Goal: Task Accomplishment & Management: Use online tool/utility

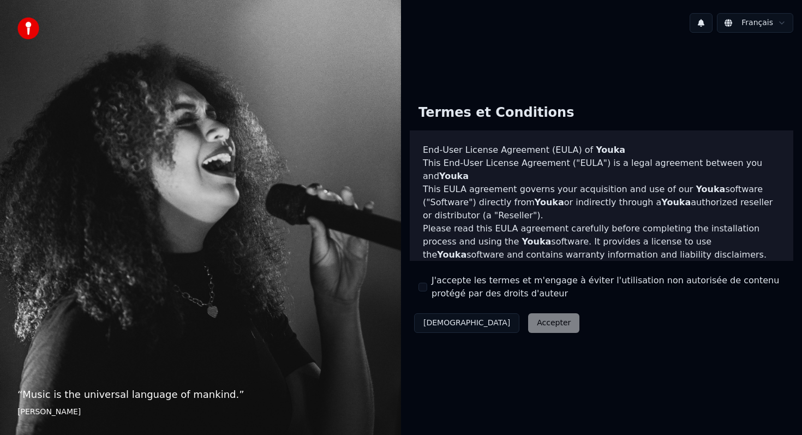
click at [497, 325] on div "Décliner Accepter" at bounding box center [497, 323] width 174 height 28
click at [492, 326] on div "Décliner Accepter" at bounding box center [497, 323] width 174 height 28
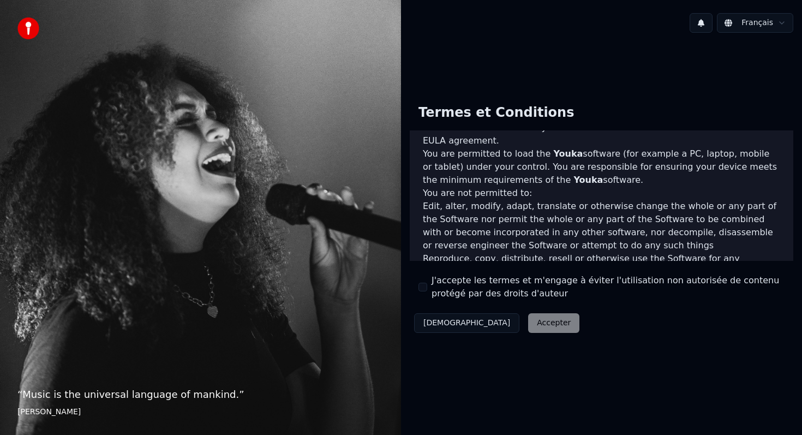
scroll to position [642, 0]
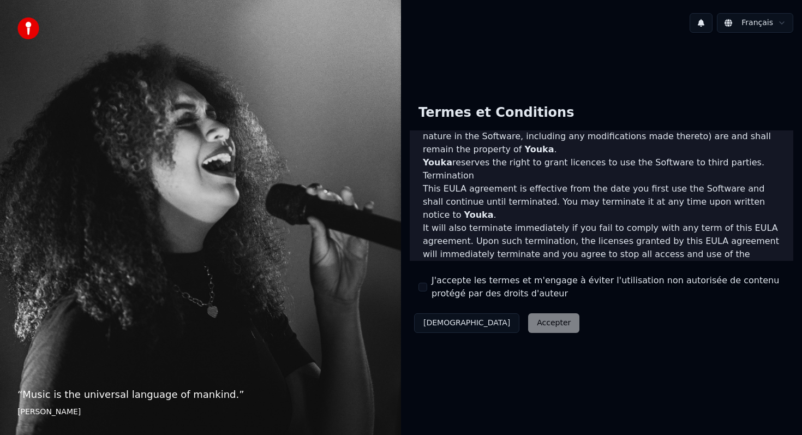
click at [424, 293] on div "J'accepte les termes et m'engage à éviter l'utilisation non autorisée de conten…" at bounding box center [602, 287] width 366 height 26
click at [424, 289] on button "J'accepte les termes et m'engage à éviter l'utilisation non autorisée de conten…" at bounding box center [423, 287] width 9 height 9
click at [528, 323] on button "Accepter" at bounding box center [553, 323] width 51 height 20
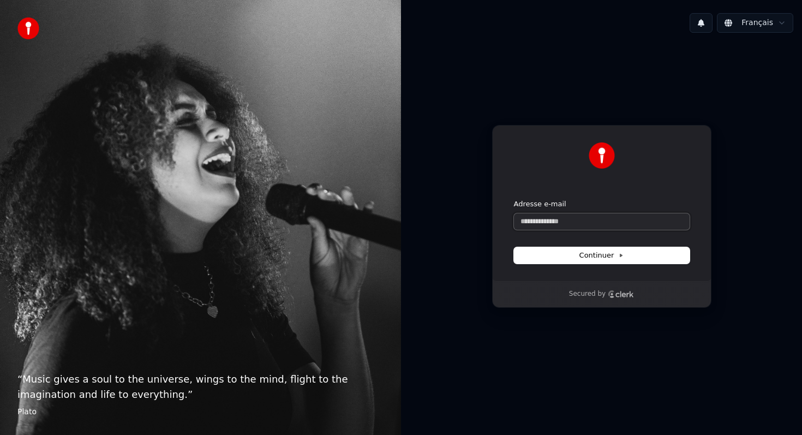
click at [546, 221] on input "Adresse e-mail" at bounding box center [602, 221] width 176 height 16
click at [610, 250] on span "Continuer" at bounding box center [601, 255] width 45 height 10
click at [551, 226] on input "Adresse e-mail" at bounding box center [602, 221] width 176 height 16
click at [599, 259] on span "Continuer" at bounding box center [601, 255] width 45 height 10
type input "**********"
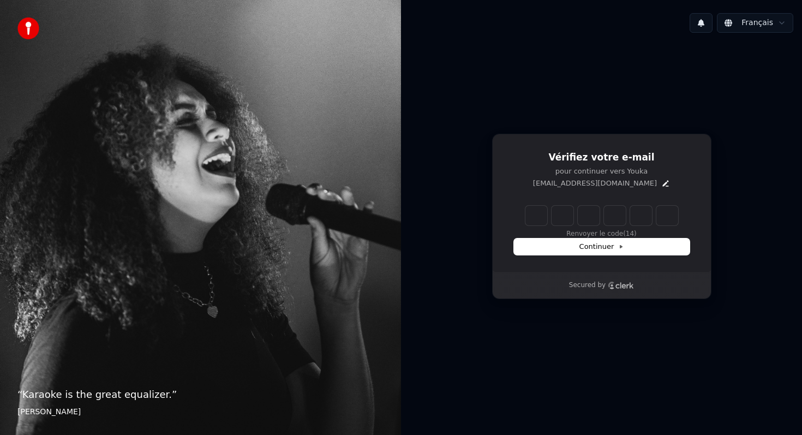
click at [535, 219] on input "Enter verification code" at bounding box center [601, 216] width 153 height 20
type input "******"
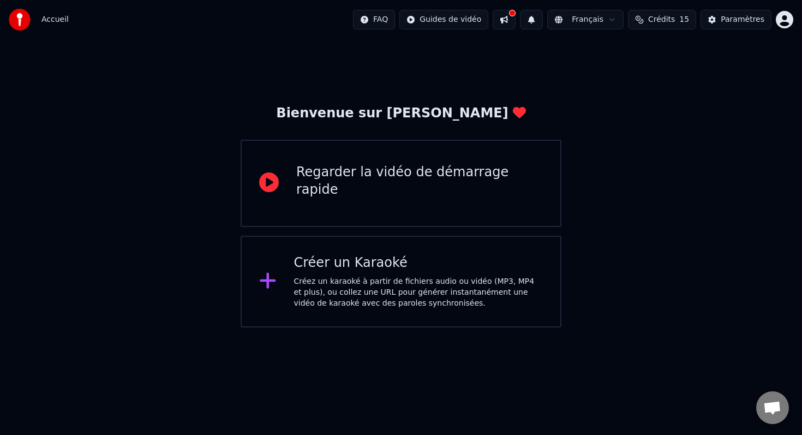
click at [339, 276] on div "Créez un karaoké à partir de fichiers audio ou vidéo (MP3, MP4 et plus), ou col…" at bounding box center [418, 292] width 249 height 33
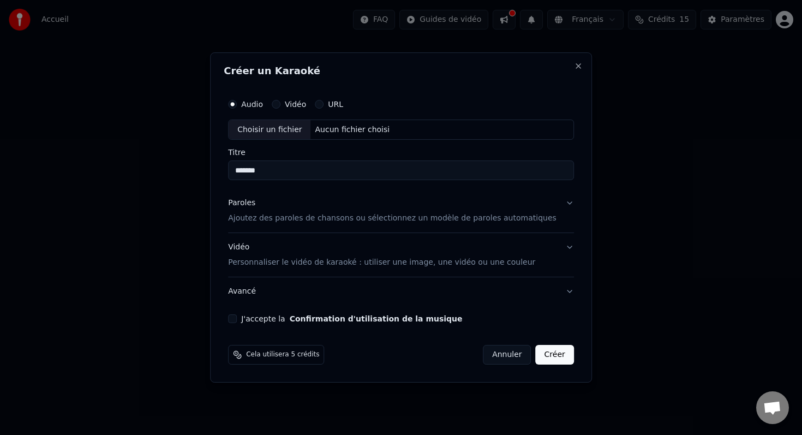
click at [279, 129] on div "Choisir un fichier" at bounding box center [270, 130] width 82 height 20
click at [414, 220] on p "Ajoutez des paroles de chansons ou sélectionnez un modèle de paroles automatiqu…" at bounding box center [392, 218] width 328 height 11
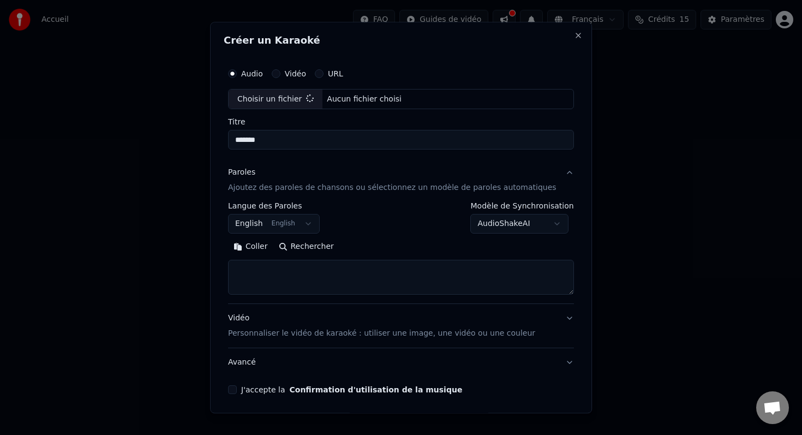
type input "**********"
click at [259, 230] on button "English English" at bounding box center [274, 224] width 92 height 20
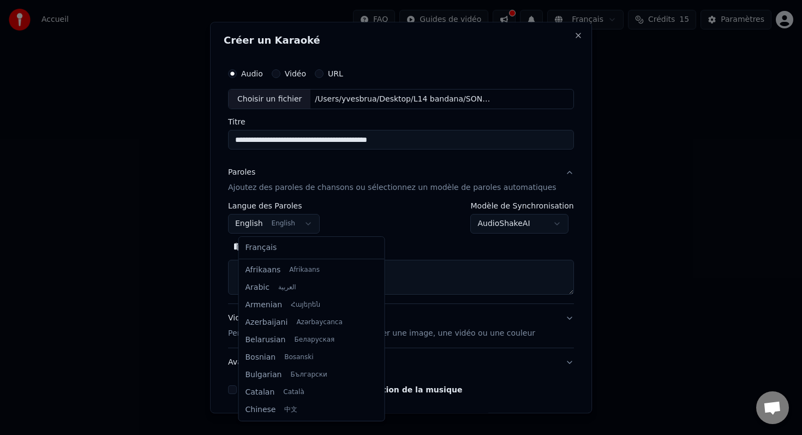
scroll to position [87, 0]
select select "**"
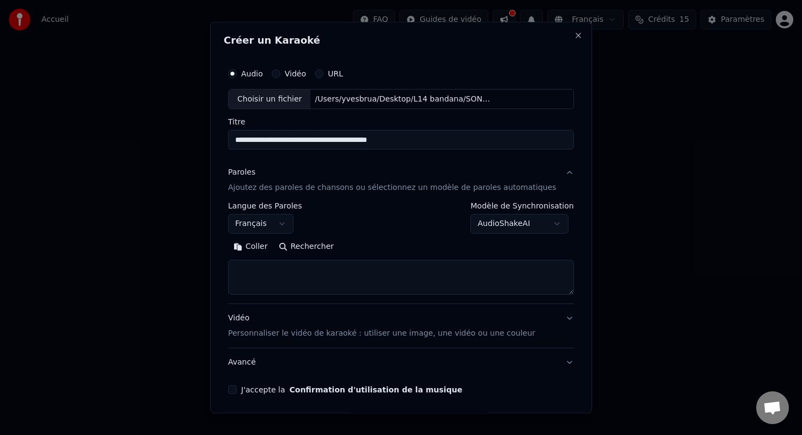
click at [260, 270] on textarea at bounding box center [401, 277] width 346 height 35
paste textarea "**********"
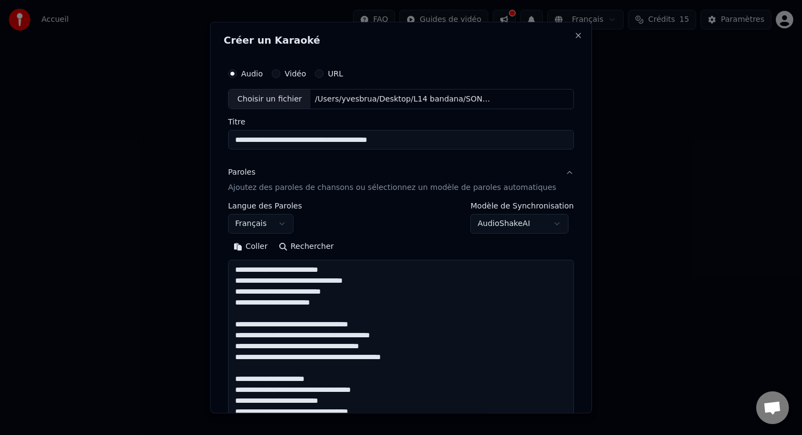
scroll to position [264, 0]
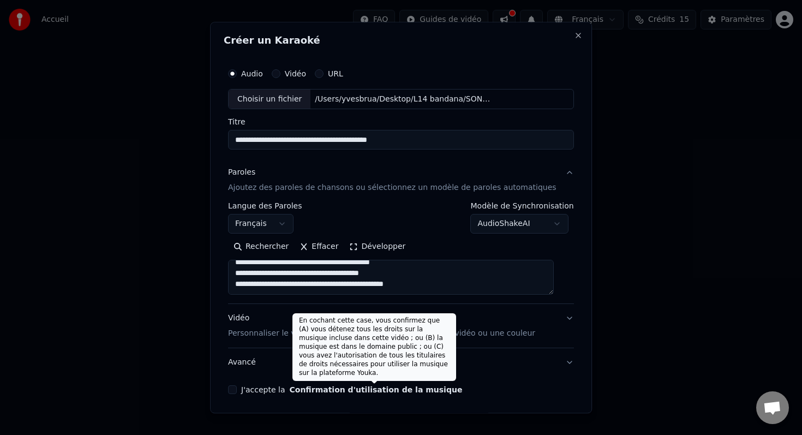
type textarea "**********"
click at [320, 390] on button "Confirmation d'utilisation de la musique" at bounding box center [376, 390] width 173 height 8
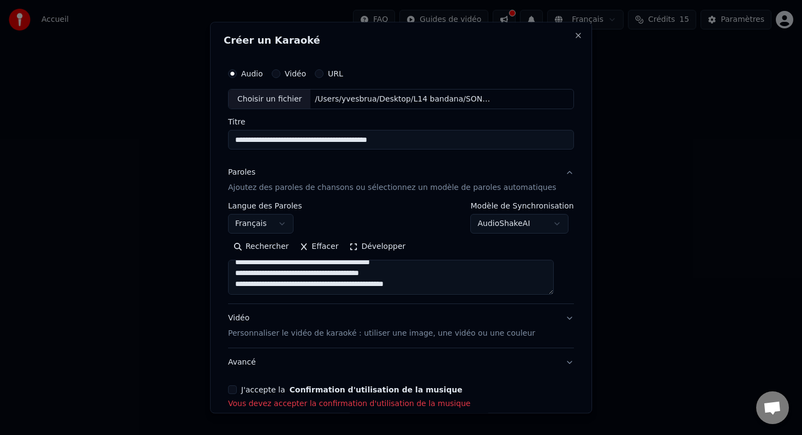
click at [237, 391] on button "J'accepte la Confirmation d'utilisation de la musique" at bounding box center [232, 390] width 9 height 9
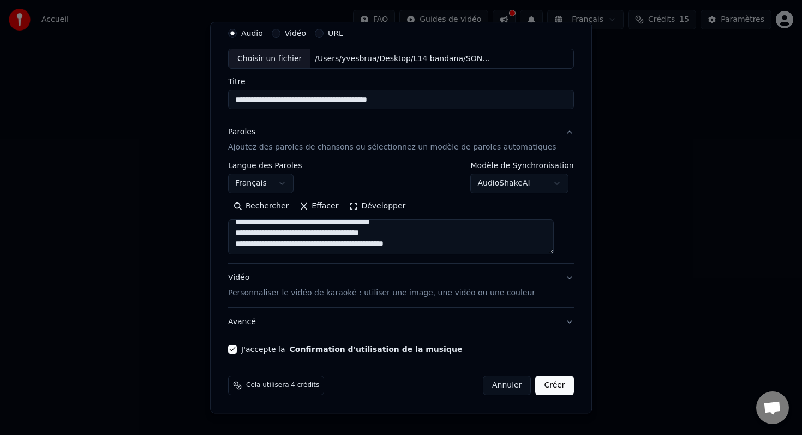
scroll to position [0, 0]
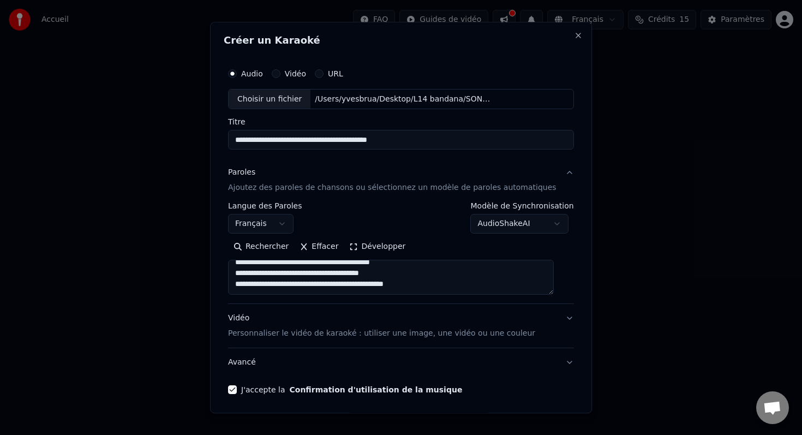
click at [525, 226] on button "AudioShakeAI" at bounding box center [520, 224] width 98 height 20
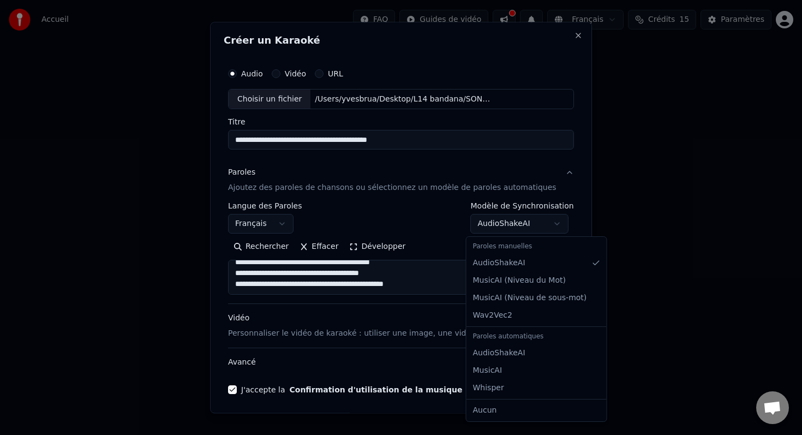
click at [633, 222] on div at bounding box center [401, 217] width 802 height 435
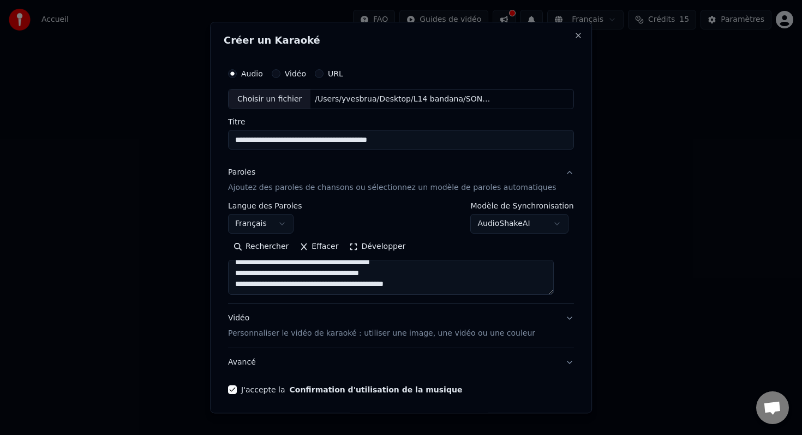
click at [480, 333] on p "Personnaliser le vidéo de karaoké : utiliser une image, une vidéo ou une couleur" at bounding box center [381, 333] width 307 height 11
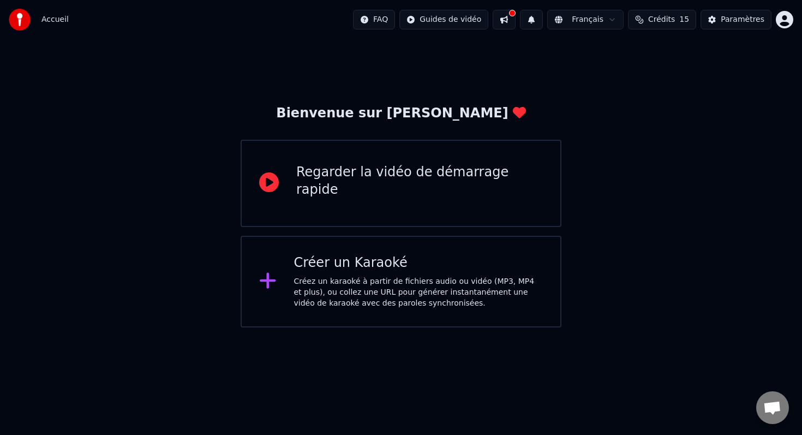
click at [359, 266] on div "Créer un Karaoké" at bounding box center [418, 262] width 249 height 17
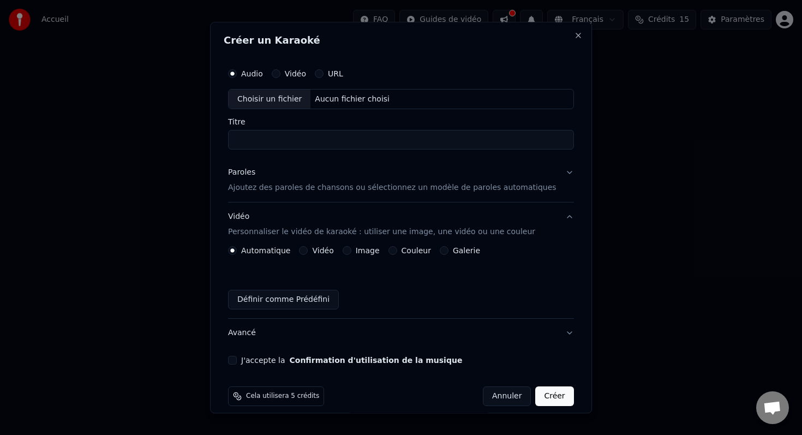
click at [288, 127] on div "Titre" at bounding box center [401, 134] width 346 height 32
click at [290, 144] on input "Titre" at bounding box center [401, 140] width 346 height 20
click at [281, 198] on button "Paroles Ajoutez des paroles de chansons ou sélectionnez un modèle de paroles au…" at bounding box center [401, 181] width 346 height 44
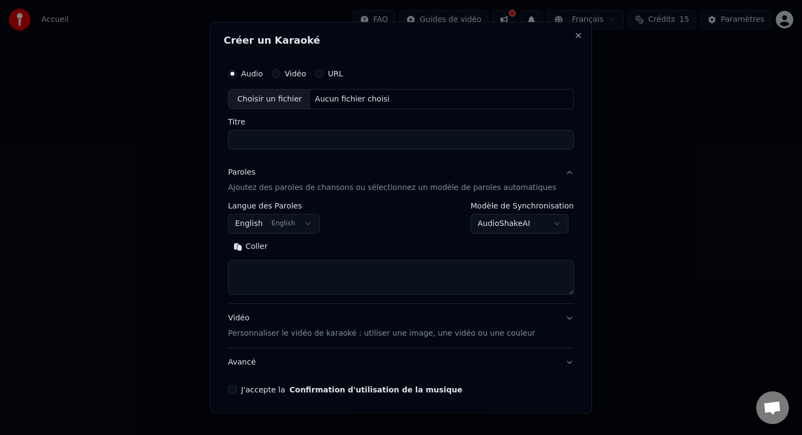
click at [274, 223] on button "English English" at bounding box center [274, 224] width 92 height 20
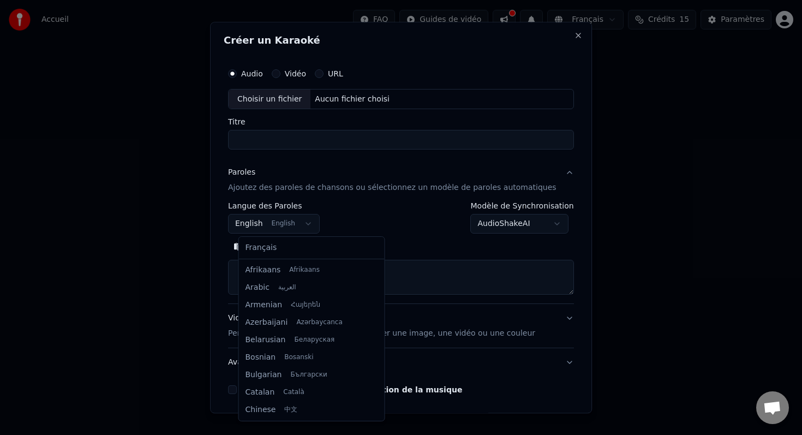
scroll to position [87, 0]
select select "**"
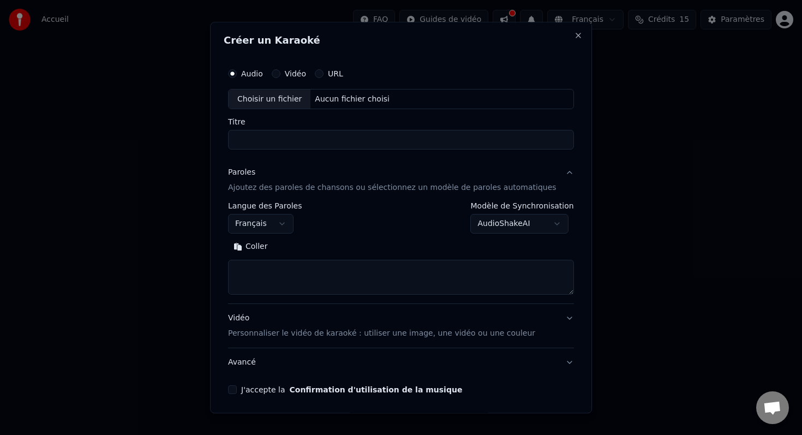
click at [272, 274] on textarea at bounding box center [401, 277] width 346 height 35
paste textarea "**********"
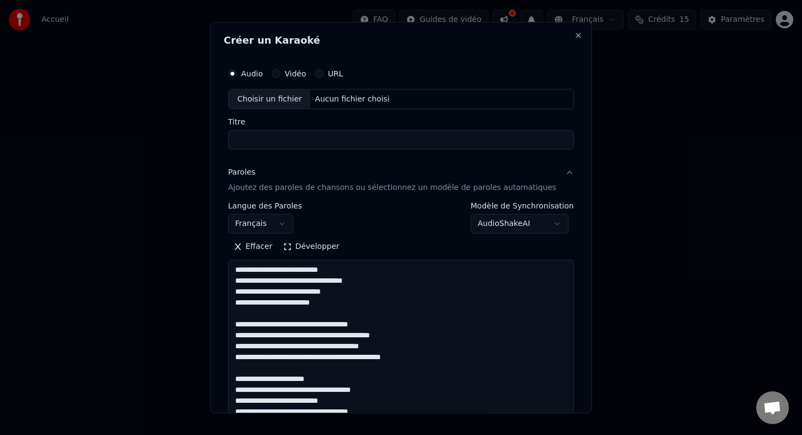
scroll to position [264, 0]
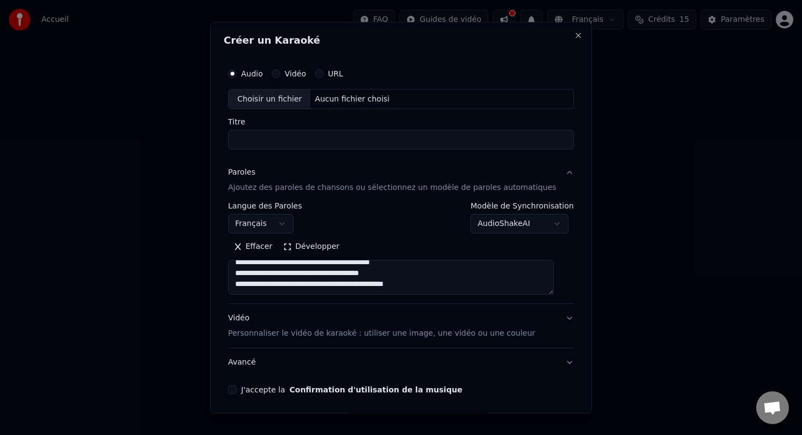
type textarea "**********"
click at [269, 102] on div "Choisir un fichier" at bounding box center [270, 99] width 82 height 20
drag, startPoint x: 259, startPoint y: 140, endPoint x: 226, endPoint y: 147, distance: 33.5
click at [226, 147] on div "**********" at bounding box center [401, 217] width 382 height 391
type input "*"
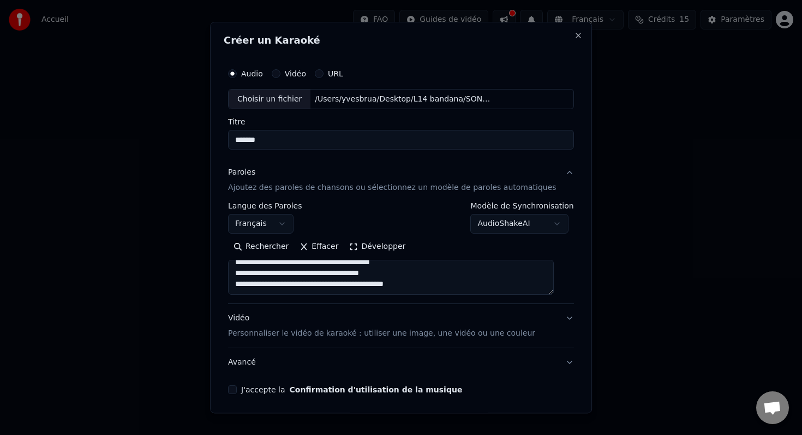
type input "*******"
click at [237, 389] on button "J'accepte la Confirmation d'utilisation de la musique" at bounding box center [232, 390] width 9 height 9
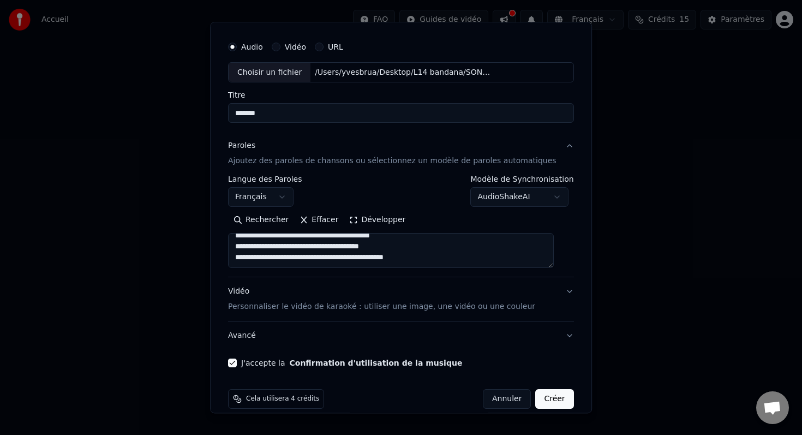
scroll to position [40, 0]
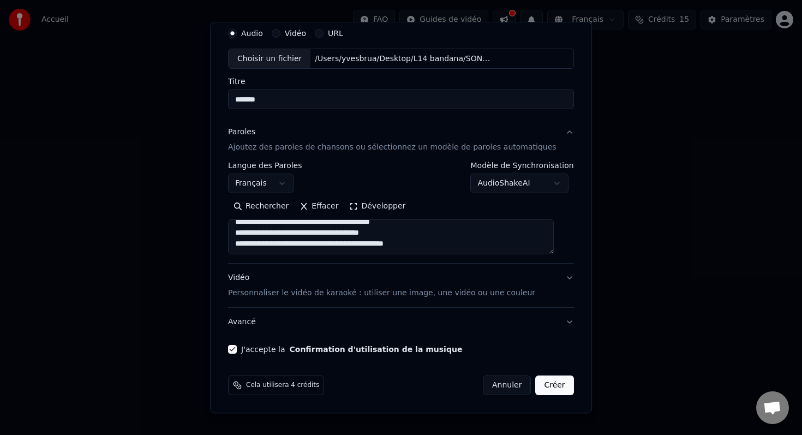
click at [550, 378] on button "Créer" at bounding box center [555, 386] width 38 height 20
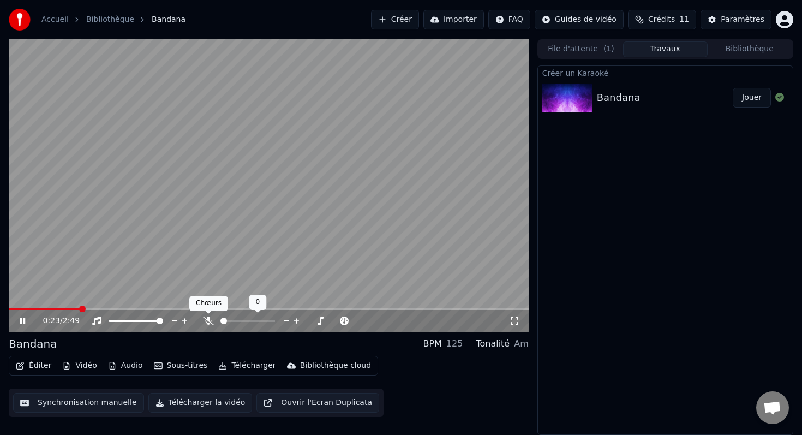
click at [207, 318] on icon at bounding box center [208, 320] width 11 height 9
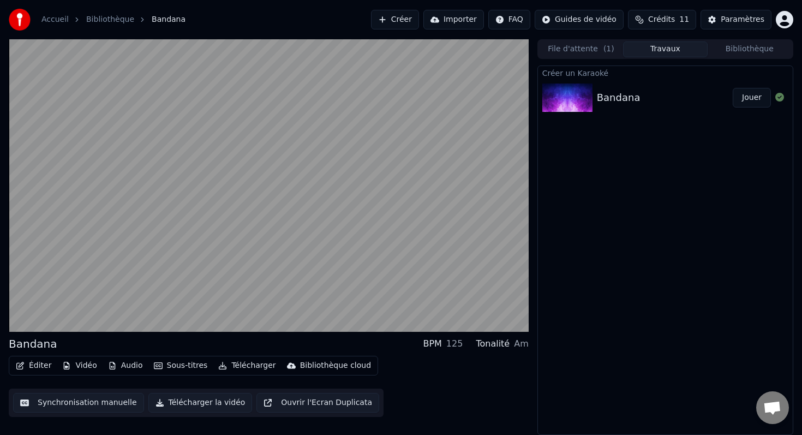
click at [81, 404] on button "Synchronisation manuelle" at bounding box center [78, 403] width 131 height 20
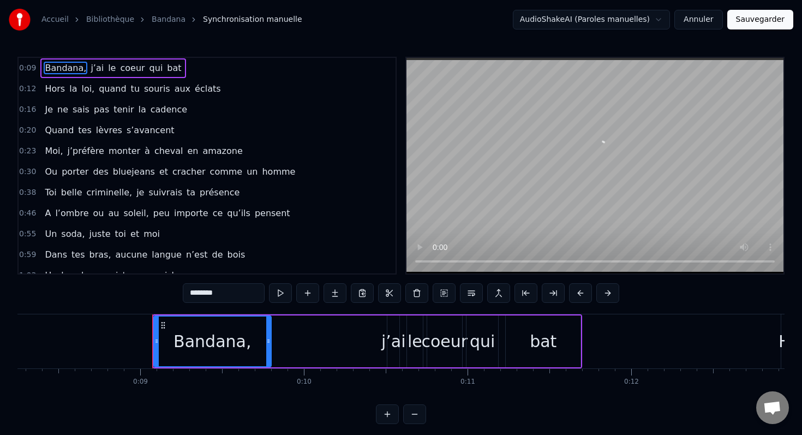
scroll to position [0, 1430]
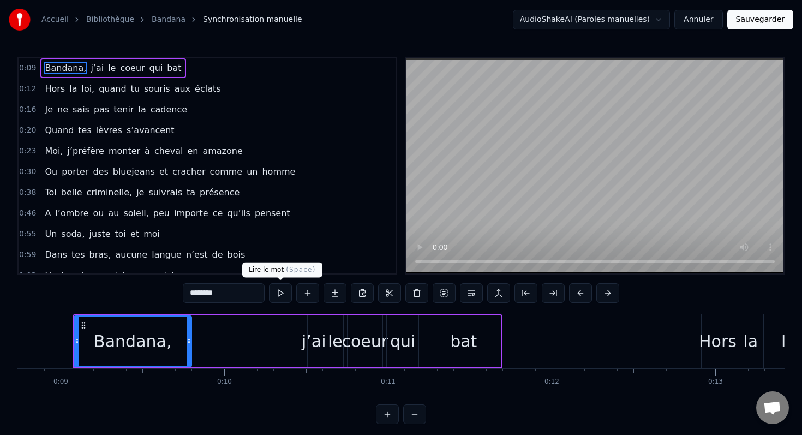
click at [275, 293] on button at bounding box center [280, 293] width 23 height 20
click at [281, 295] on button at bounding box center [280, 293] width 23 height 20
click at [133, 102] on div "Je ne sais pas tenir la cadence" at bounding box center [115, 110] width 151 height 20
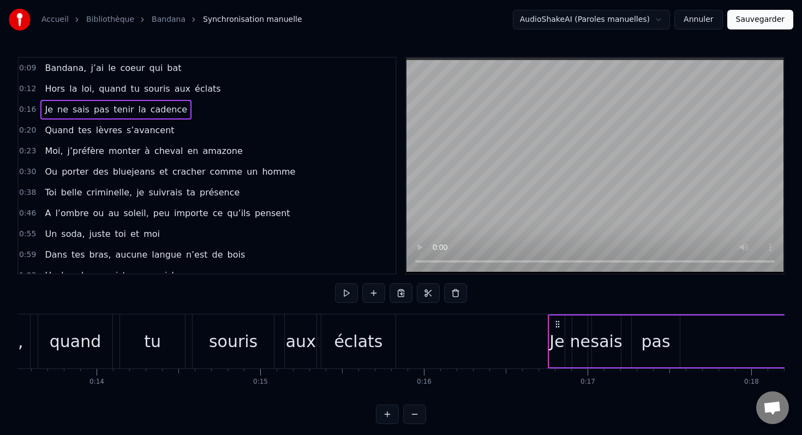
click at [143, 92] on span "souris" at bounding box center [157, 88] width 28 height 13
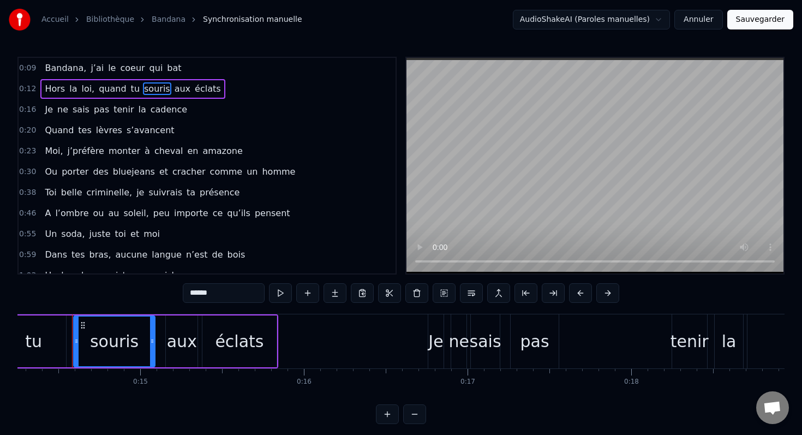
click at [90, 65] on span "j’ai" at bounding box center [96, 68] width 15 height 13
type input "****"
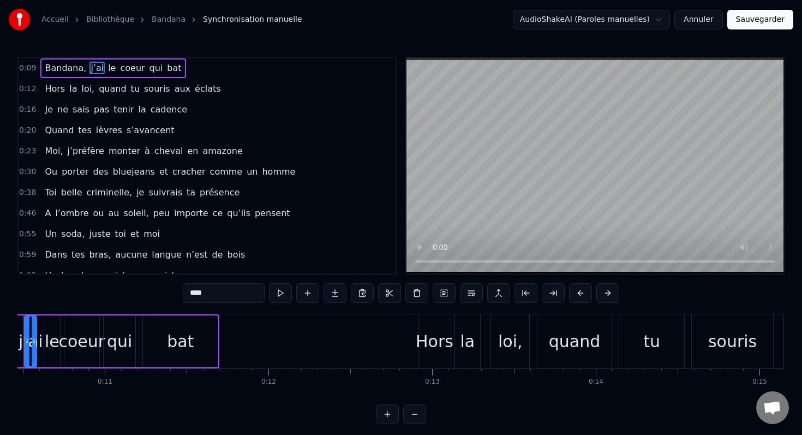
scroll to position [0, 1664]
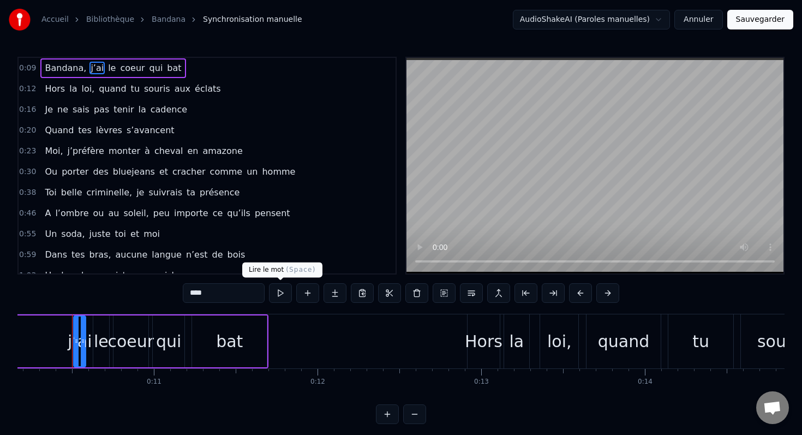
click at [283, 299] on button at bounding box center [280, 293] width 23 height 20
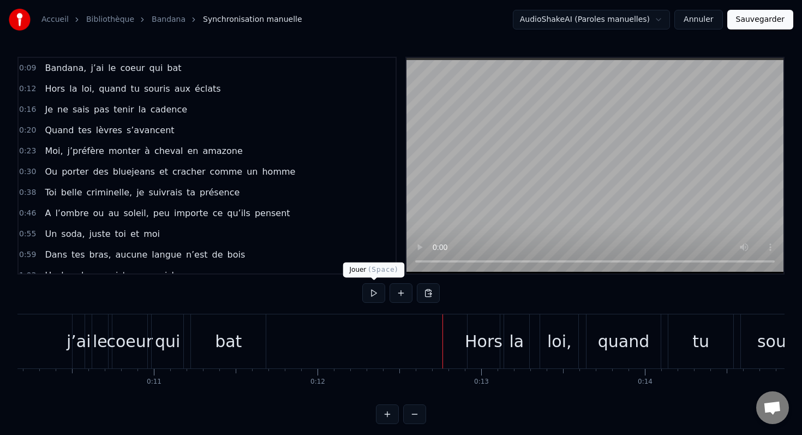
click at [376, 294] on button at bounding box center [373, 293] width 23 height 20
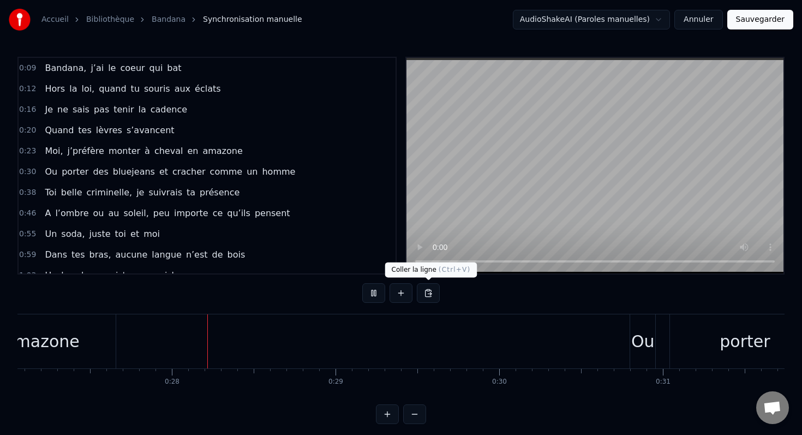
scroll to position [0, 4436]
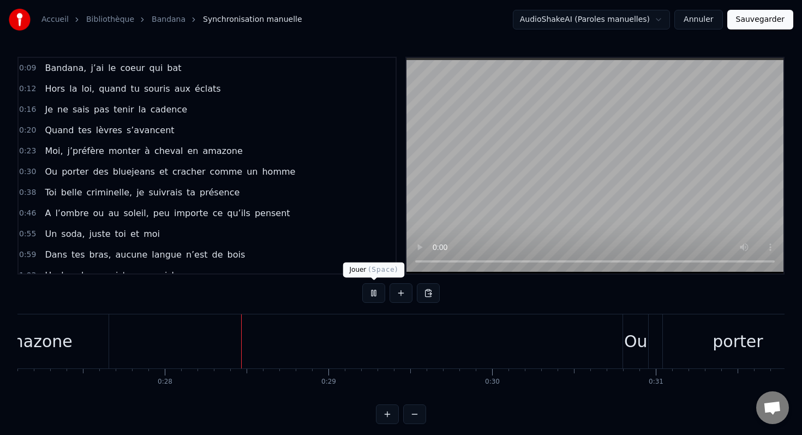
click at [381, 296] on button at bounding box center [373, 293] width 23 height 20
click at [166, 17] on link "Bandana" at bounding box center [169, 19] width 34 height 11
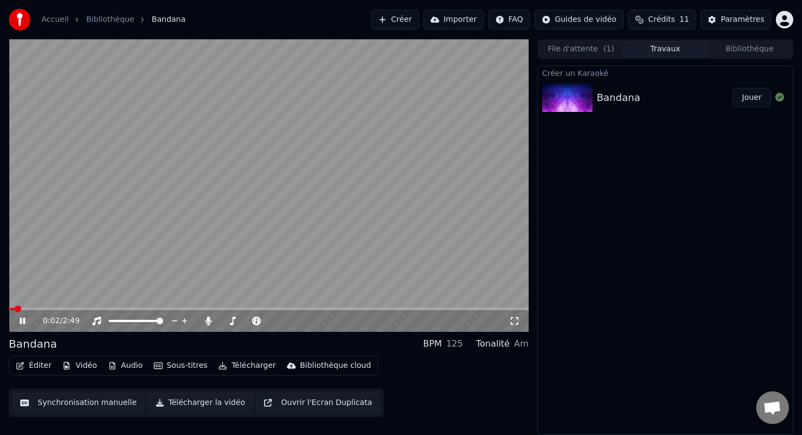
click at [22, 320] on icon at bounding box center [30, 320] width 26 height 9
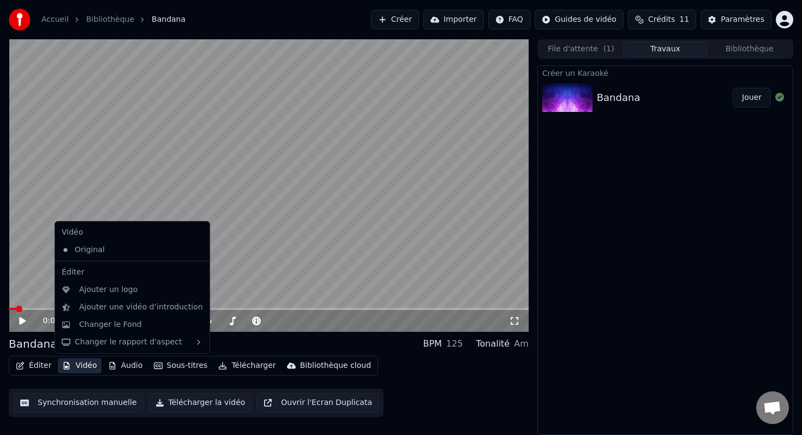
click at [89, 363] on button "Vidéo" at bounding box center [79, 365] width 43 height 15
click at [111, 327] on div "Changer le Fond" at bounding box center [110, 324] width 63 height 11
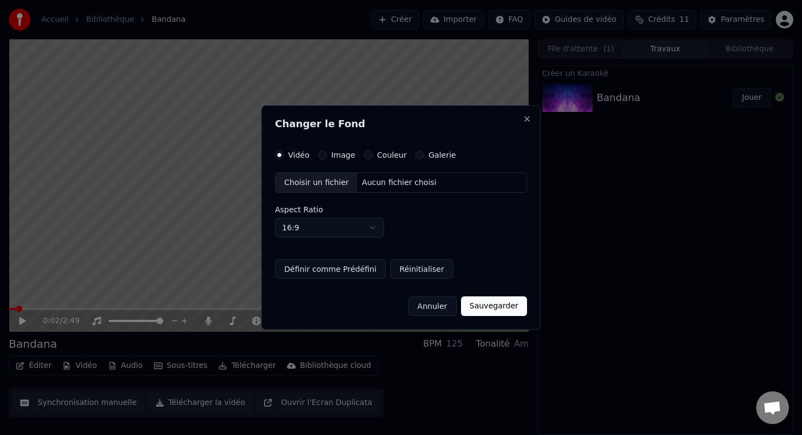
click at [340, 159] on div "Vidéo Image Couleur Galerie Choisir un fichier Aucun fichier choisi Aspect Rati…" at bounding box center [401, 215] width 252 height 129
click at [326, 154] on button "Image" at bounding box center [322, 155] width 9 height 9
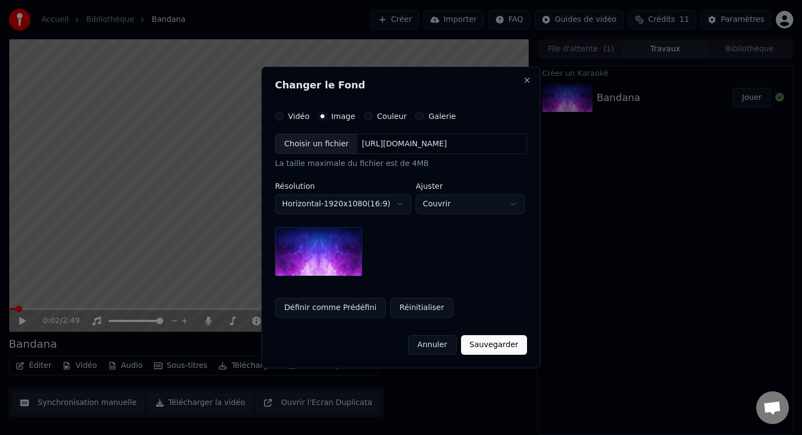
click at [370, 204] on button "Horizontal - 1920 x 1080 ( 16 : 9 )" at bounding box center [343, 204] width 136 height 20
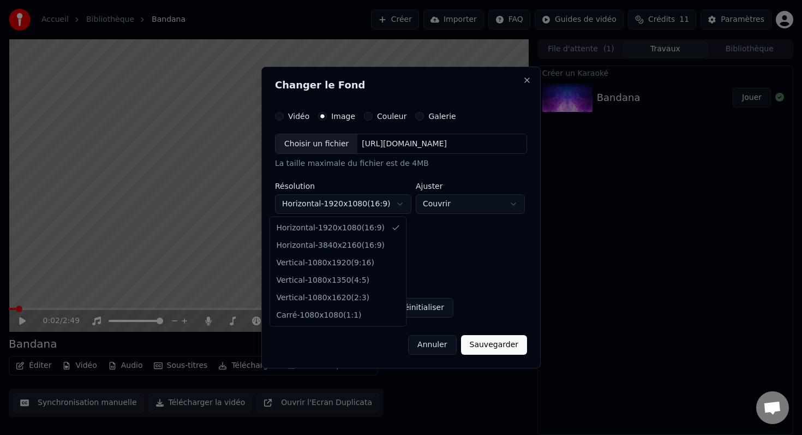
click at [467, 253] on body "**********" at bounding box center [401, 217] width 802 height 435
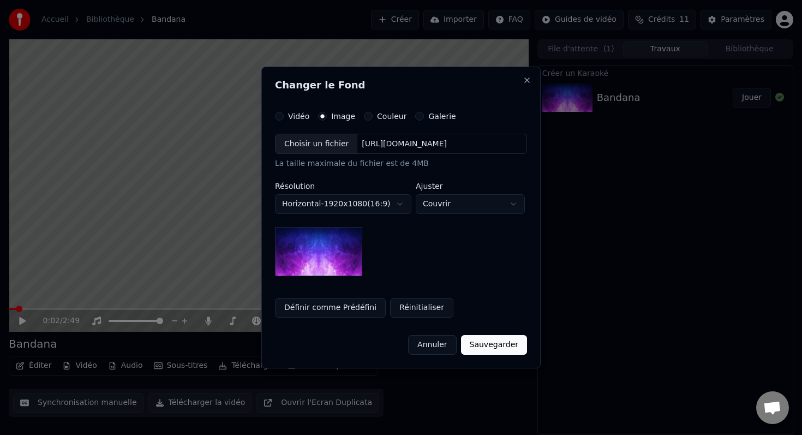
click at [364, 119] on div "Couleur" at bounding box center [385, 116] width 43 height 9
click at [364, 118] on button "Couleur" at bounding box center [368, 116] width 9 height 9
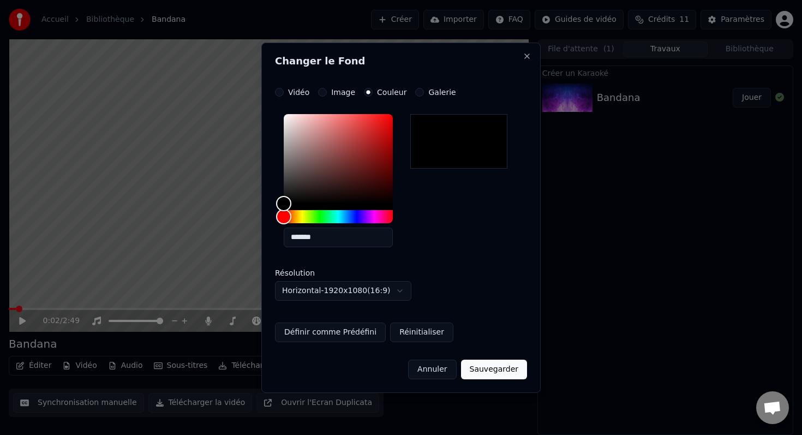
click at [327, 223] on div "*******" at bounding box center [338, 183] width 109 height 138
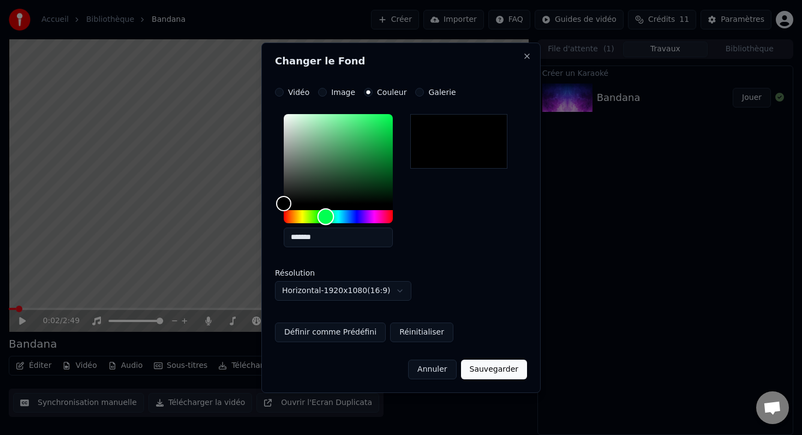
click at [326, 213] on div "Hue" at bounding box center [338, 216] width 109 height 13
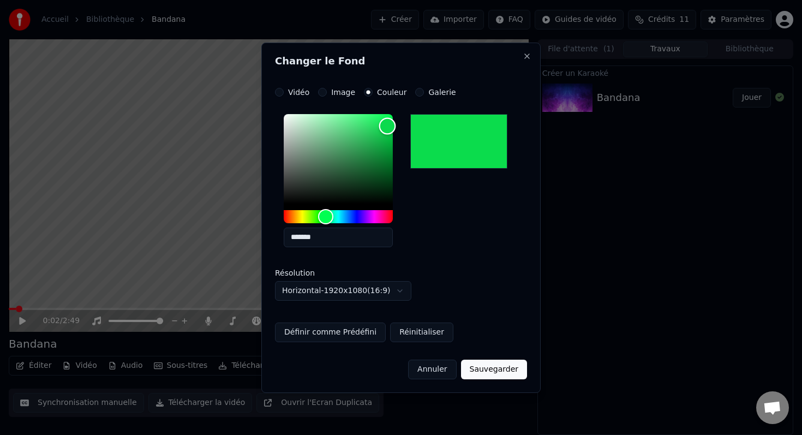
type input "*******"
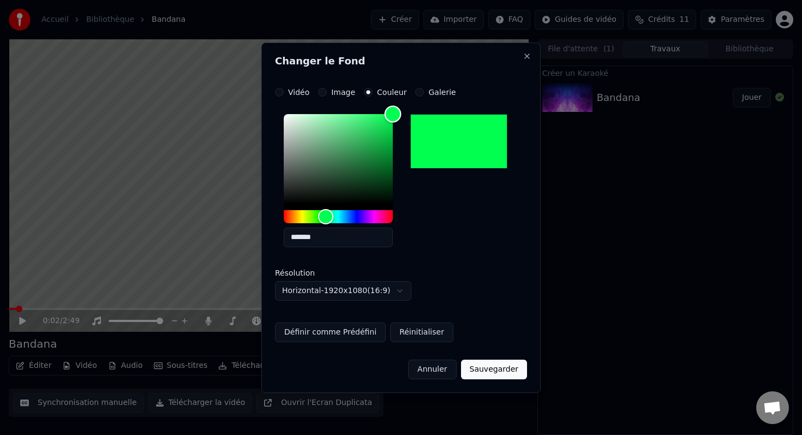
drag, startPoint x: 374, startPoint y: 156, endPoint x: 394, endPoint y: 106, distance: 52.9
click at [393, 114] on div "Color" at bounding box center [338, 158] width 109 height 89
click at [488, 369] on button "Sauvegarder" at bounding box center [494, 370] width 66 height 20
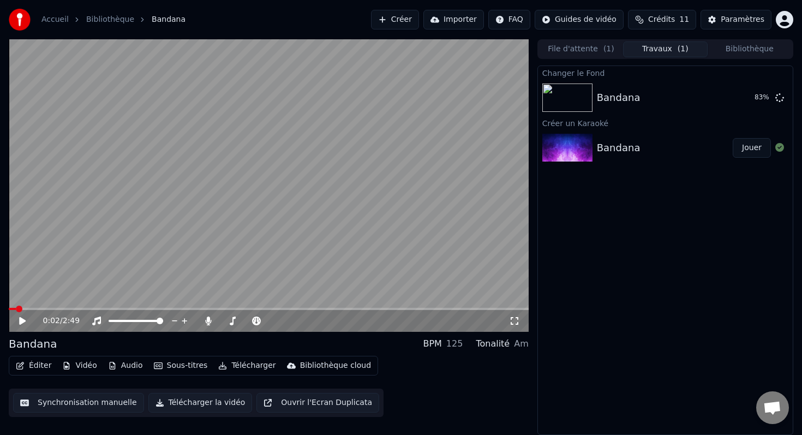
click at [629, 284] on div "Changer le Fond Bandana 83 % Créer un Karaoké Bandana Jouer" at bounding box center [665, 249] width 256 height 369
click at [176, 364] on button "Sous-titres" at bounding box center [181, 365] width 63 height 15
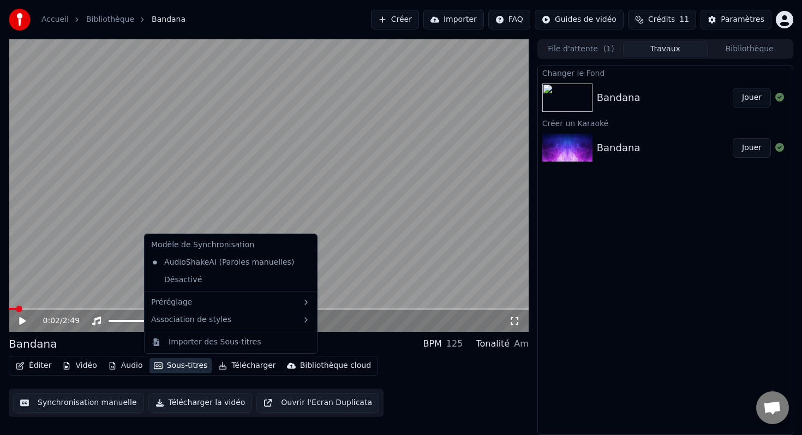
click at [639, 259] on div "Changer le Fond Bandana Jouer Créer un Karaoké Bandana Jouer" at bounding box center [665, 249] width 256 height 369
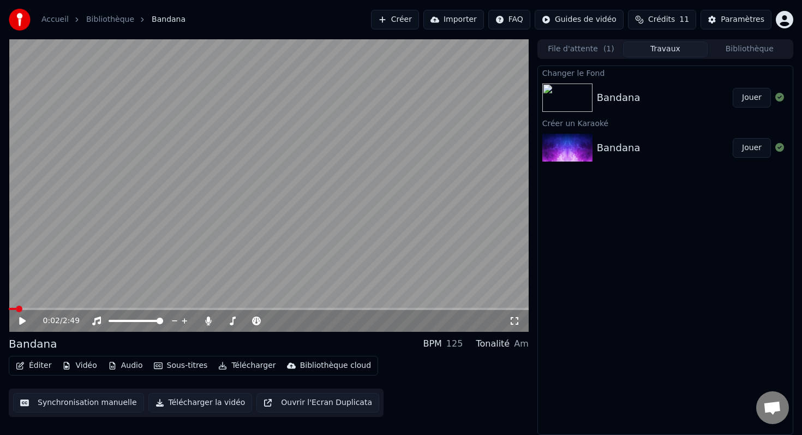
click at [640, 91] on div "Bandana" at bounding box center [665, 97] width 136 height 15
click at [750, 97] on button "Jouer" at bounding box center [752, 98] width 38 height 20
click at [22, 308] on span at bounding box center [269, 309] width 520 height 2
click at [203, 320] on icon at bounding box center [208, 320] width 11 height 9
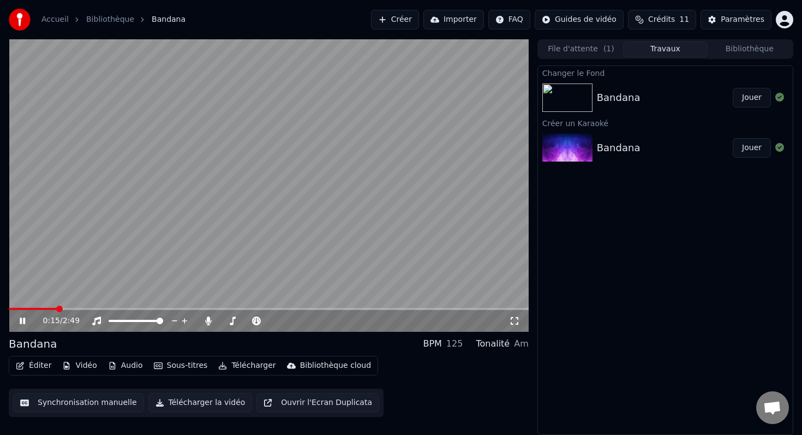
click at [25, 318] on icon at bounding box center [30, 320] width 26 height 9
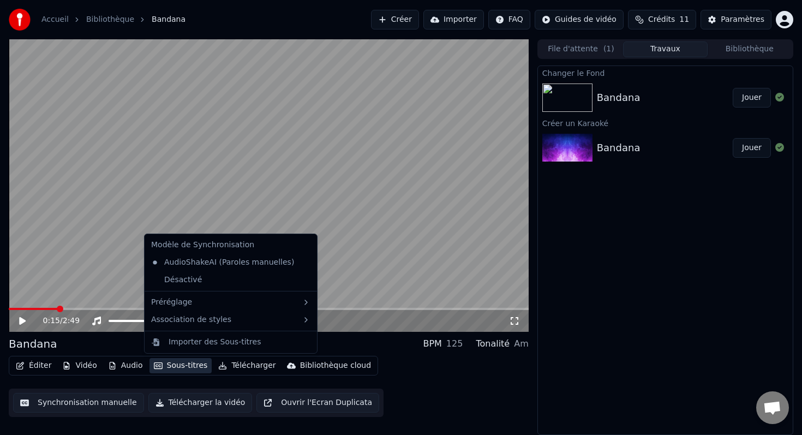
click at [188, 361] on button "Sous-titres" at bounding box center [181, 365] width 63 height 15
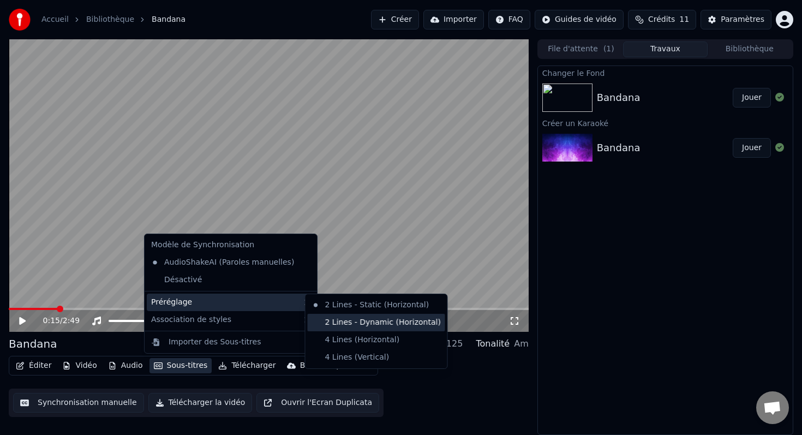
click at [375, 328] on div "2 Lines - Dynamic (Horizontal)" at bounding box center [377, 322] width 138 height 17
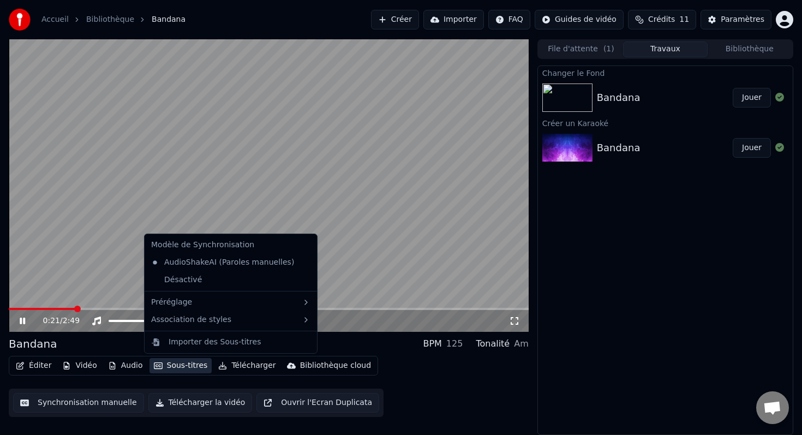
click at [186, 365] on button "Sous-titres" at bounding box center [181, 365] width 63 height 15
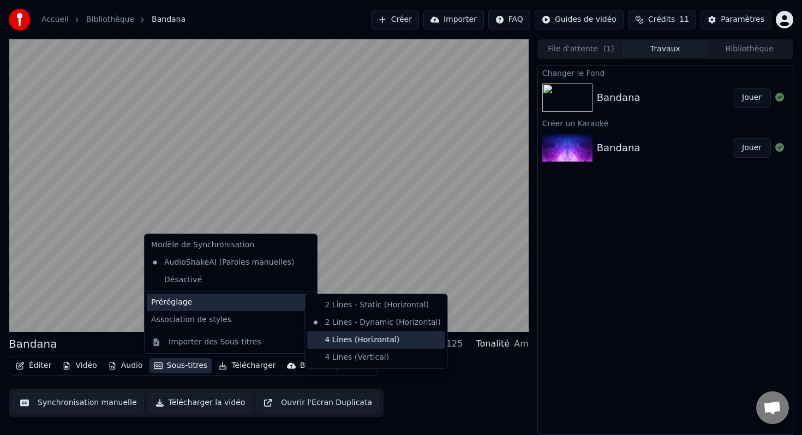
click at [351, 340] on div "4 Lines (Horizontal)" at bounding box center [377, 339] width 138 height 17
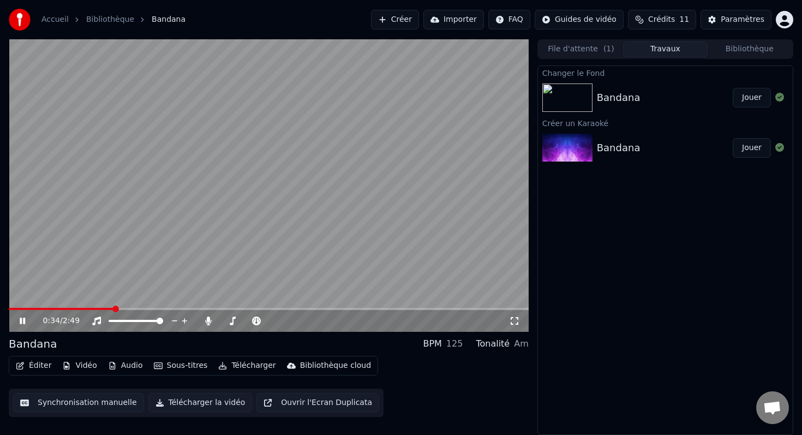
click at [176, 366] on button "Sous-titres" at bounding box center [181, 365] width 63 height 15
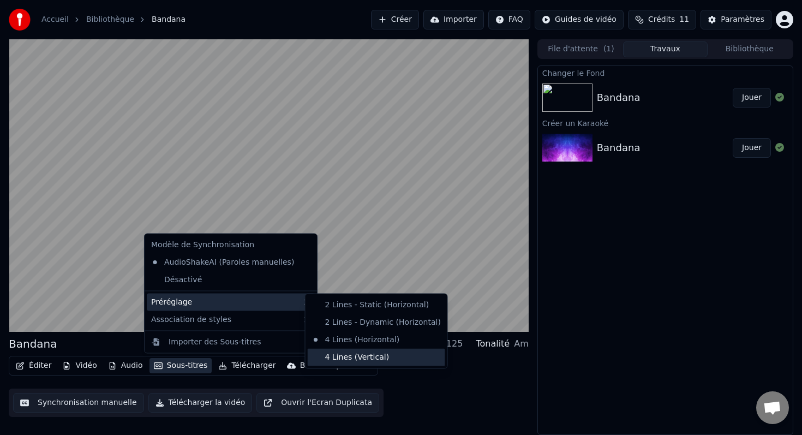
click at [350, 360] on div "4 Lines (Vertical)" at bounding box center [377, 356] width 138 height 17
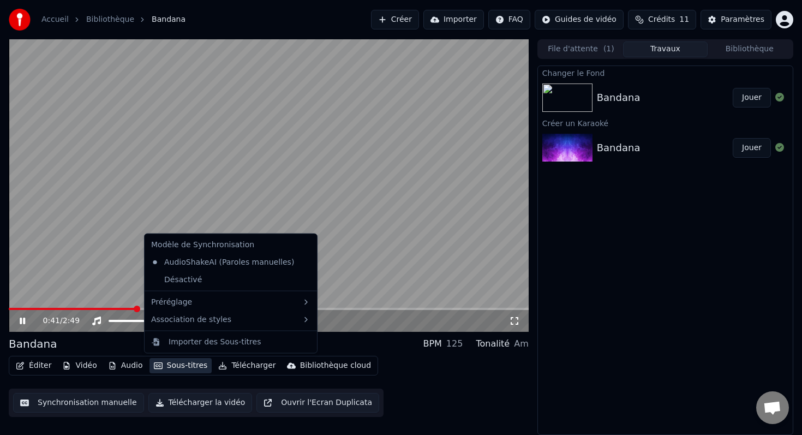
click at [176, 365] on button "Sous-titres" at bounding box center [181, 365] width 63 height 15
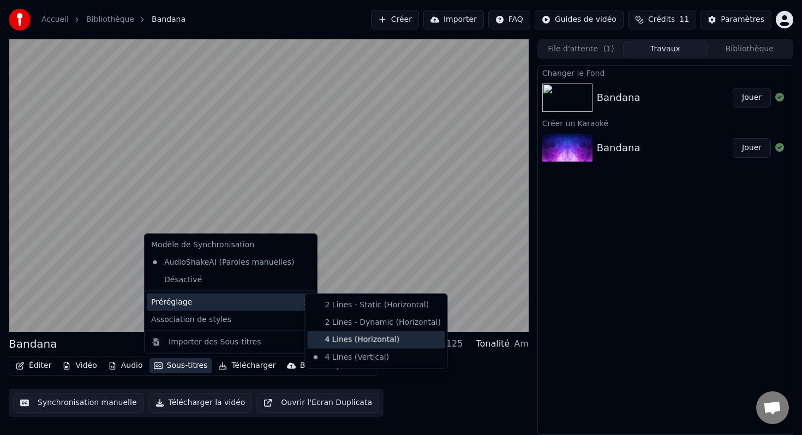
click at [349, 333] on div "4 Lines (Horizontal)" at bounding box center [377, 339] width 138 height 17
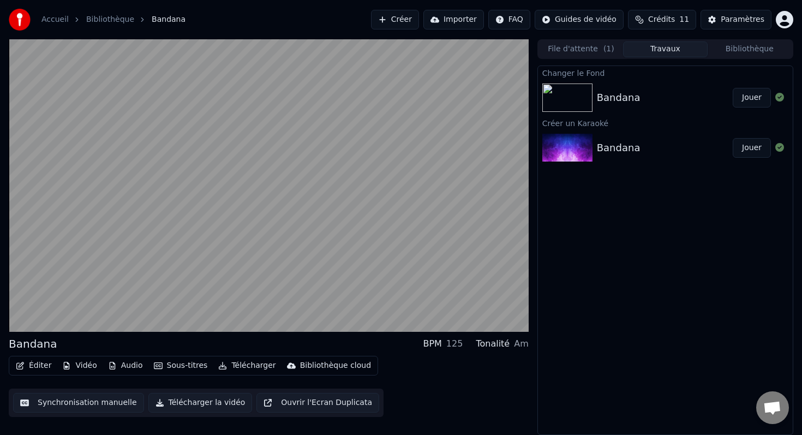
click at [32, 366] on button "Éditer" at bounding box center [33, 365] width 44 height 15
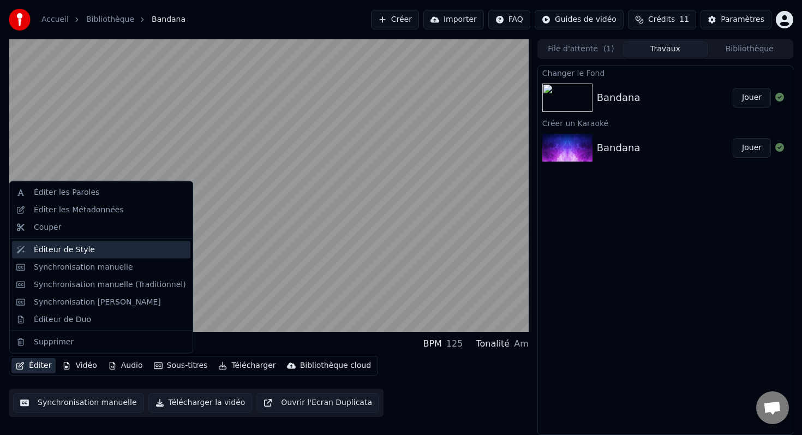
click at [46, 255] on div "Éditeur de Style" at bounding box center [64, 249] width 61 height 11
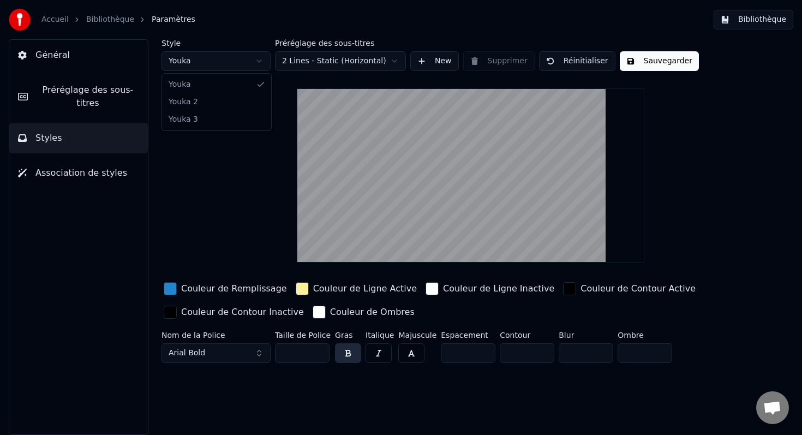
click at [243, 63] on html "Accueil Bibliothèque Paramètres Bibliothèque Général Préréglage des sous-titres…" at bounding box center [401, 217] width 802 height 435
click at [230, 56] on html "Accueil Bibliothèque Paramètres Bibliothèque Général Préréglage des sous-titres…" at bounding box center [401, 217] width 802 height 435
click at [226, 65] on html "Accueil Bibliothèque Paramètres Bibliothèque Général Préréglage des sous-titres…" at bounding box center [401, 217] width 802 height 435
click at [338, 62] on html "Accueil Bibliothèque Paramètres Bibliothèque Général Préréglage des sous-titres…" at bounding box center [401, 217] width 802 height 435
click at [372, 59] on html "Accueil Bibliothèque Paramètres Bibliothèque Général Préréglage des sous-titres…" at bounding box center [401, 217] width 802 height 435
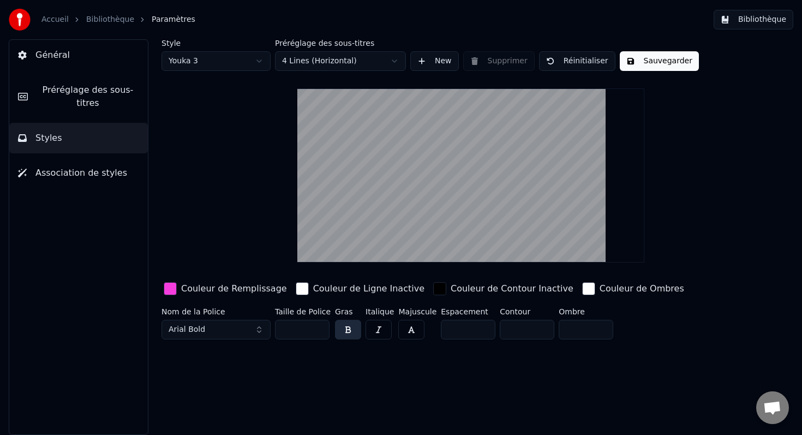
click at [329, 62] on html "Accueil Bibliothèque Paramètres Bibliothèque Général Préréglage des sous-titres…" at bounding box center [401, 217] width 802 height 435
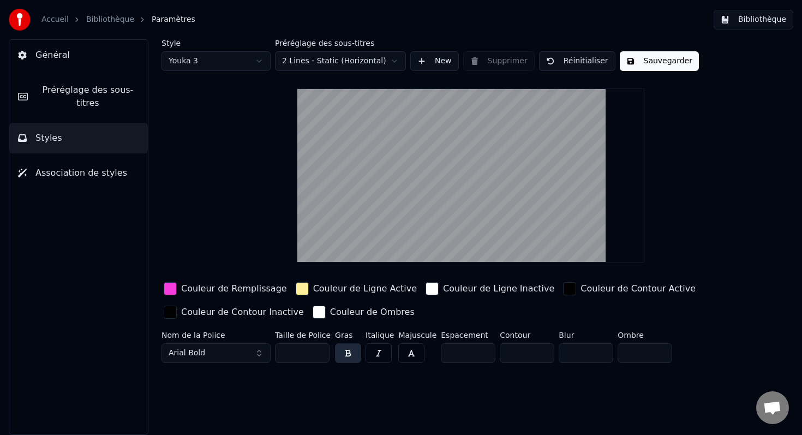
click at [328, 59] on html "Accueil Bibliothèque Paramètres Bibliothèque Général Préréglage des sous-titres…" at bounding box center [401, 217] width 802 height 435
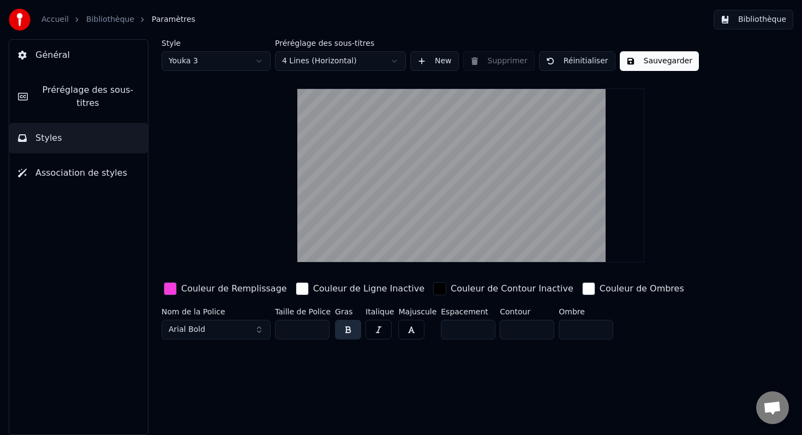
drag, startPoint x: 291, startPoint y: 331, endPoint x: 277, endPoint y: 329, distance: 14.3
click at [277, 329] on input "**" at bounding box center [302, 330] width 55 height 20
click at [248, 328] on button "Arial Bold" at bounding box center [216, 330] width 109 height 20
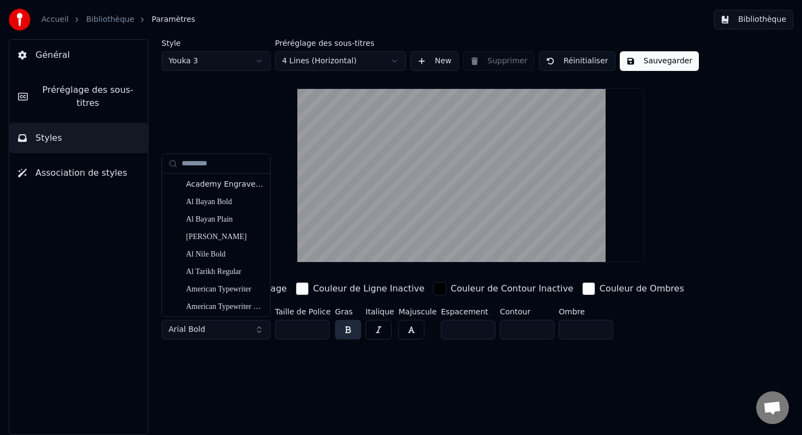
click at [257, 327] on button "Arial Bold" at bounding box center [216, 330] width 109 height 20
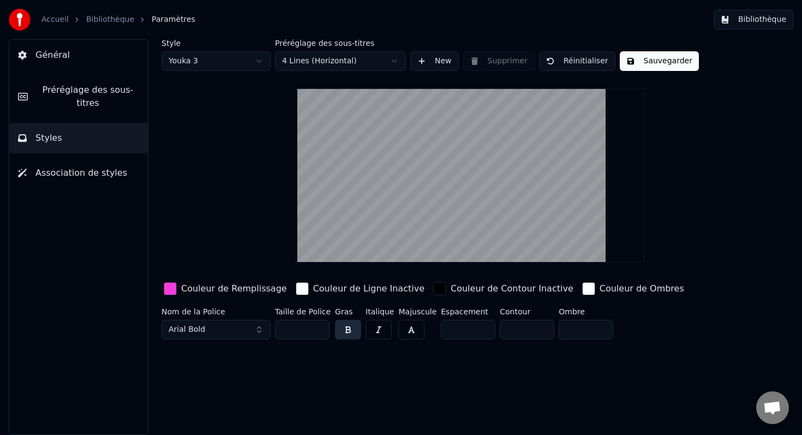
click at [257, 327] on button "Arial Bold" at bounding box center [216, 330] width 109 height 20
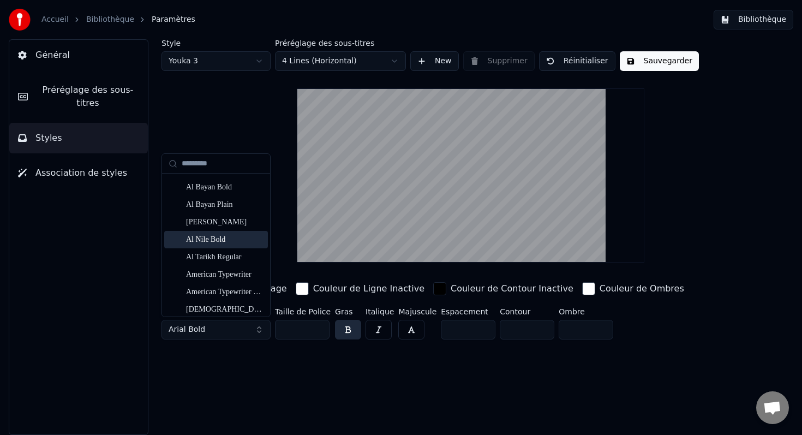
scroll to position [22, 0]
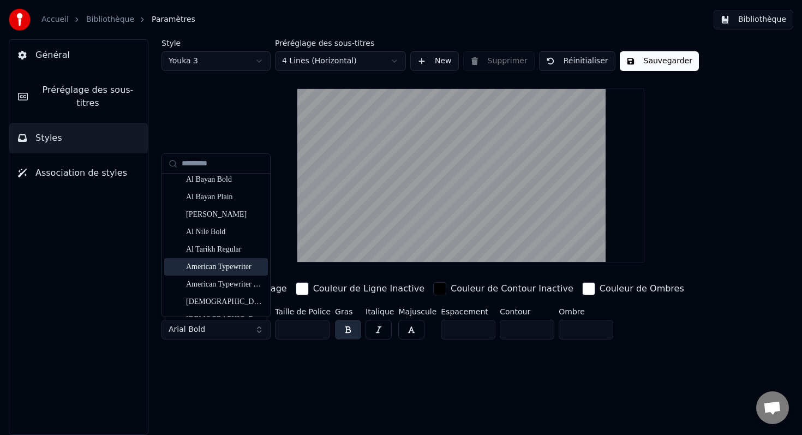
click at [222, 266] on div "American Typewriter" at bounding box center [224, 266] width 77 height 11
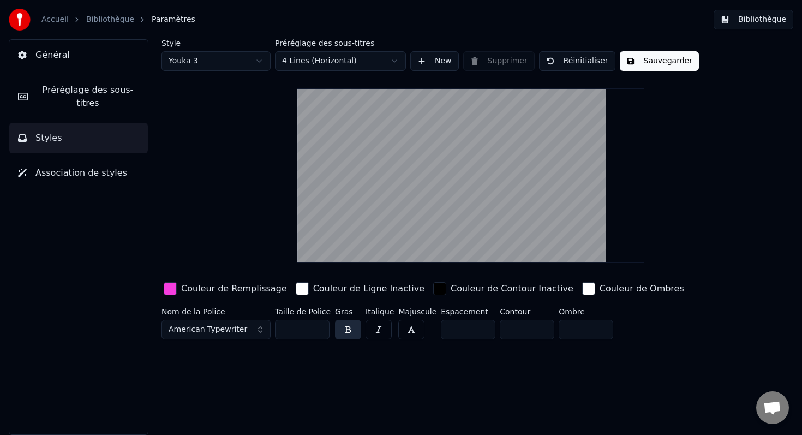
click at [234, 55] on html "Accueil Bibliothèque Paramètres Bibliothèque Général Préréglage des sous-titres…" at bounding box center [401, 217] width 802 height 435
type input "**"
click at [642, 59] on button "Sauvegarder" at bounding box center [659, 61] width 79 height 20
click at [649, 67] on button "Terminé" at bounding box center [650, 61] width 61 height 20
click at [113, 18] on link "Bibliothèque" at bounding box center [110, 19] width 48 height 11
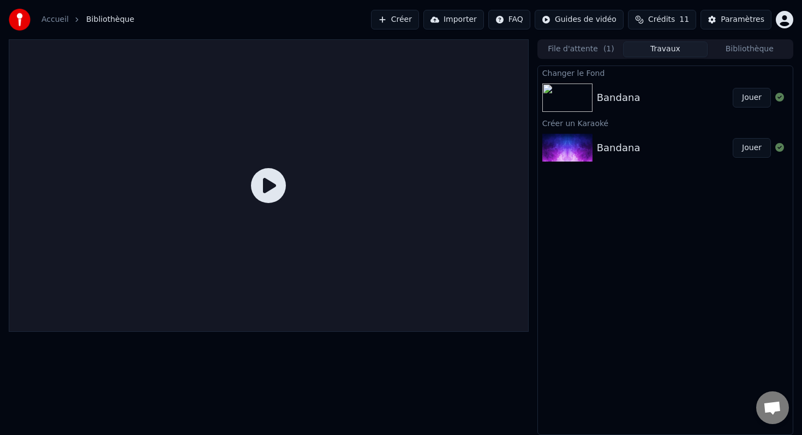
click at [272, 189] on icon at bounding box center [268, 185] width 35 height 35
click at [749, 96] on button "Jouer" at bounding box center [752, 98] width 38 height 20
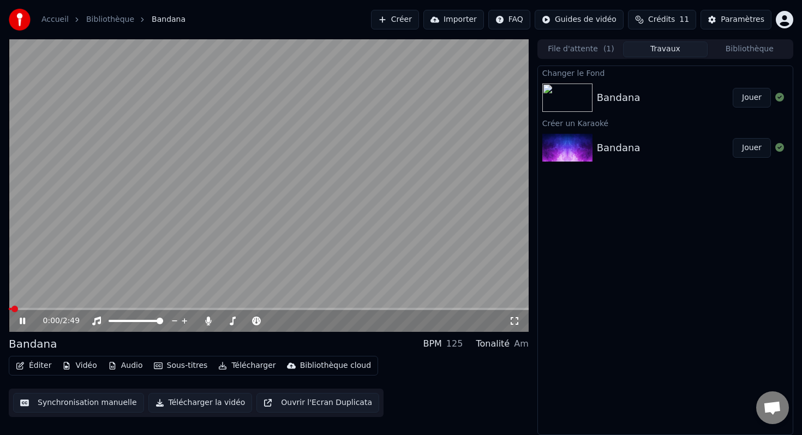
click at [28, 308] on span at bounding box center [269, 309] width 520 height 2
click at [42, 308] on span at bounding box center [269, 309] width 520 height 2
click at [182, 362] on button "Sous-titres" at bounding box center [181, 365] width 63 height 15
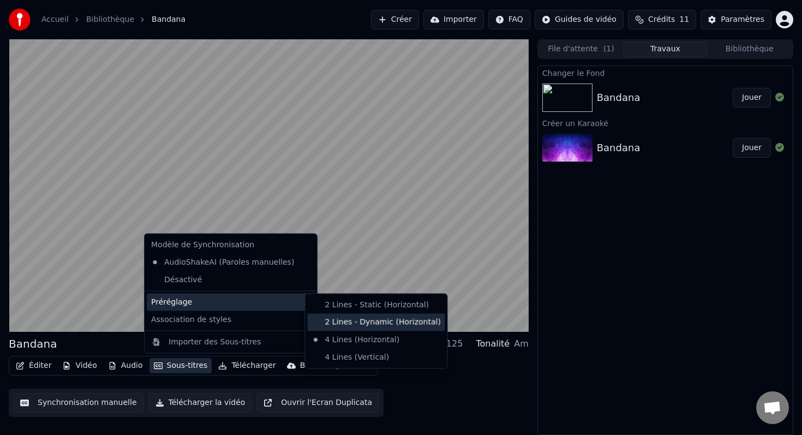
click at [346, 326] on div "2 Lines - Dynamic (Horizontal)" at bounding box center [377, 321] width 138 height 17
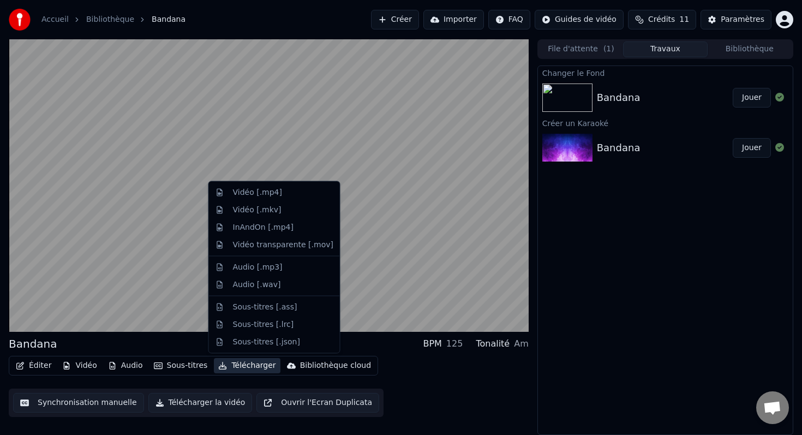
click at [241, 367] on button "Télécharger" at bounding box center [247, 365] width 66 height 15
click at [246, 367] on button "Télécharger" at bounding box center [247, 365] width 66 height 15
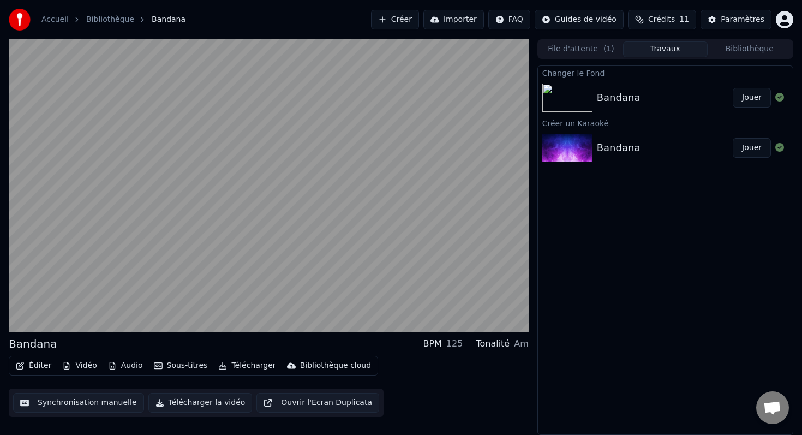
click at [177, 367] on button "Sous-titres" at bounding box center [181, 365] width 63 height 15
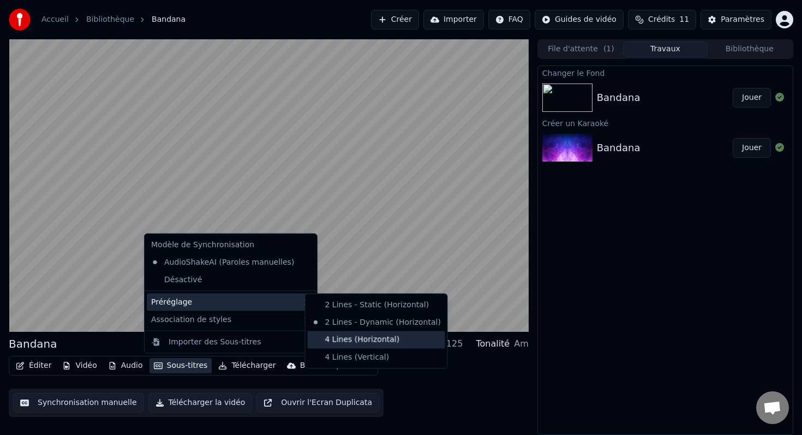
click at [355, 339] on div "4 Lines (Horizontal)" at bounding box center [377, 339] width 138 height 17
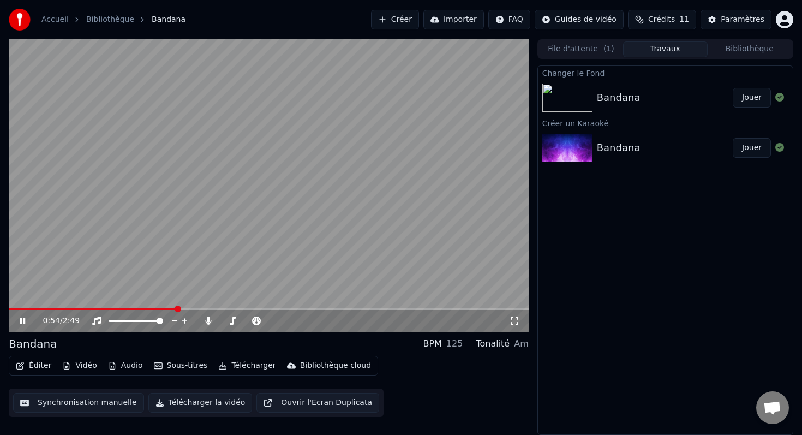
click at [11, 308] on span at bounding box center [93, 309] width 168 height 2
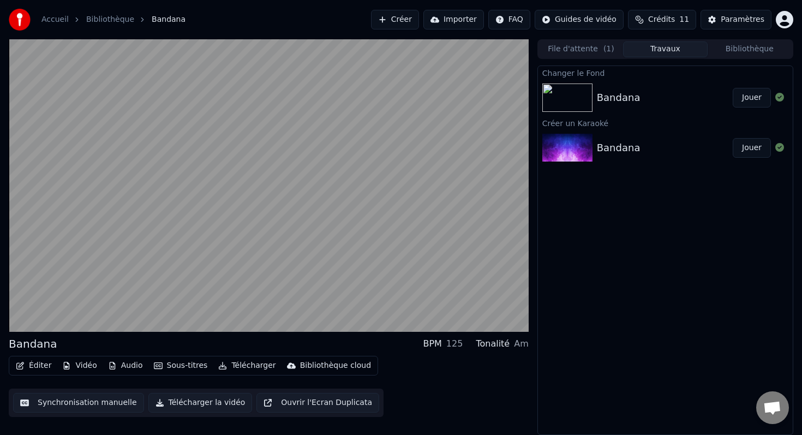
click at [61, 344] on div "Bandana BPM 125 Tonalité Am" at bounding box center [269, 343] width 520 height 15
click at [34, 364] on button "Éditer" at bounding box center [33, 365] width 44 height 15
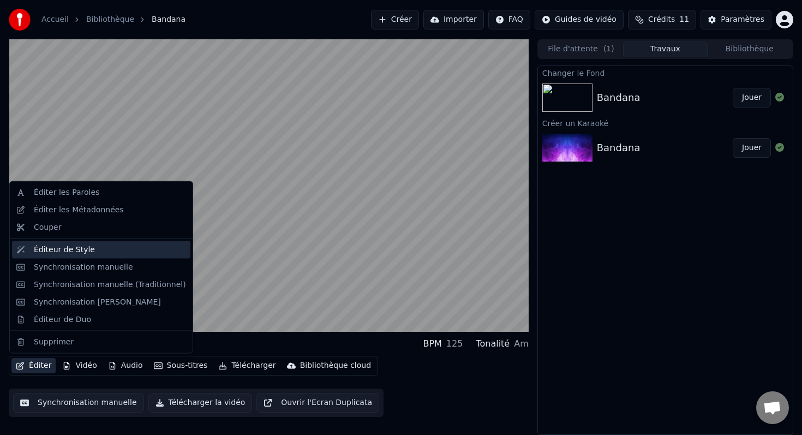
click at [61, 250] on div "Éditeur de Style" at bounding box center [64, 249] width 61 height 11
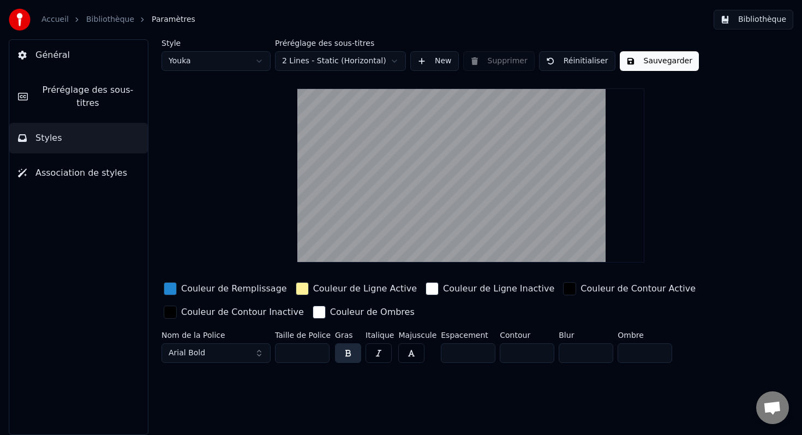
click at [220, 65] on html "Accueil Bibliothèque Paramètres Bibliothèque Général Préréglage des sous-titres…" at bounding box center [401, 217] width 802 height 435
click at [70, 171] on span "Association de styles" at bounding box center [81, 172] width 92 height 13
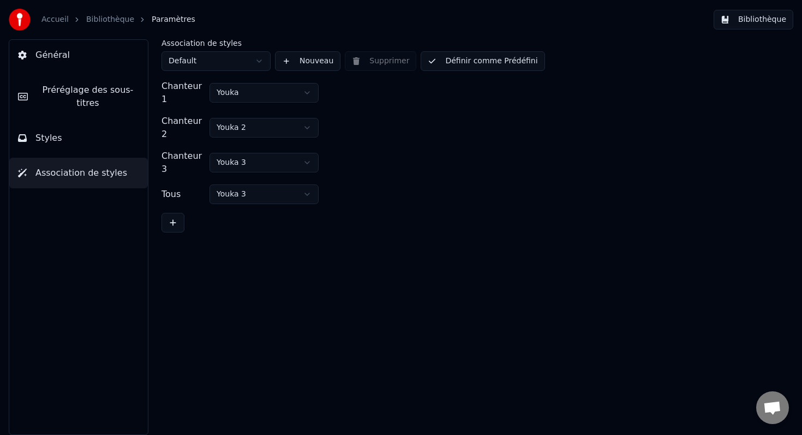
click at [77, 144] on button "Styles" at bounding box center [78, 138] width 139 height 31
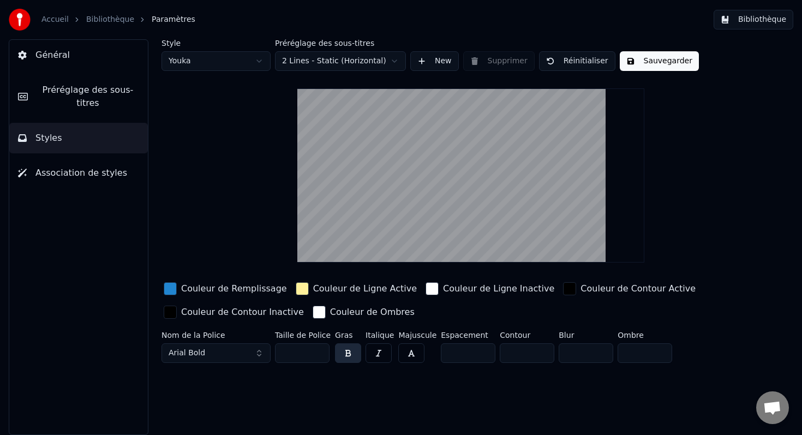
click at [313, 310] on div "button" at bounding box center [319, 312] width 13 height 13
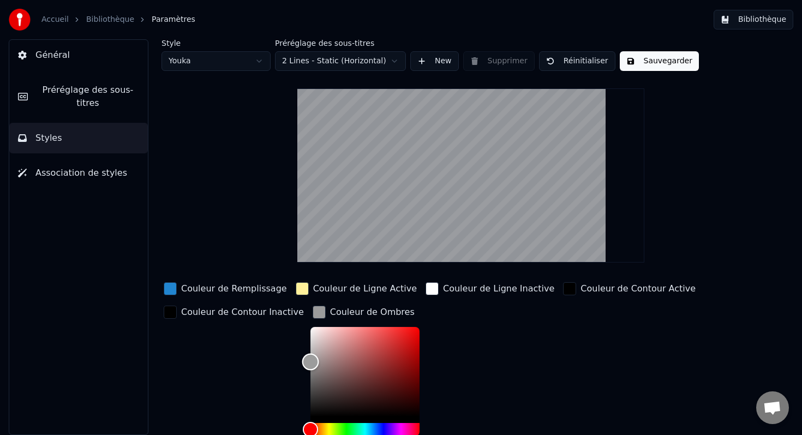
type input "*******"
drag, startPoint x: 316, startPoint y: 360, endPoint x: 288, endPoint y: 362, distance: 27.9
click at [288, 362] on div "Couleur de Remplissage Couleur de Ligne Active Couleur de Ligne Inactive Couleu…" at bounding box center [442, 374] width 561 height 189
click at [491, 355] on div "Couleur de Remplissage Couleur de Ligne Active Couleur de Ligne Inactive Couleu…" at bounding box center [442, 374] width 561 height 189
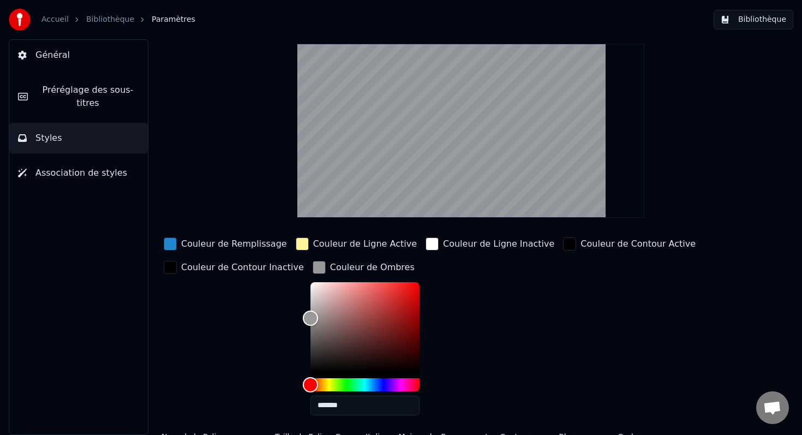
scroll to position [77, 0]
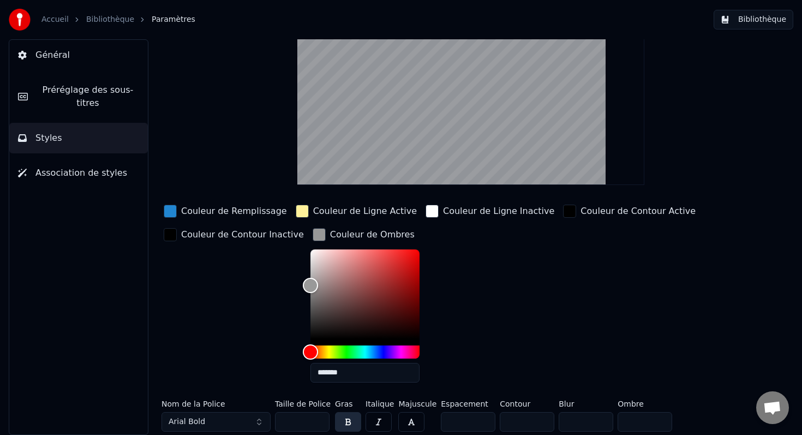
click at [289, 424] on input "**" at bounding box center [302, 422] width 55 height 20
drag, startPoint x: 294, startPoint y: 420, endPoint x: 273, endPoint y: 420, distance: 20.7
click at [273, 420] on div "Nom de la Police Arial Bold Taille de Police ** Gras Italique Majuscule Espacem…" at bounding box center [442, 418] width 561 height 36
type input "***"
click at [123, 391] on div "Général Préréglage des sous-titres Styles Association de styles" at bounding box center [79, 237] width 140 height 396
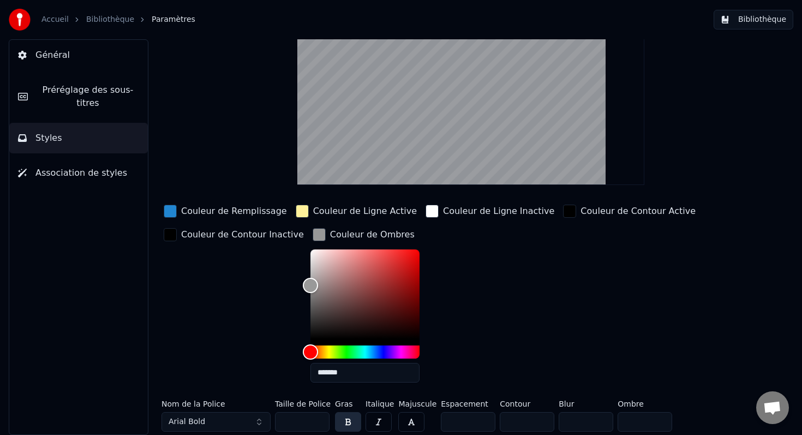
click at [470, 295] on div "Couleur de Remplissage Couleur de Ligne Active Couleur de Ligne Inactive Couleu…" at bounding box center [442, 296] width 561 height 189
click at [302, 284] on div "Color" at bounding box center [310, 285] width 17 height 17
type input "*******"
drag, startPoint x: 297, startPoint y: 284, endPoint x: 286, endPoint y: 242, distance: 43.4
click at [286, 242] on div "Couleur de Remplissage Couleur de Ligne Active Couleur de Ligne Inactive Couleu…" at bounding box center [442, 296] width 561 height 189
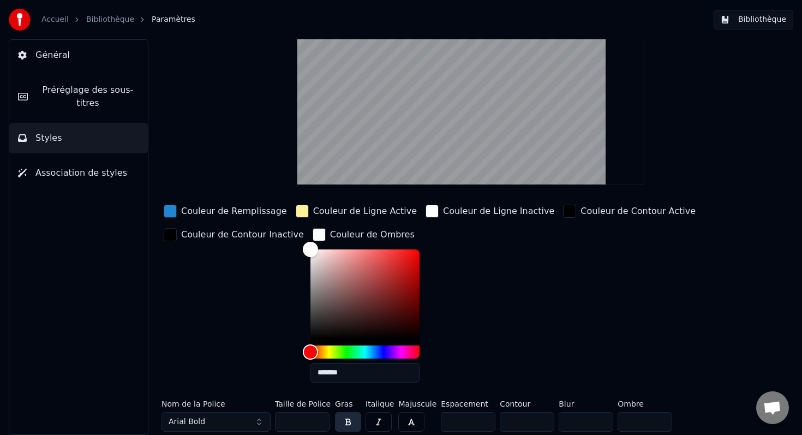
click at [189, 272] on div "Couleur de Contour Inactive" at bounding box center [234, 308] width 145 height 165
click at [313, 233] on div "button" at bounding box center [319, 234] width 13 height 13
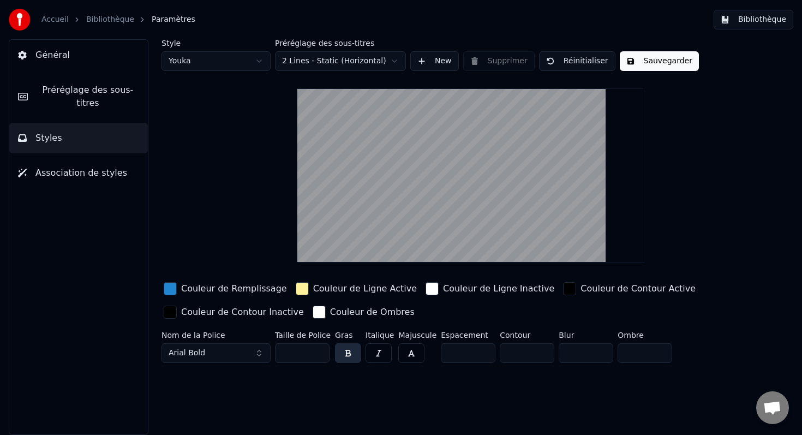
click at [180, 345] on button "Arial Bold" at bounding box center [216, 353] width 109 height 20
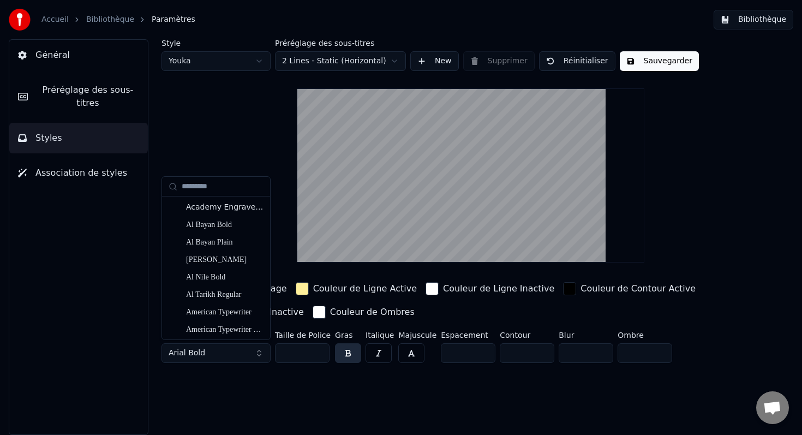
click at [181, 355] on span "Arial Bold" at bounding box center [187, 353] width 37 height 11
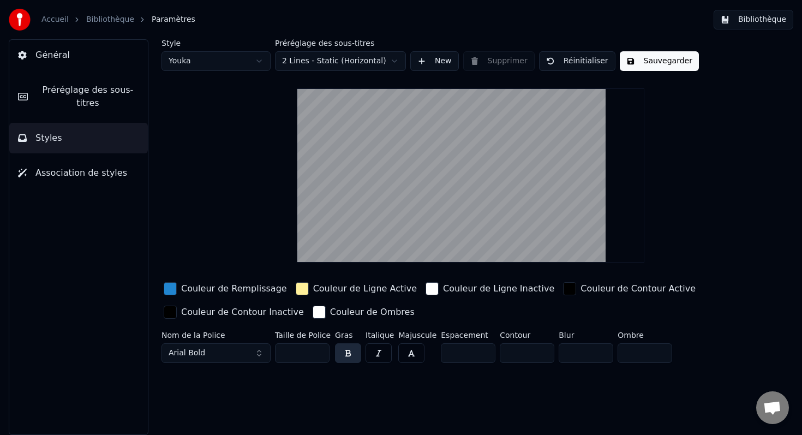
click at [181, 355] on span "Arial Bold" at bounding box center [187, 353] width 37 height 11
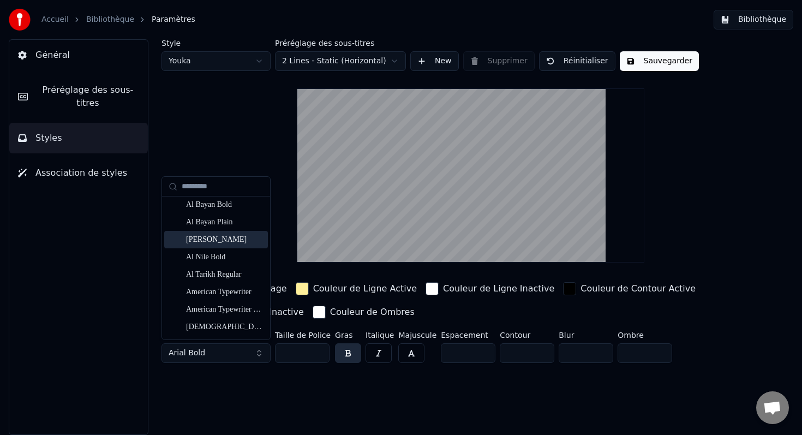
scroll to position [21, 0]
click at [212, 290] on div "American Typewriter" at bounding box center [224, 291] width 77 height 11
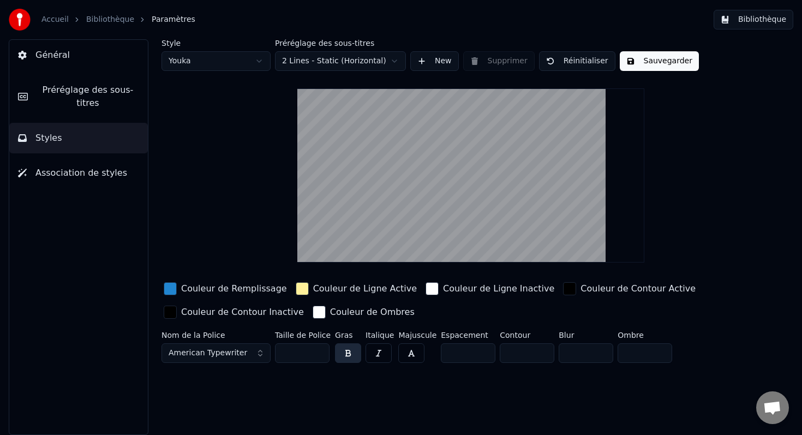
click at [376, 353] on button "button" at bounding box center [379, 353] width 26 height 20
click at [537, 350] on input "**" at bounding box center [527, 353] width 55 height 20
type input "**"
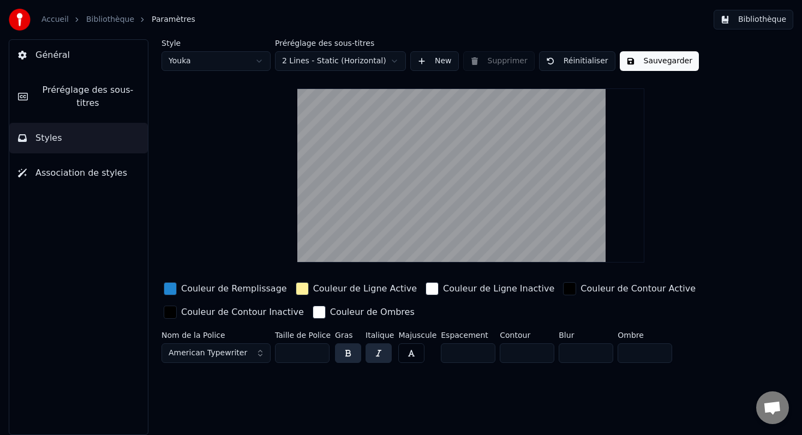
click at [537, 350] on input "**" at bounding box center [527, 353] width 55 height 20
click at [527, 369] on div "Style Youka Préréglage des sous-titres 2 Lines - Static (Horizontal) New Suppri…" at bounding box center [471, 237] width 662 height 396
click at [648, 63] on button "Sauvegarder" at bounding box center [659, 61] width 79 height 20
click at [255, 60] on html "Accueil Bibliothèque Paramètres Bibliothèque Général Préréglage des sous-titres…" at bounding box center [401, 217] width 802 height 435
click at [694, 187] on html "Accueil Bibliothèque Paramètres Bibliothèque Général Préréglage des sous-titres…" at bounding box center [401, 217] width 802 height 435
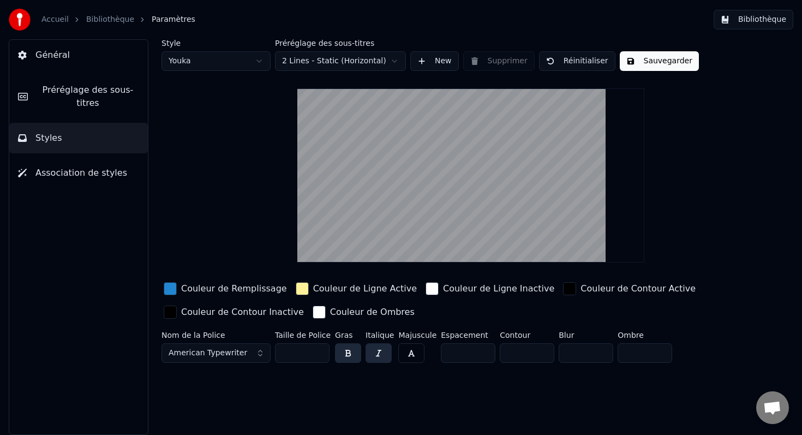
click at [104, 23] on link "Bibliothèque" at bounding box center [110, 19] width 48 height 11
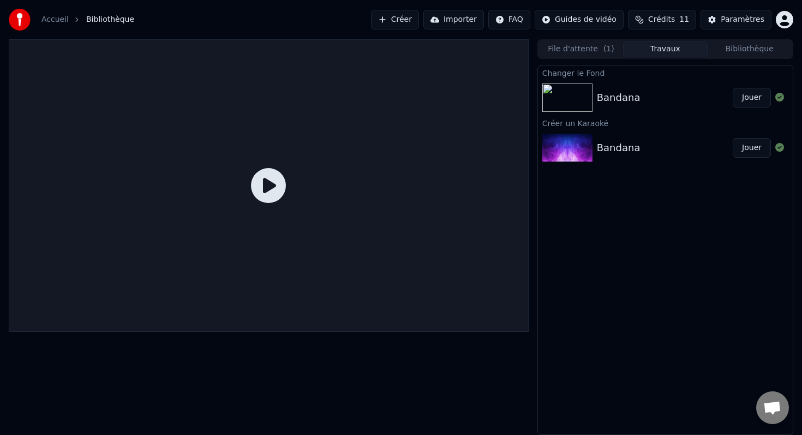
click at [750, 96] on button "Jouer" at bounding box center [752, 98] width 38 height 20
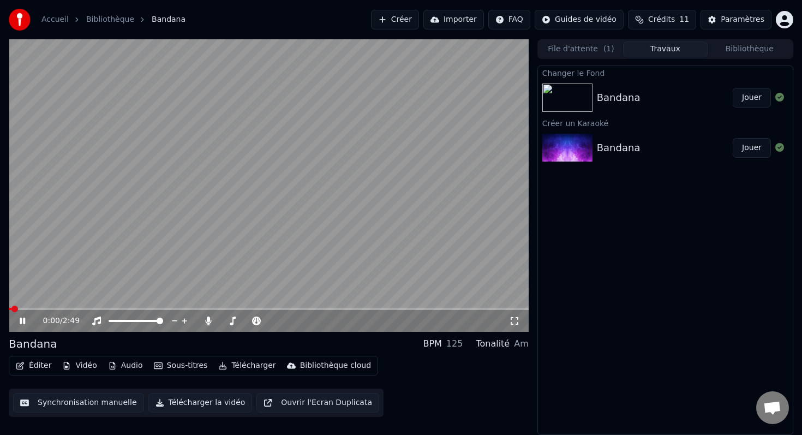
click at [22, 309] on span at bounding box center [269, 309] width 520 height 2
click at [35, 307] on video at bounding box center [269, 185] width 520 height 292
click at [38, 308] on span at bounding box center [269, 309] width 520 height 2
click at [21, 319] on icon at bounding box center [22, 321] width 7 height 8
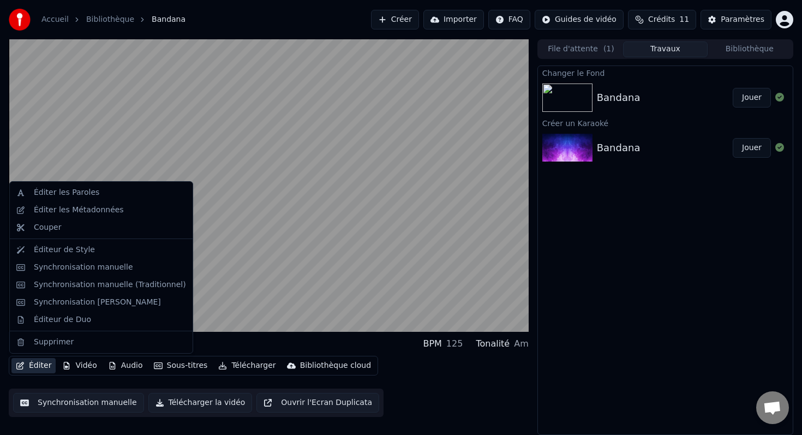
click at [46, 368] on button "Éditer" at bounding box center [33, 365] width 44 height 15
click at [55, 253] on div "Éditeur de Style" at bounding box center [64, 249] width 61 height 11
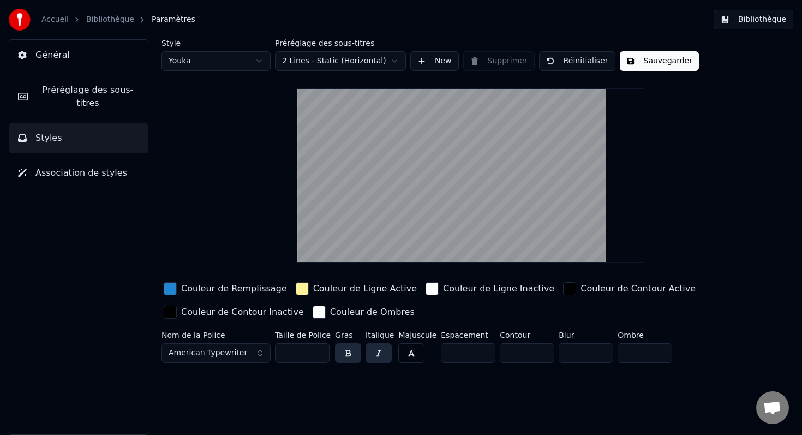
click at [521, 352] on input "**" at bounding box center [527, 353] width 55 height 20
click at [537, 354] on input "**" at bounding box center [527, 353] width 55 height 20
type input "*"
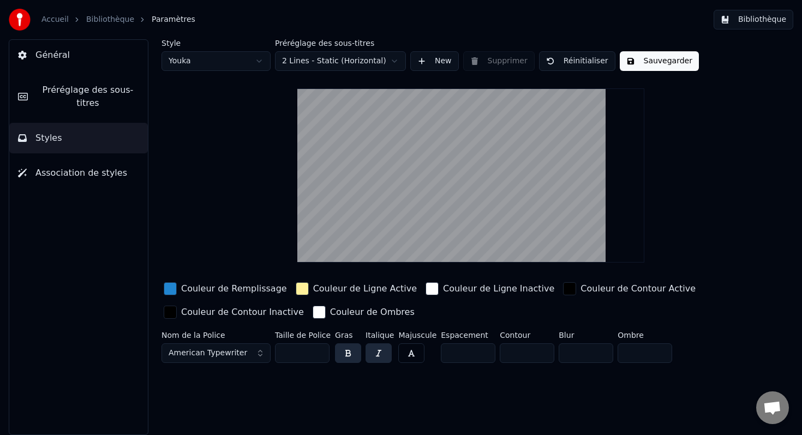
click at [537, 354] on input "*" at bounding box center [527, 353] width 55 height 20
click at [458, 385] on div "Style Youka Préréglage des sous-titres 2 Lines - Static (Horizontal) New Suppri…" at bounding box center [471, 237] width 662 height 396
click at [372, 351] on button "button" at bounding box center [379, 353] width 26 height 20
click at [644, 62] on button "Sauvegarder" at bounding box center [659, 61] width 79 height 20
click at [629, 67] on button "Terminé" at bounding box center [650, 61] width 61 height 20
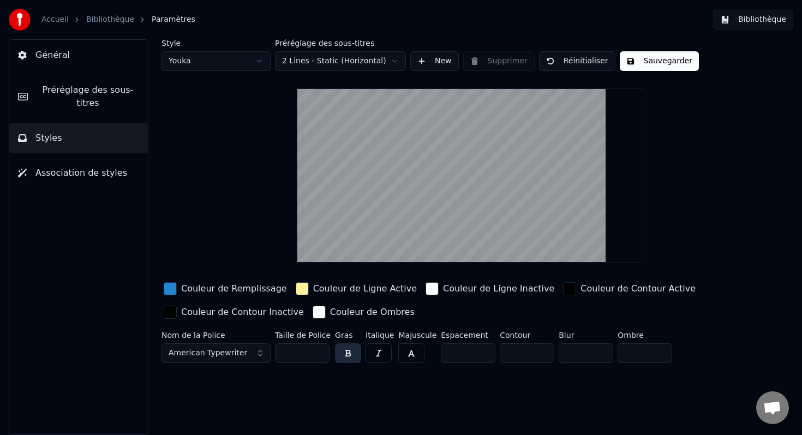
drag, startPoint x: 296, startPoint y: 354, endPoint x: 273, endPoint y: 354, distance: 23.5
click at [273, 354] on div "Nom de la Police American Typewriter Taille de Police *** Gras Italique Majuscu…" at bounding box center [442, 349] width 561 height 36
click at [285, 399] on div "Style Youka Préréglage des sous-titres 2 Lines - Static (Horizontal) New Suppri…" at bounding box center [471, 237] width 662 height 396
click at [645, 65] on button "Sauvegarder" at bounding box center [659, 61] width 79 height 20
click at [207, 62] on html "Accueil Bibliothèque Paramètres Bibliothèque Général Préréglage des sous-titres…" at bounding box center [401, 217] width 802 height 435
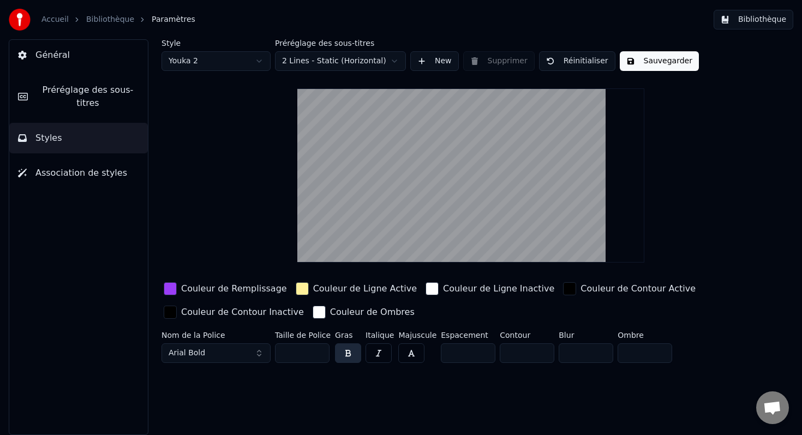
click at [209, 40] on label "Style" at bounding box center [216, 43] width 109 height 8
click at [209, 57] on html "Accueil Bibliothèque Paramètres Bibliothèque Général Préréglage des sous-titres…" at bounding box center [401, 217] width 802 height 435
type input "***"
click at [645, 60] on button "Sauvegarder" at bounding box center [659, 61] width 79 height 20
click at [100, 22] on link "Bibliothèque" at bounding box center [110, 19] width 48 height 11
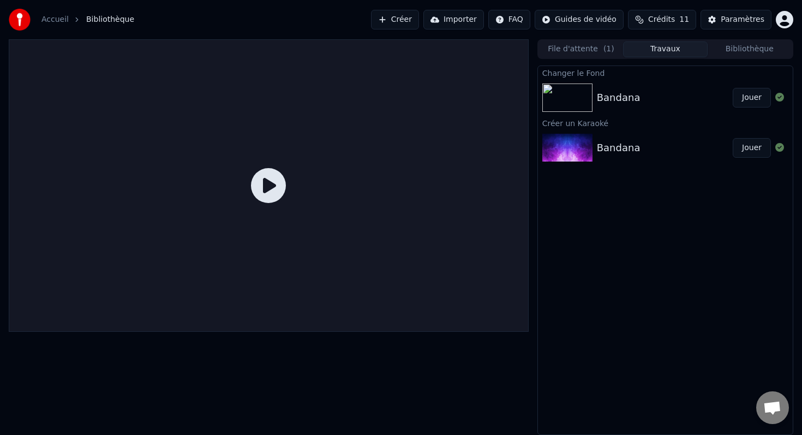
click at [661, 102] on div "Bandana" at bounding box center [665, 97] width 136 height 15
click at [761, 104] on button "Jouer" at bounding box center [752, 98] width 38 height 20
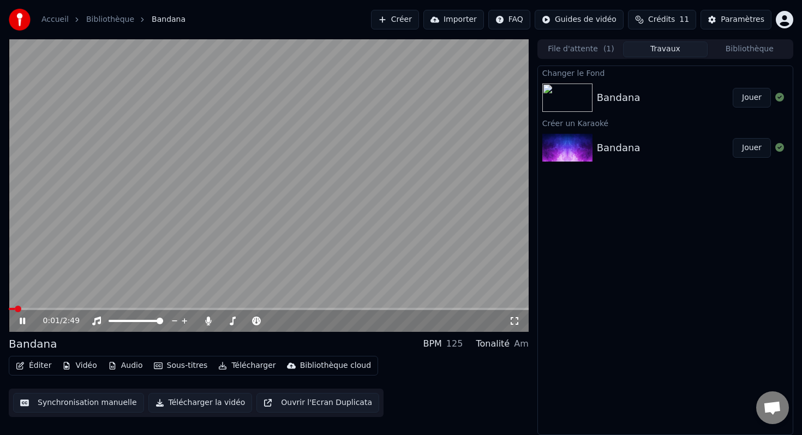
click at [25, 310] on div "0:01 / 2:49" at bounding box center [269, 321] width 520 height 22
click at [35, 306] on video at bounding box center [269, 185] width 520 height 292
click at [41, 310] on div "0:02 / 2:49" at bounding box center [269, 321] width 520 height 22
click at [21, 315] on div "0:02 / 2:49" at bounding box center [268, 320] width 511 height 11
click at [21, 320] on icon at bounding box center [22, 321] width 7 height 8
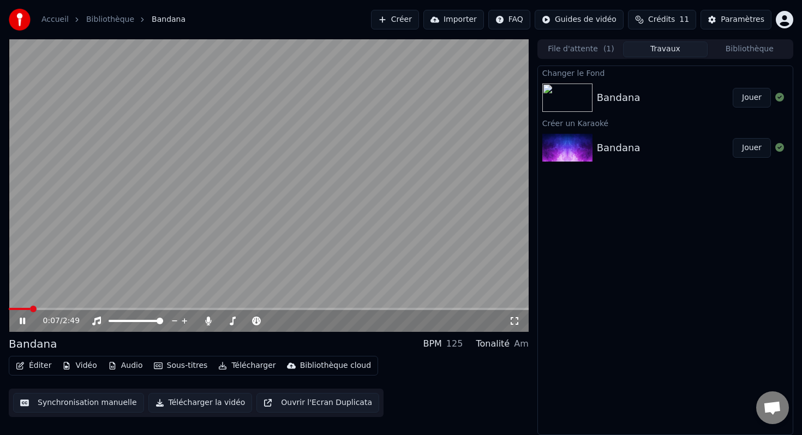
click at [33, 308] on span at bounding box center [33, 309] width 7 height 7
click at [22, 318] on icon at bounding box center [30, 320] width 26 height 9
click at [81, 364] on button "Vidéo" at bounding box center [79, 365] width 43 height 15
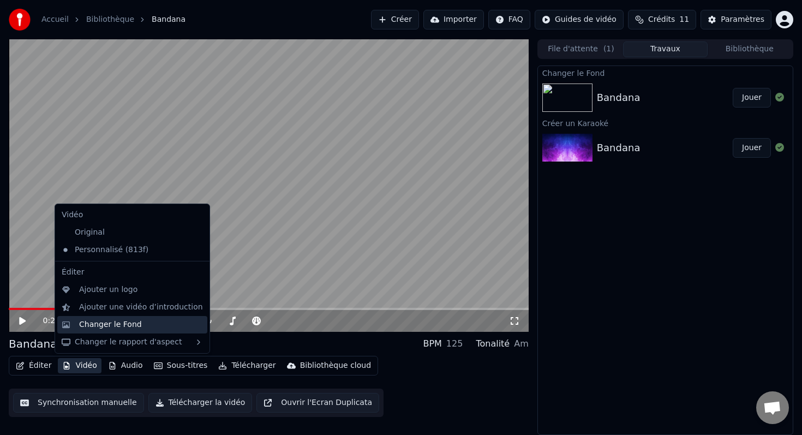
click at [99, 322] on div "Changer le Fond" at bounding box center [110, 324] width 63 height 11
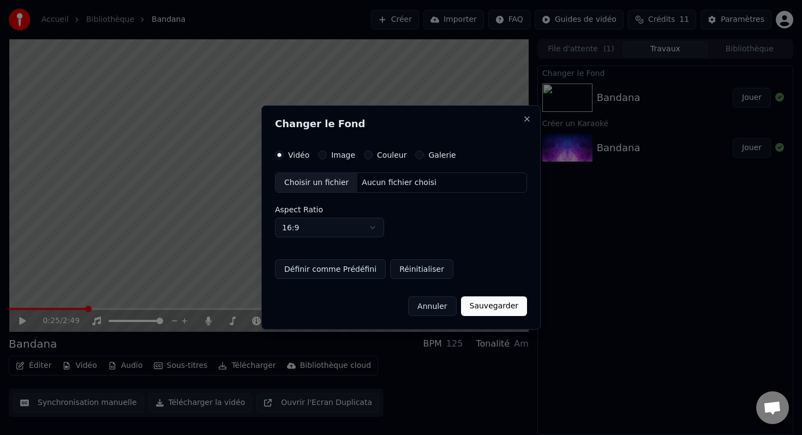
click at [469, 303] on button "Sauvegarder" at bounding box center [494, 306] width 66 height 20
click at [488, 310] on button "Sauvegarder" at bounding box center [494, 306] width 66 height 20
click at [449, 312] on button "Annuler" at bounding box center [432, 306] width 48 height 20
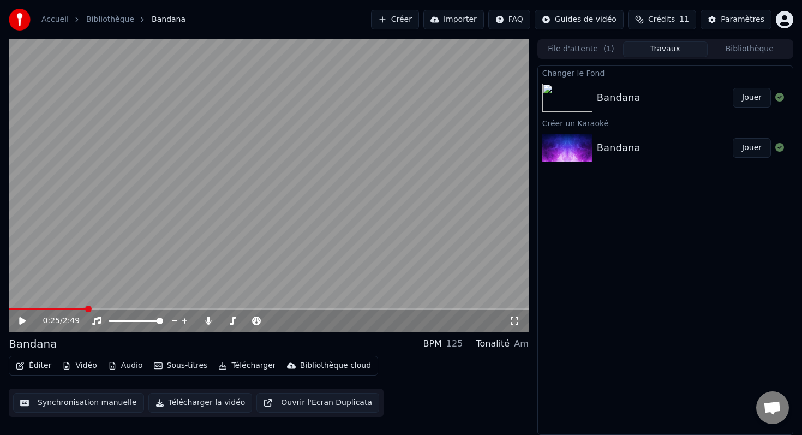
click at [656, 254] on div "Changer le Fond Bandana Jouer Créer un Karaoké Bandana Jouer" at bounding box center [665, 249] width 256 height 369
click at [241, 365] on button "Télécharger" at bounding box center [247, 365] width 66 height 15
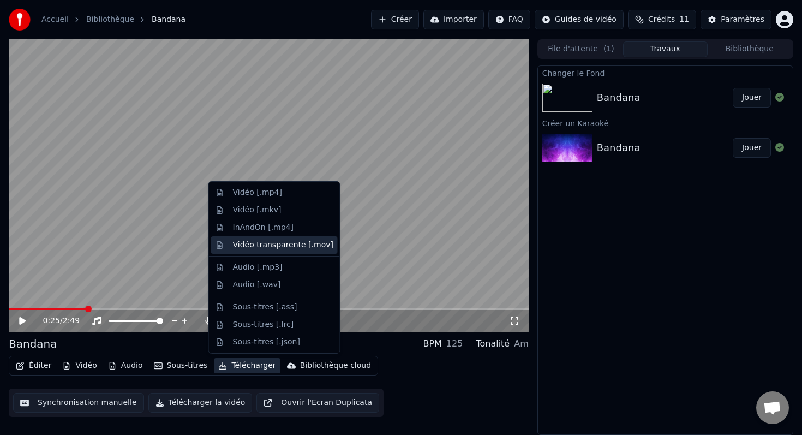
click at [262, 246] on div "Vidéo transparente [.mov]" at bounding box center [283, 245] width 100 height 11
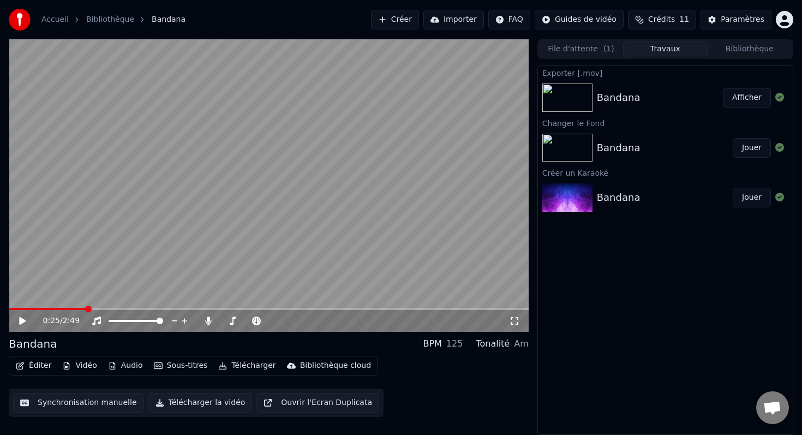
click at [192, 403] on button "Télécharger la vidéo" at bounding box center [200, 403] width 104 height 20
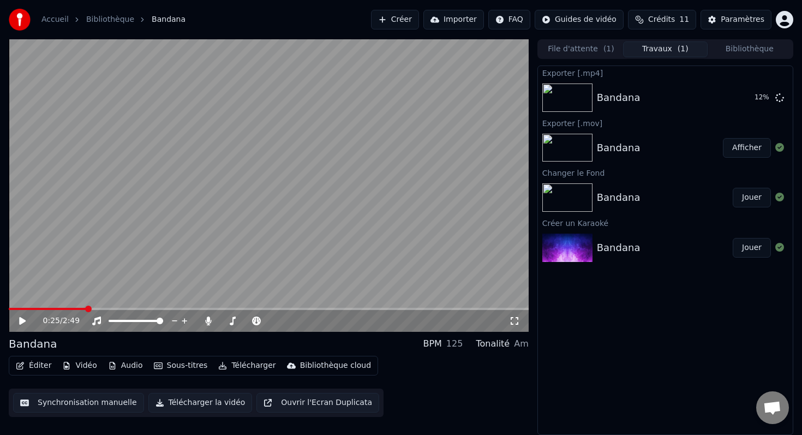
click at [742, 147] on button "Afficher" at bounding box center [747, 148] width 48 height 20
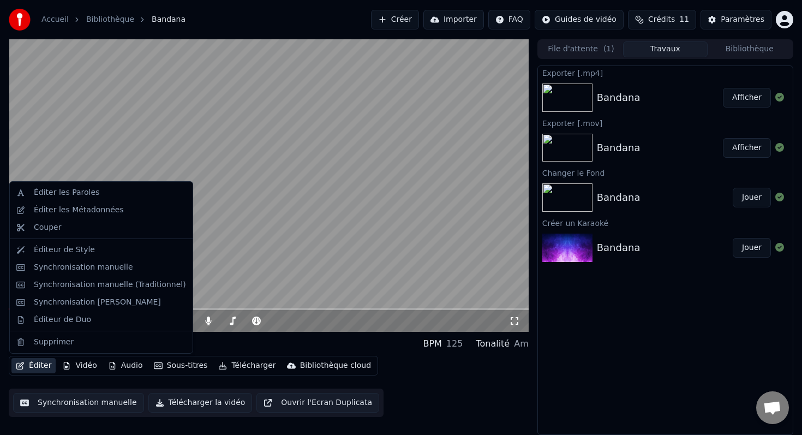
click at [37, 367] on button "Éditer" at bounding box center [33, 365] width 44 height 15
click at [56, 257] on div "Éditeur de Style" at bounding box center [101, 249] width 178 height 17
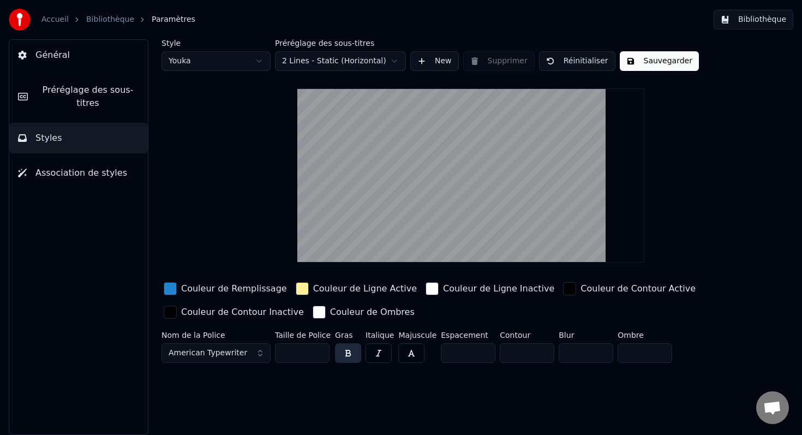
click at [211, 61] on html "Accueil Bibliothèque Paramètres Bibliothèque Général Préréglage des sous-titres…" at bounding box center [401, 217] width 802 height 435
click at [367, 59] on html "Accueil Bibliothèque Paramètres Bibliothèque Général Préréglage des sous-titres…" at bounding box center [401, 217] width 802 height 435
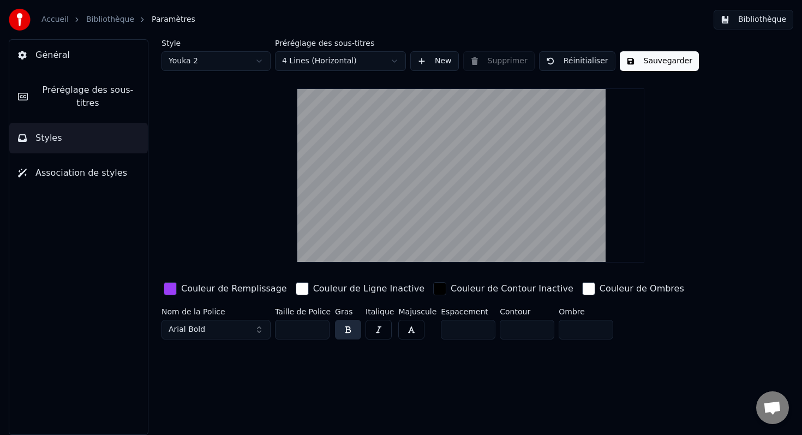
click at [205, 393] on div "Style Youka 2 Préréglage des sous-titres 4 Lines (Horizontal) New Supprimer Réi…" at bounding box center [471, 237] width 662 height 396
click at [318, 327] on input "**" at bounding box center [302, 330] width 55 height 20
click at [318, 327] on input "***" at bounding box center [302, 330] width 55 height 20
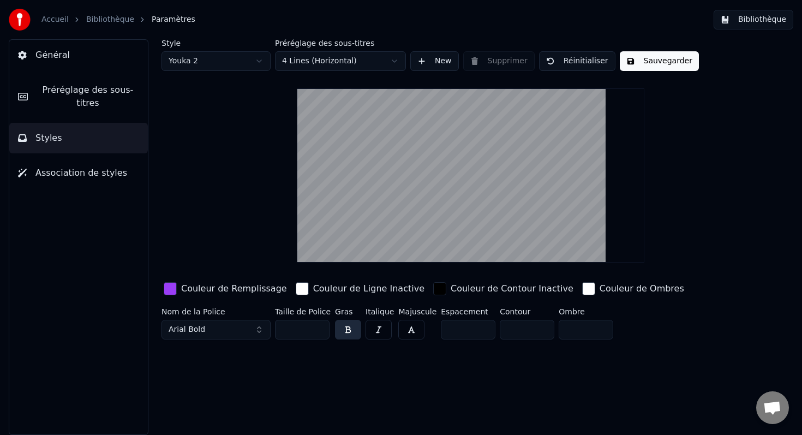
click at [318, 327] on input "***" at bounding box center [302, 330] width 55 height 20
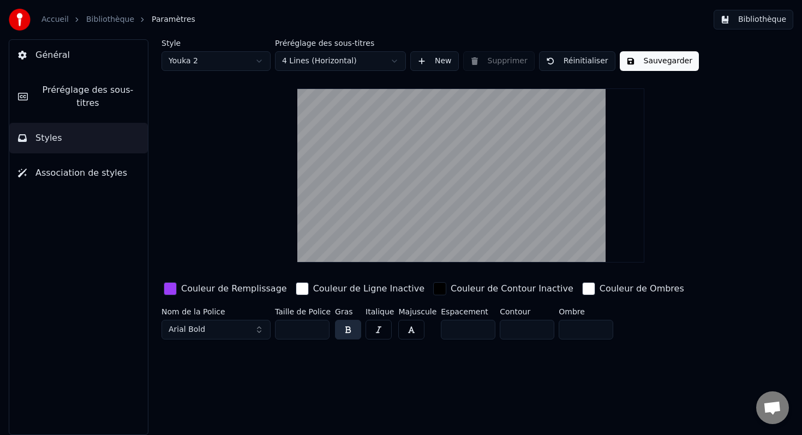
click at [318, 327] on input "***" at bounding box center [302, 330] width 55 height 20
type input "***"
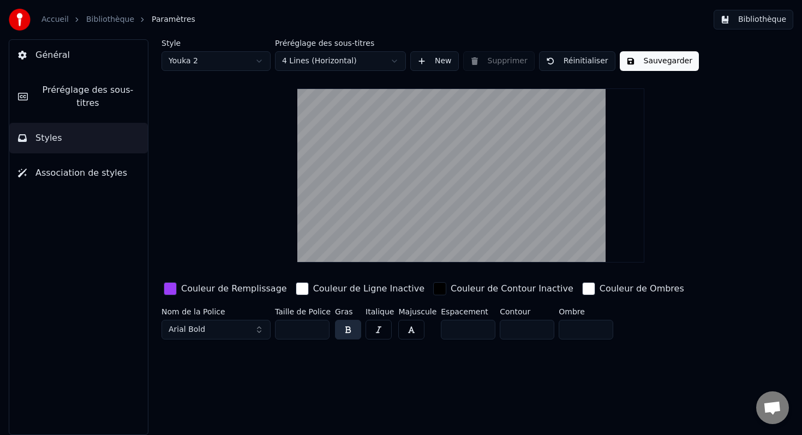
click at [319, 327] on input "***" at bounding box center [302, 330] width 55 height 20
click at [326, 373] on div "Style Youka 2 Préréglage des sous-titres 4 Lines (Horizontal) New Supprimer Réi…" at bounding box center [471, 237] width 662 height 396
click at [95, 101] on span "Préréglage des sous-titres" at bounding box center [88, 96] width 103 height 26
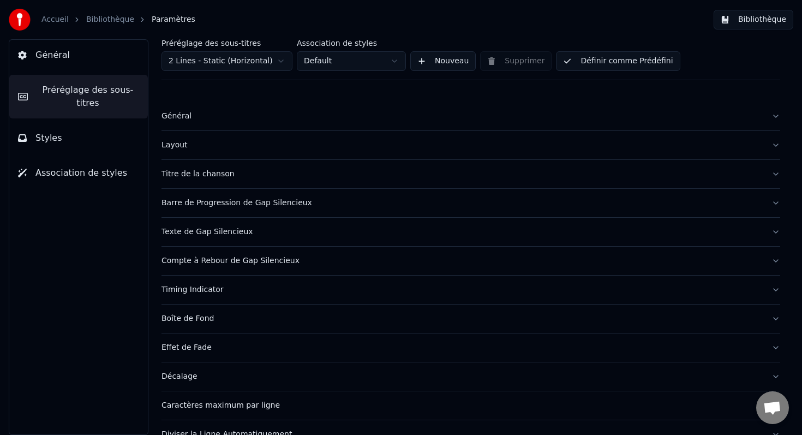
click at [211, 175] on div "Titre de la chanson" at bounding box center [462, 174] width 601 height 11
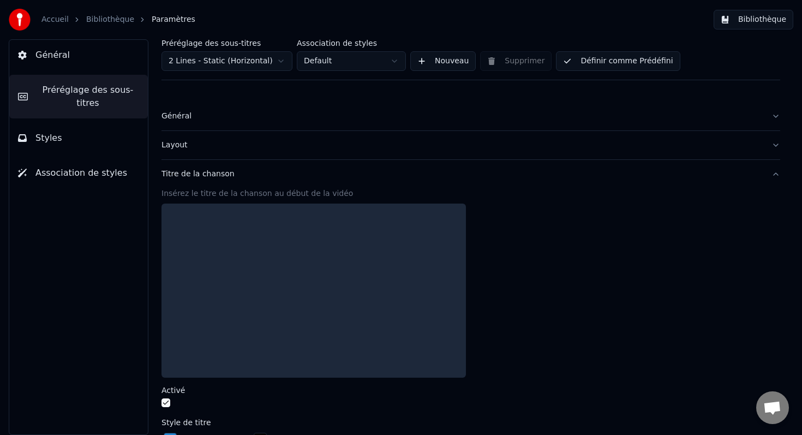
click at [250, 232] on div at bounding box center [314, 291] width 304 height 174
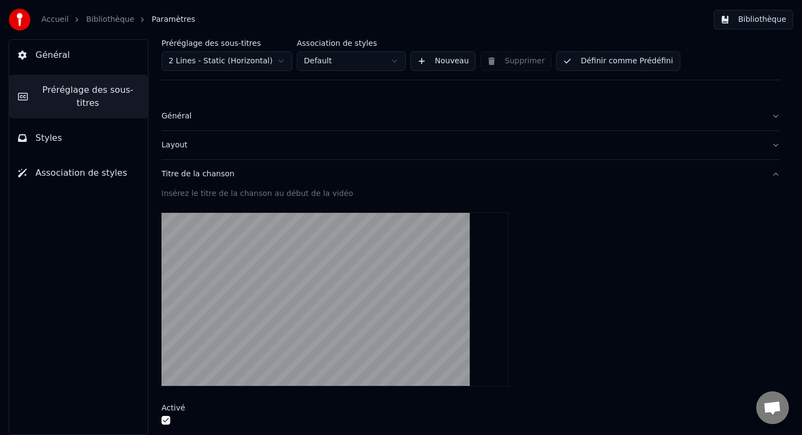
click at [319, 259] on video at bounding box center [335, 299] width 347 height 174
click at [104, 321] on div "Général Préréglage des sous-titres Styles Association de styles" at bounding box center [79, 237] width 140 height 396
click at [76, 170] on span "Association de styles" at bounding box center [81, 172] width 92 height 13
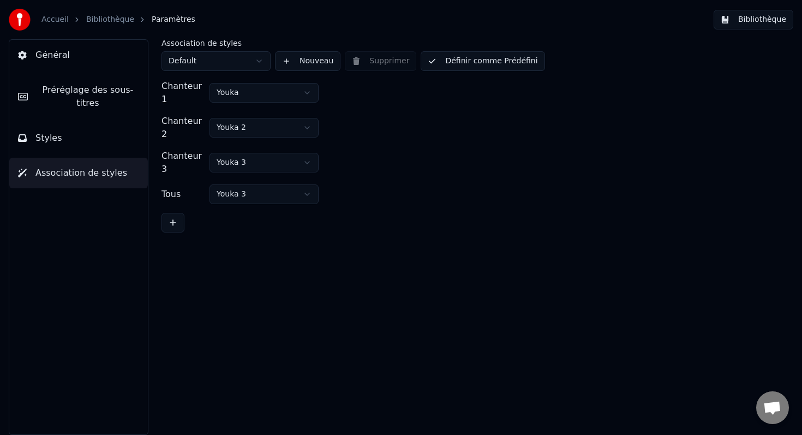
click at [68, 127] on button "Styles" at bounding box center [78, 138] width 139 height 31
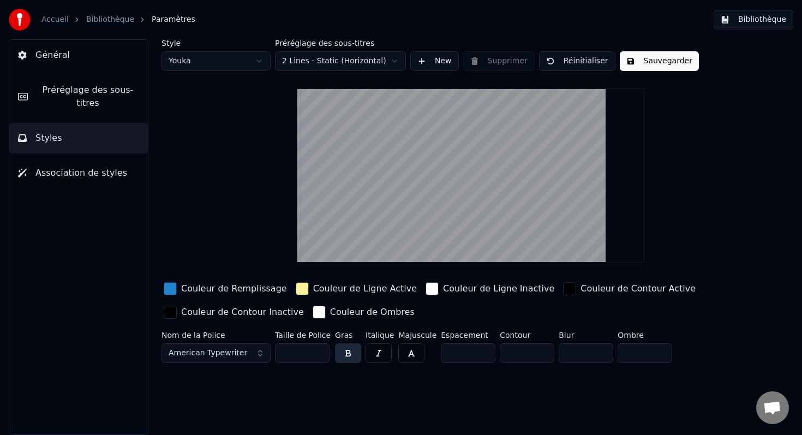
click at [224, 59] on html "Accueil Bibliothèque Paramètres Bibliothèque Général Préréglage des sous-titres…" at bounding box center [401, 217] width 802 height 435
click at [318, 349] on input "**" at bounding box center [302, 353] width 55 height 20
click at [318, 349] on input "***" at bounding box center [302, 353] width 55 height 20
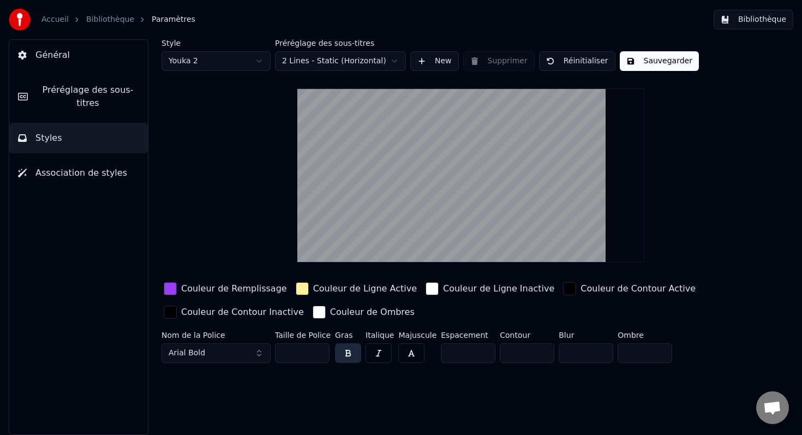
click at [318, 349] on input "***" at bounding box center [302, 353] width 55 height 20
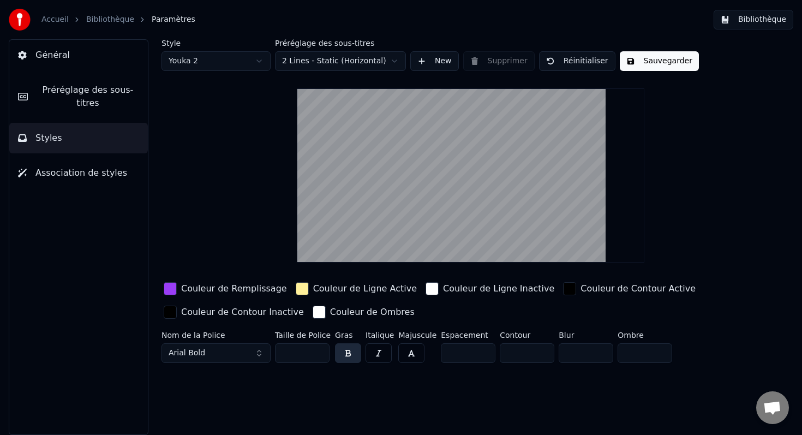
click at [318, 349] on input "***" at bounding box center [302, 353] width 55 height 20
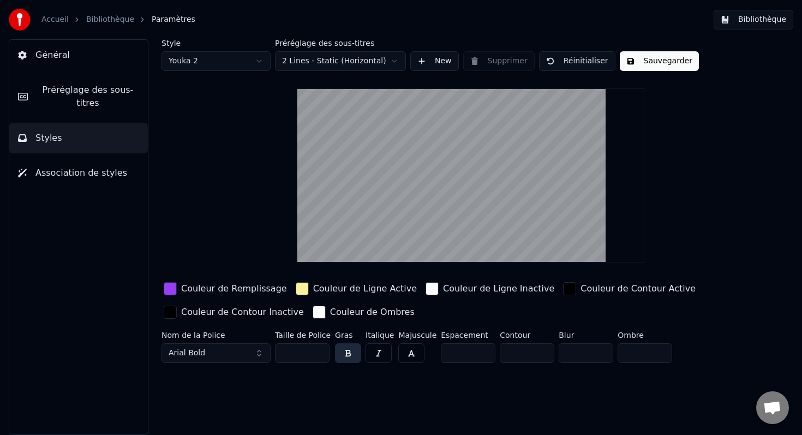
click at [318, 349] on input "***" at bounding box center [302, 353] width 55 height 20
type input "***"
click at [318, 355] on input "***" at bounding box center [302, 353] width 55 height 20
click at [346, 61] on html "Accueil Bibliothèque Paramètres Bibliothèque Général Préréglage des sous-titres…" at bounding box center [401, 217] width 802 height 435
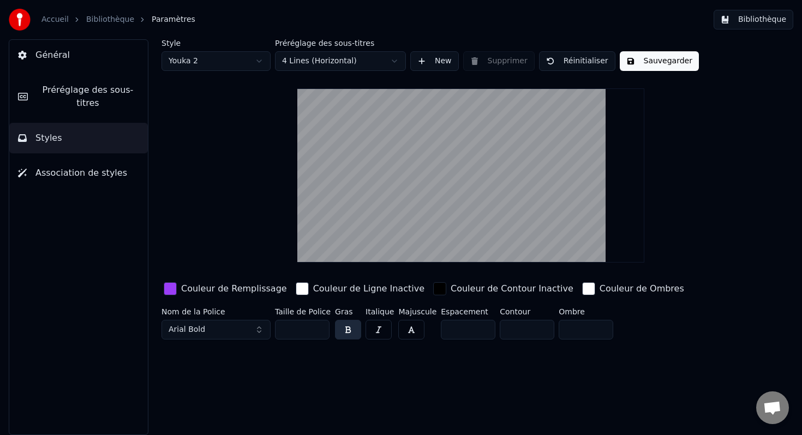
click at [646, 52] on button "Sauvegarder" at bounding box center [659, 61] width 79 height 20
click at [111, 21] on link "Bibliothèque" at bounding box center [110, 19] width 48 height 11
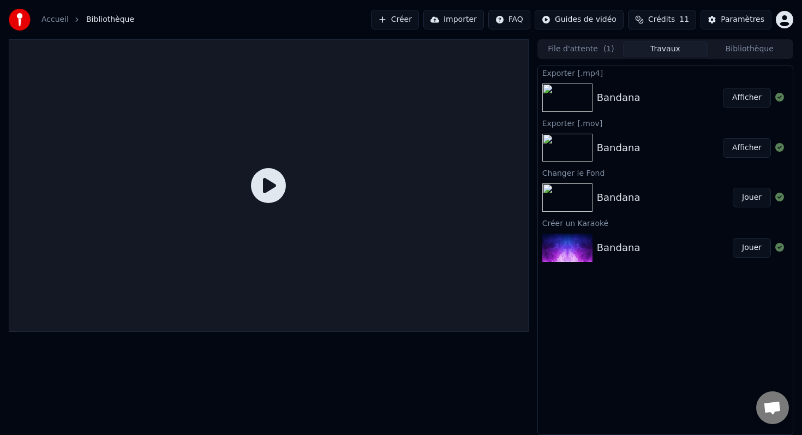
click at [656, 102] on div "Bandana" at bounding box center [660, 97] width 126 height 15
click at [245, 240] on div at bounding box center [269, 185] width 520 height 292
click at [754, 103] on button "Afficher" at bounding box center [747, 98] width 48 height 20
click at [584, 50] on button "File d'attente ( 1 )" at bounding box center [581, 49] width 84 height 16
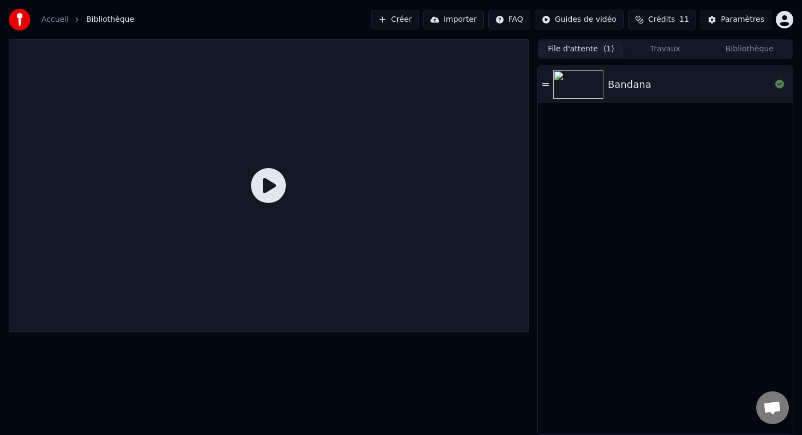
click at [646, 87] on div "Bandana" at bounding box center [630, 84] width 44 height 15
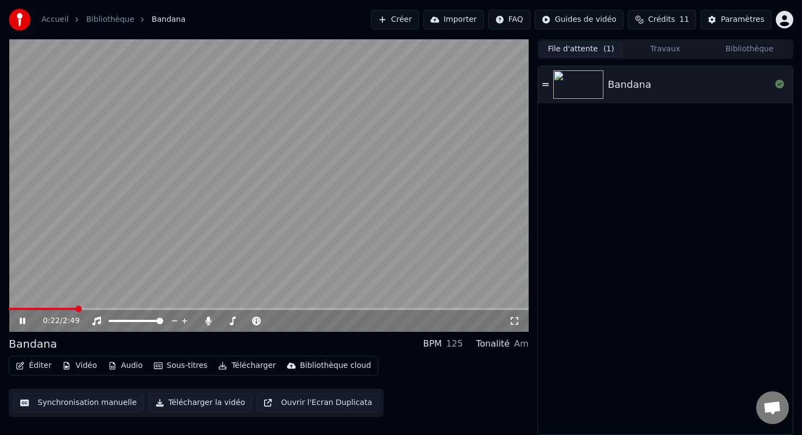
click at [75, 308] on span at bounding box center [269, 309] width 520 height 2
click at [25, 318] on icon at bounding box center [22, 321] width 5 height 7
click at [173, 366] on button "Sous-titres" at bounding box center [181, 365] width 63 height 15
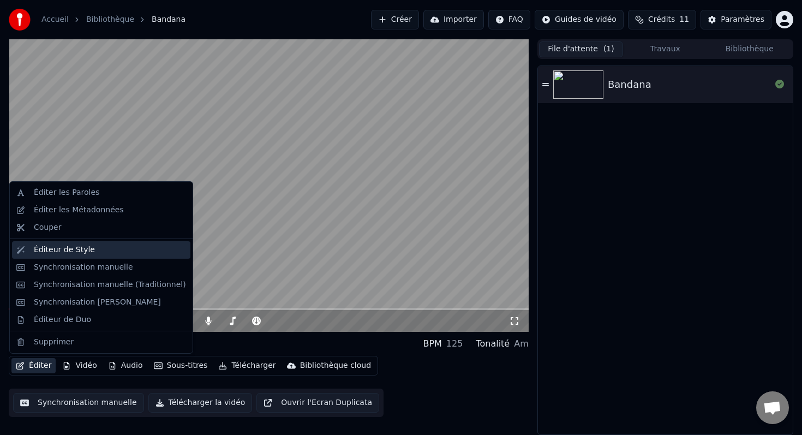
click at [58, 254] on div "Éditeur de Style" at bounding box center [64, 249] width 61 height 11
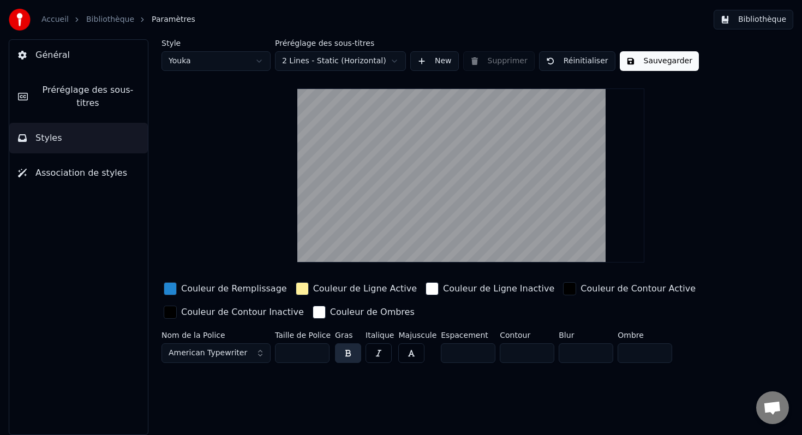
click at [228, 60] on html "Accueil Bibliothèque Paramètres Bibliothèque Général Préréglage des sous-titres…" at bounding box center [401, 217] width 802 height 435
click at [652, 63] on button "Sauvegarder" at bounding box center [659, 61] width 79 height 20
click at [102, 21] on link "Bibliothèque" at bounding box center [110, 19] width 48 height 11
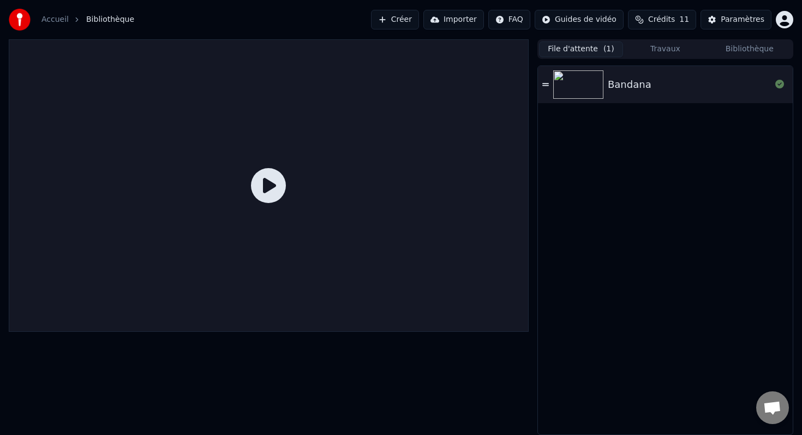
click at [672, 89] on div "Bandana" at bounding box center [689, 84] width 163 height 15
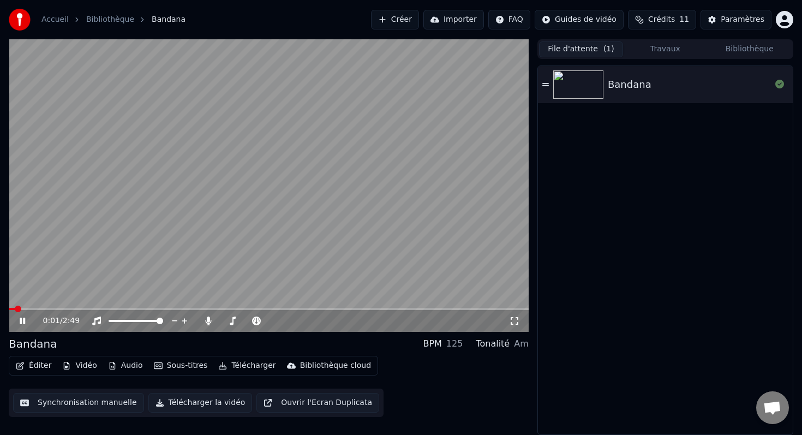
click at [43, 308] on span at bounding box center [269, 309] width 520 height 2
click at [22, 320] on icon at bounding box center [30, 320] width 26 height 9
click at [44, 366] on button "Éditer" at bounding box center [33, 365] width 44 height 15
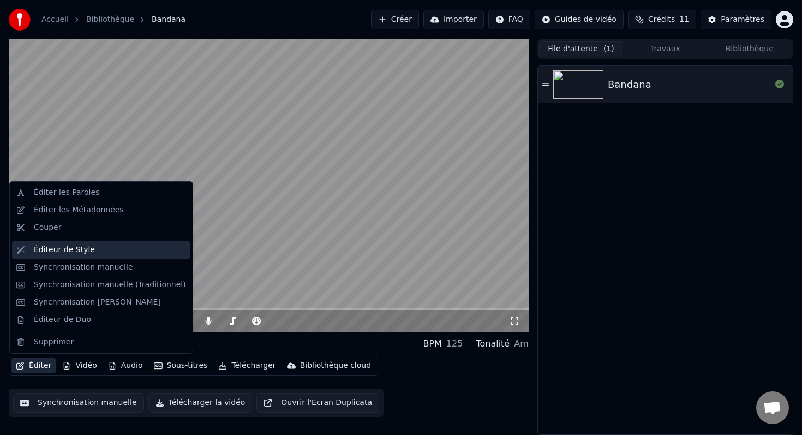
click at [46, 255] on div "Éditeur de Style" at bounding box center [64, 249] width 61 height 11
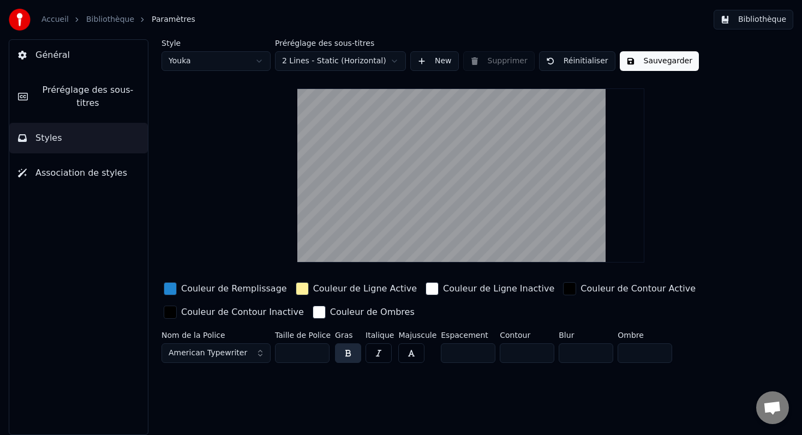
click at [172, 289] on div "button" at bounding box center [170, 288] width 13 height 13
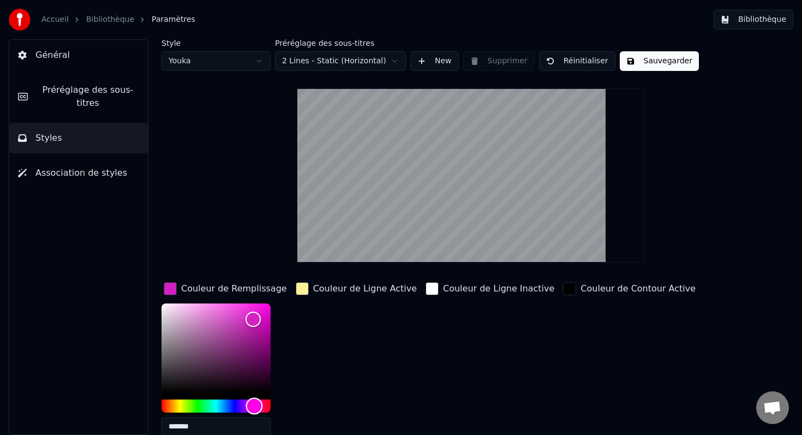
type input "*******"
drag, startPoint x: 242, startPoint y: 406, endPoint x: 251, endPoint y: 403, distance: 9.1
click at [251, 403] on div "Hue" at bounding box center [216, 405] width 109 height 13
click at [300, 376] on div "Couleur de Ligne Active" at bounding box center [356, 362] width 125 height 165
click at [500, 334] on div "Couleur de Ligne Inactive" at bounding box center [489, 362] width 133 height 165
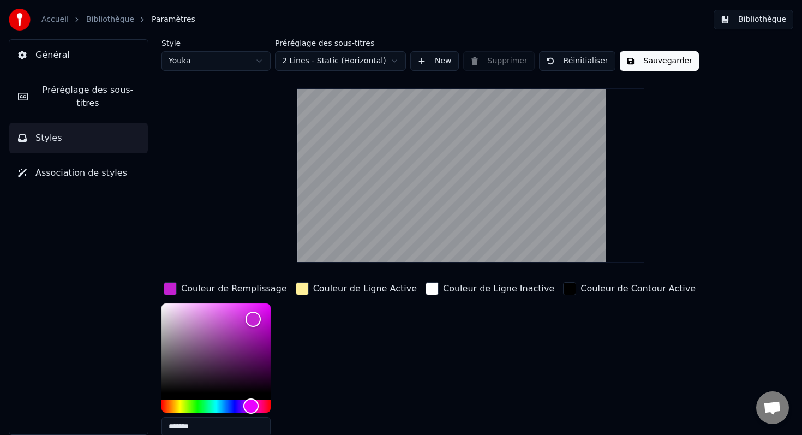
click at [174, 287] on div "button" at bounding box center [170, 288] width 13 height 13
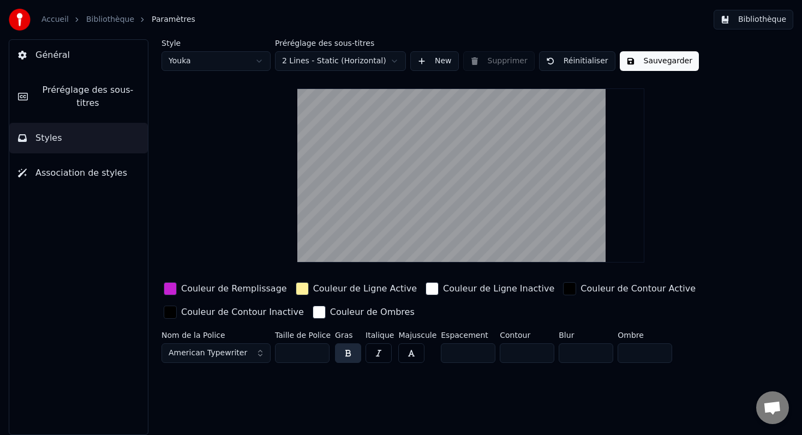
click at [235, 348] on span "American Typewriter" at bounding box center [208, 353] width 79 height 11
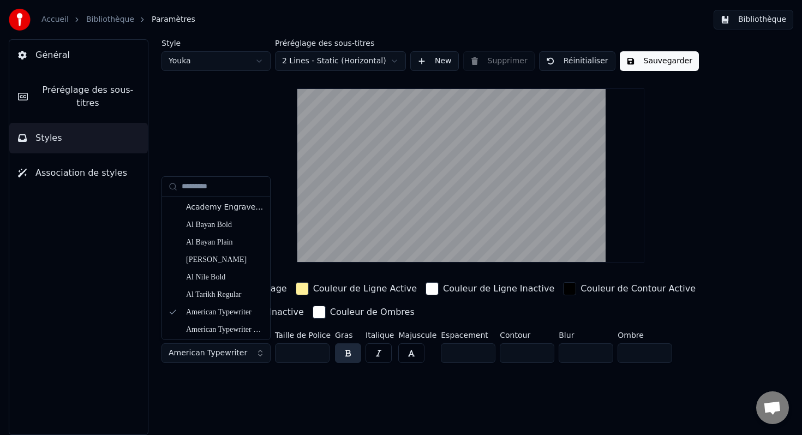
click at [233, 353] on span "American Typewriter" at bounding box center [208, 353] width 79 height 11
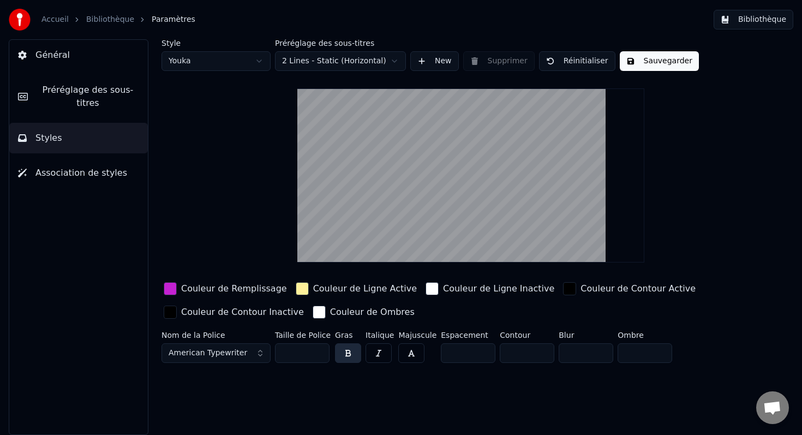
click at [233, 353] on span "American Typewriter" at bounding box center [208, 353] width 79 height 11
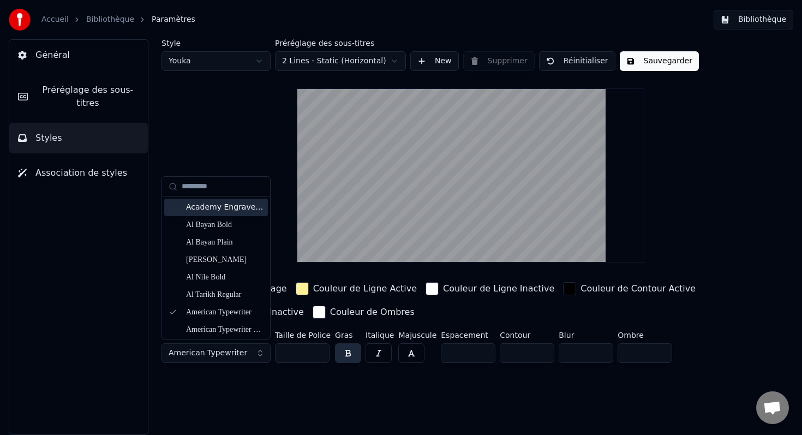
type input "*"
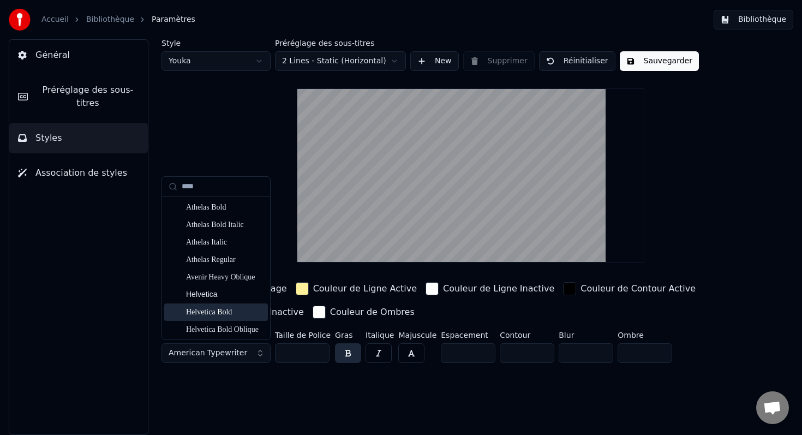
type input "****"
click at [213, 315] on div "Helvetica Bold" at bounding box center [224, 312] width 77 height 11
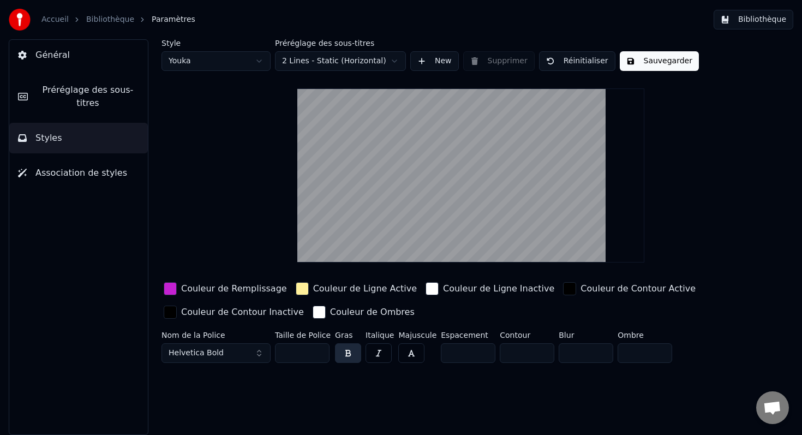
click at [387, 372] on div "Style Youka Préréglage des sous-titres 2 Lines - Static (Horizontal) New Suppri…" at bounding box center [471, 237] width 662 height 396
click at [632, 61] on button "Sauvegarder" at bounding box center [659, 61] width 79 height 20
click at [101, 23] on link "Bibliothèque" at bounding box center [110, 19] width 48 height 11
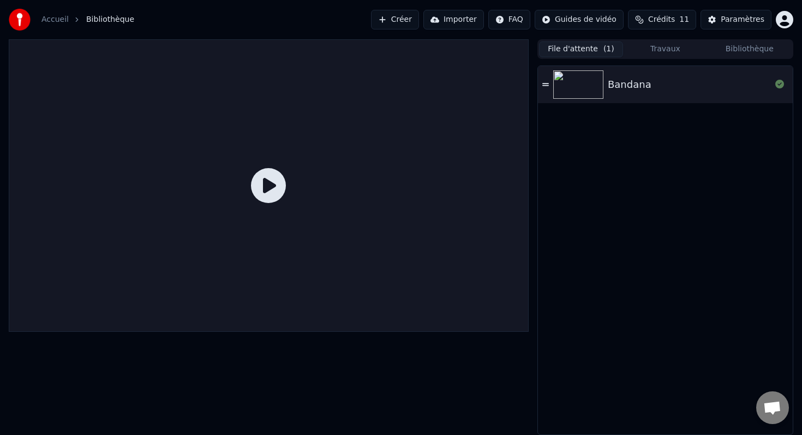
click at [666, 89] on div "Bandana" at bounding box center [689, 84] width 163 height 15
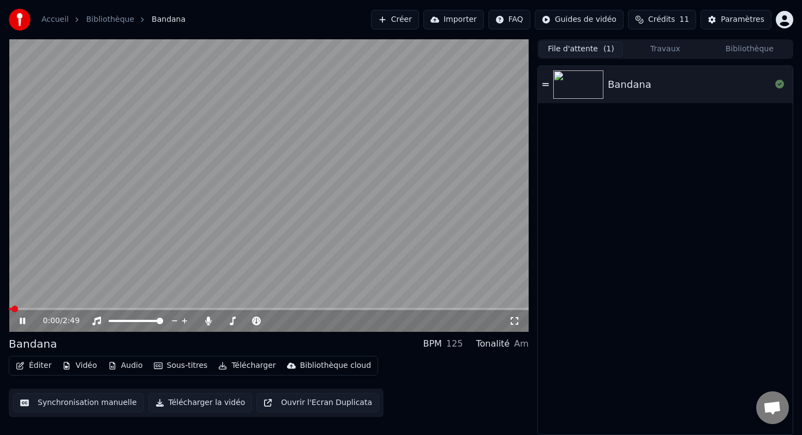
click at [63, 307] on video at bounding box center [269, 185] width 520 height 292
click at [67, 309] on span at bounding box center [269, 309] width 520 height 2
click at [16, 323] on div "0:19 / 2:49" at bounding box center [268, 320] width 511 height 11
click at [22, 321] on icon at bounding box center [22, 321] width 7 height 8
click at [372, 307] on video at bounding box center [269, 185] width 520 height 292
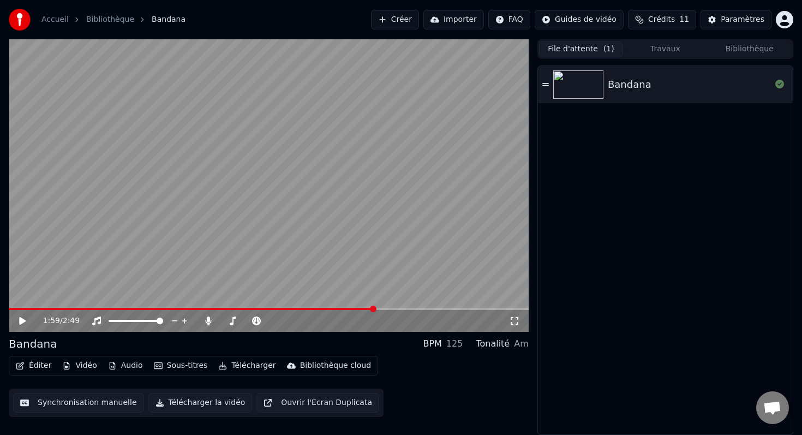
click at [374, 309] on span at bounding box center [269, 309] width 520 height 2
click at [47, 346] on div "Bandana" at bounding box center [33, 343] width 49 height 15
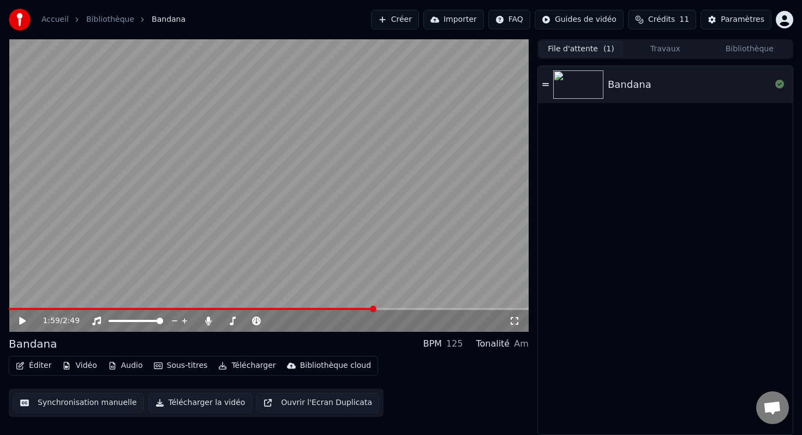
click at [549, 86] on div "Bandana" at bounding box center [665, 84] width 255 height 37
click at [594, 204] on div "Bandana" at bounding box center [665, 250] width 255 height 368
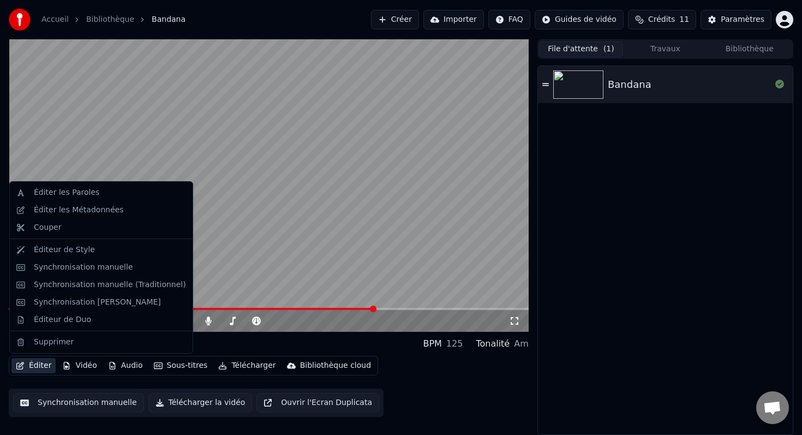
click at [20, 364] on icon "button" at bounding box center [20, 366] width 9 height 8
click at [46, 209] on div "Éditer les Métadonnées" at bounding box center [79, 210] width 90 height 11
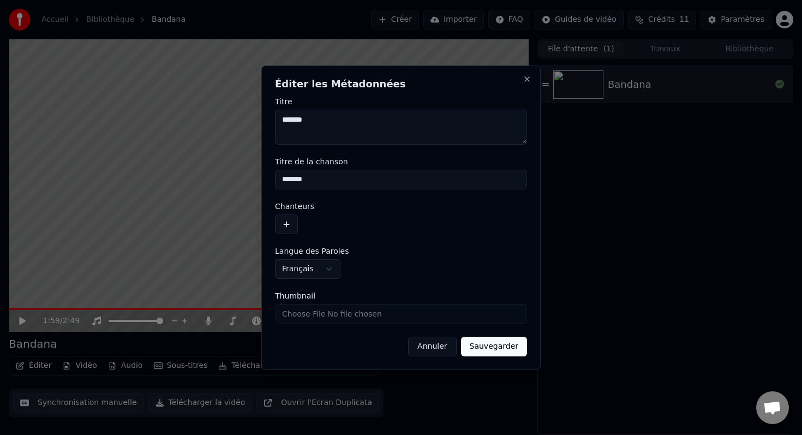
click at [323, 123] on textarea "*******" at bounding box center [401, 127] width 252 height 35
click at [283, 120] on textarea "*******" at bounding box center [401, 127] width 252 height 35
click at [324, 121] on textarea "**********" at bounding box center [401, 127] width 252 height 35
type textarea "**********"
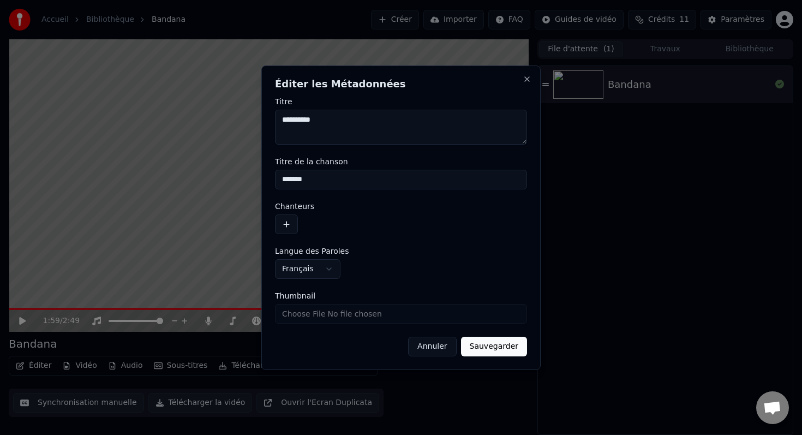
click at [346, 183] on input "*******" at bounding box center [401, 180] width 252 height 20
click at [345, 195] on form "**********" at bounding box center [401, 227] width 252 height 259
click at [326, 219] on div at bounding box center [401, 224] width 252 height 20
click at [325, 180] on input "*******" at bounding box center [401, 180] width 252 height 20
click at [337, 212] on div "Chanteurs" at bounding box center [401, 218] width 252 height 32
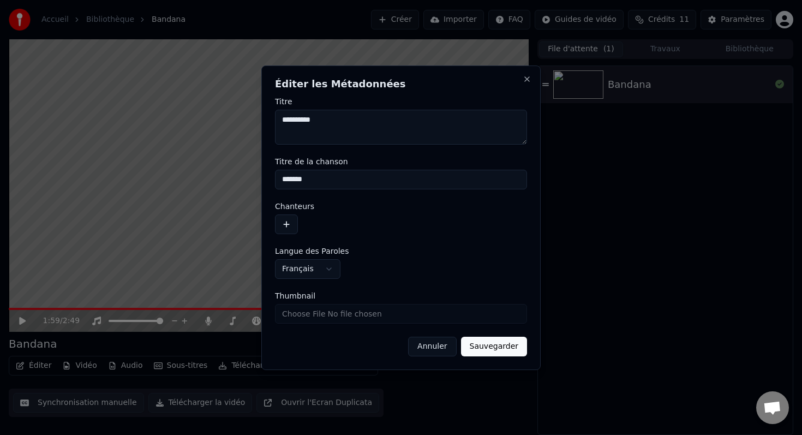
click at [480, 345] on button "Sauvegarder" at bounding box center [494, 347] width 66 height 20
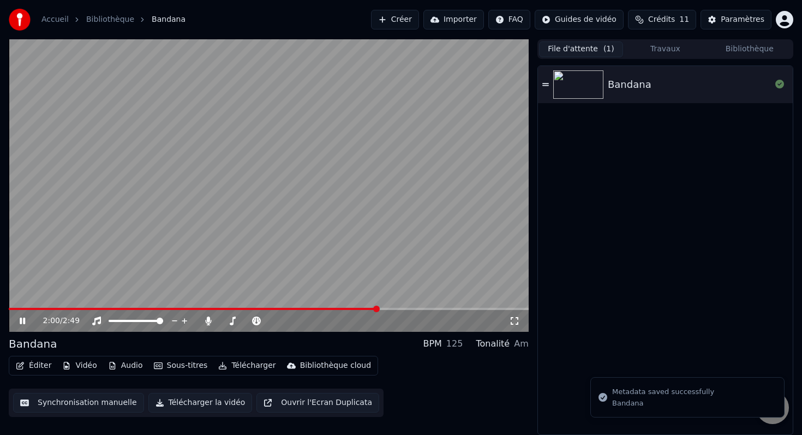
click at [16, 308] on span at bounding box center [193, 309] width 369 height 2
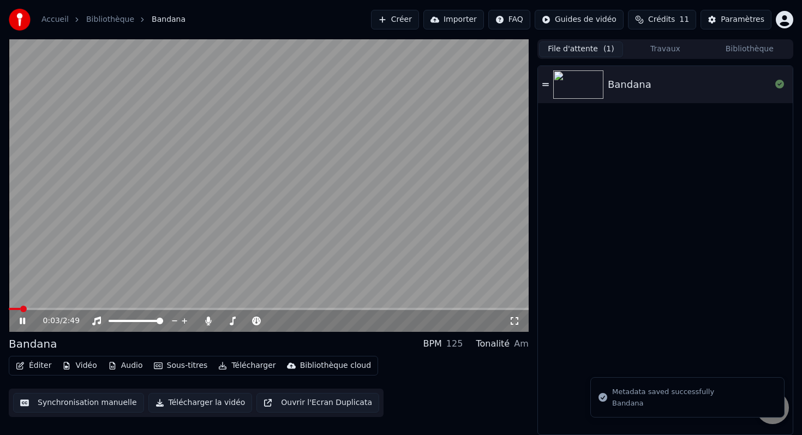
click at [27, 305] on video at bounding box center [269, 185] width 520 height 292
click at [29, 306] on video at bounding box center [269, 185] width 520 height 292
click at [32, 308] on span at bounding box center [269, 309] width 520 height 2
click at [9, 308] on span at bounding box center [12, 309] width 7 height 7
click at [23, 321] on icon at bounding box center [22, 321] width 5 height 7
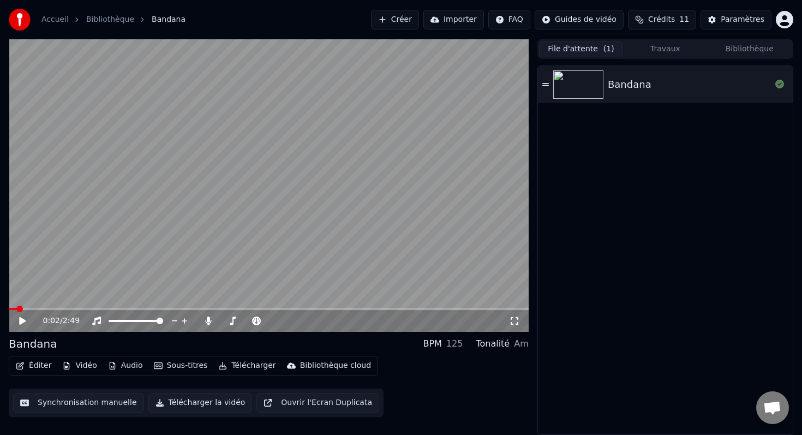
click at [33, 358] on button "Éditer" at bounding box center [33, 365] width 44 height 15
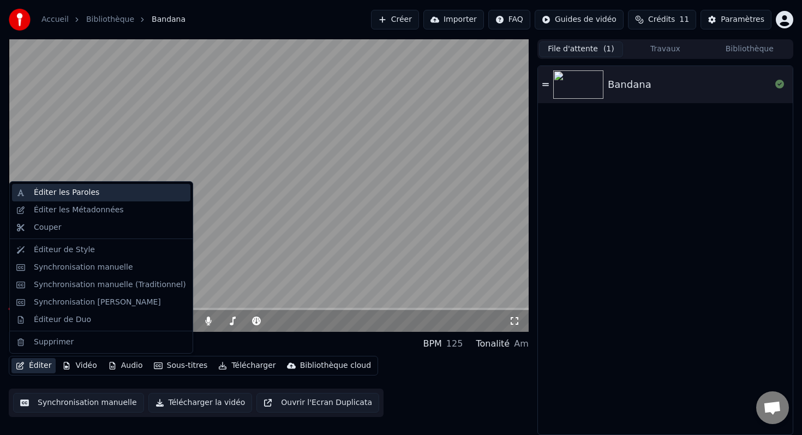
click at [50, 200] on div "Éditer les Paroles" at bounding box center [101, 192] width 178 height 17
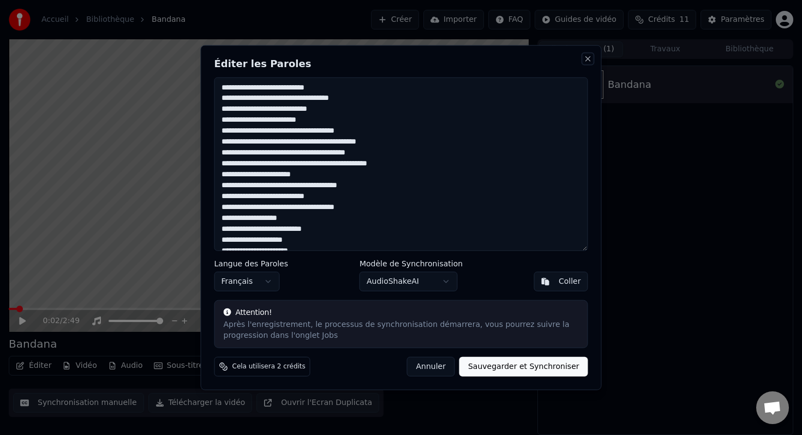
click at [588, 58] on button "Close" at bounding box center [588, 58] width 9 height 9
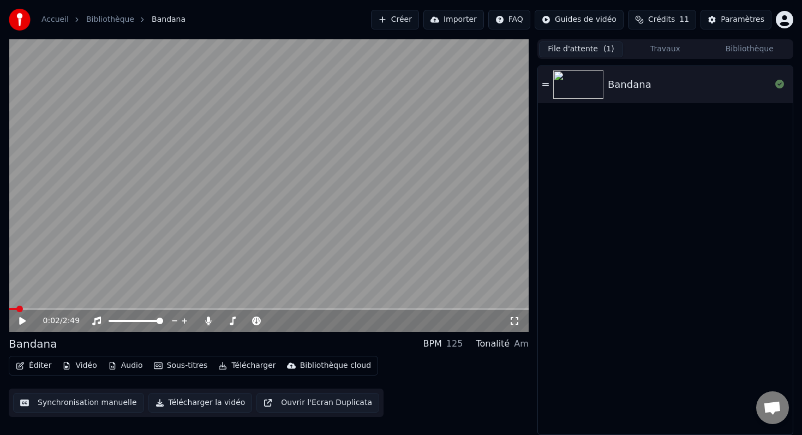
click at [177, 365] on button "Sous-titres" at bounding box center [181, 365] width 63 height 15
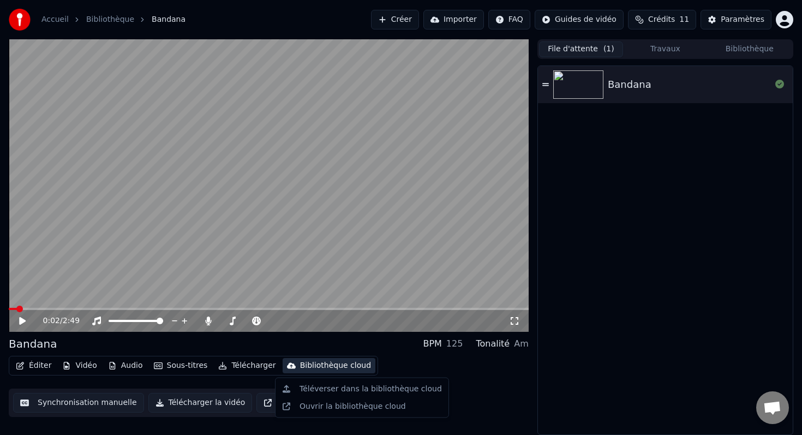
click at [479, 366] on div "Éditer Vidéo Audio Sous-titres Télécharger Bibliothèque cloud Synchronisation m…" at bounding box center [269, 386] width 520 height 61
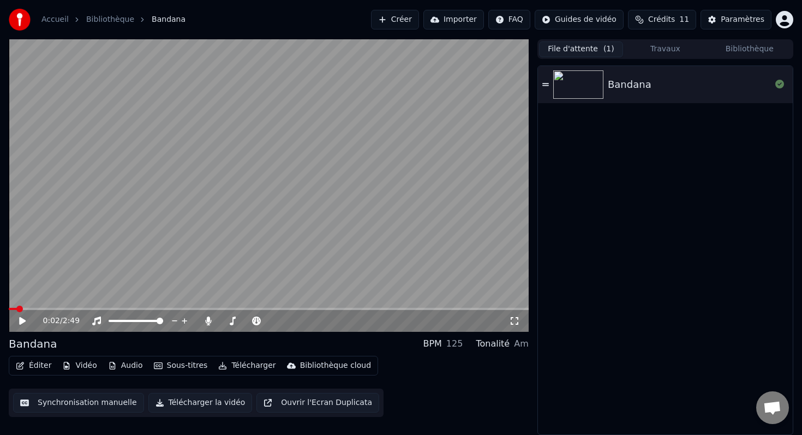
click at [208, 105] on video at bounding box center [269, 185] width 520 height 292
click at [160, 18] on span "Bandana" at bounding box center [169, 19] width 34 height 11
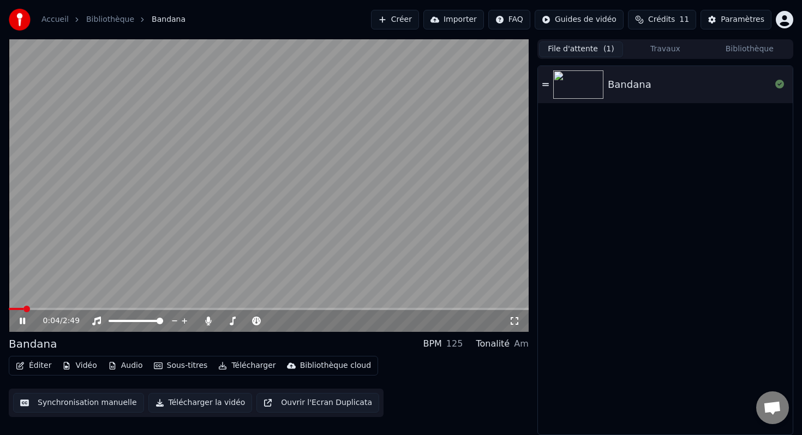
click at [301, 124] on video at bounding box center [269, 185] width 520 height 292
click at [726, 21] on div "Paramètres" at bounding box center [743, 19] width 44 height 11
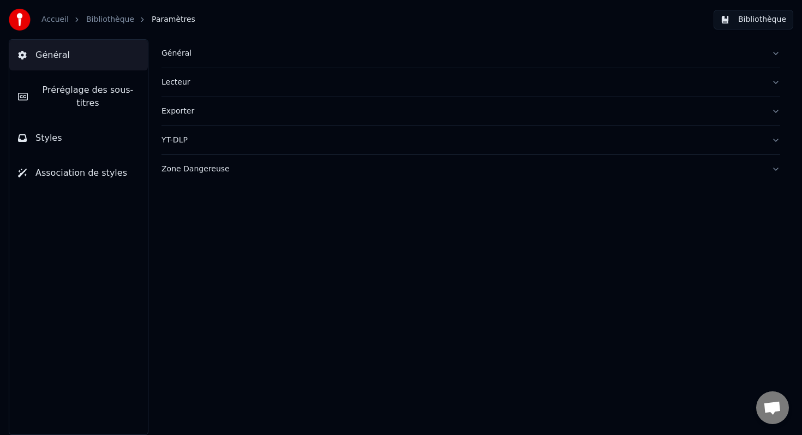
click at [105, 24] on link "Bibliothèque" at bounding box center [110, 19] width 48 height 11
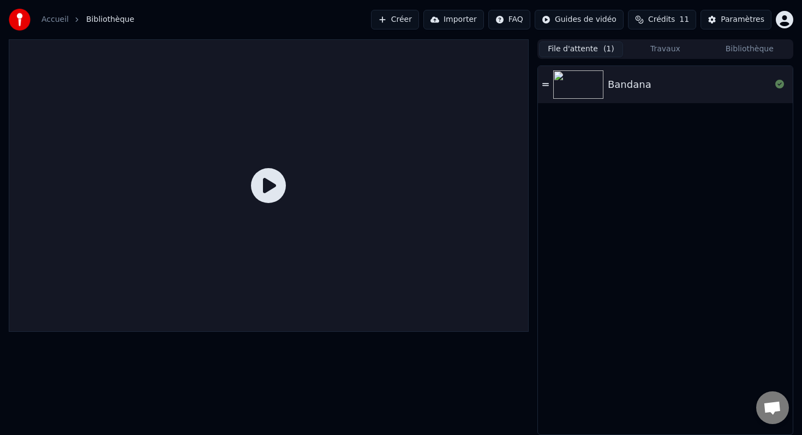
click at [662, 68] on div "Bandana" at bounding box center [665, 84] width 255 height 37
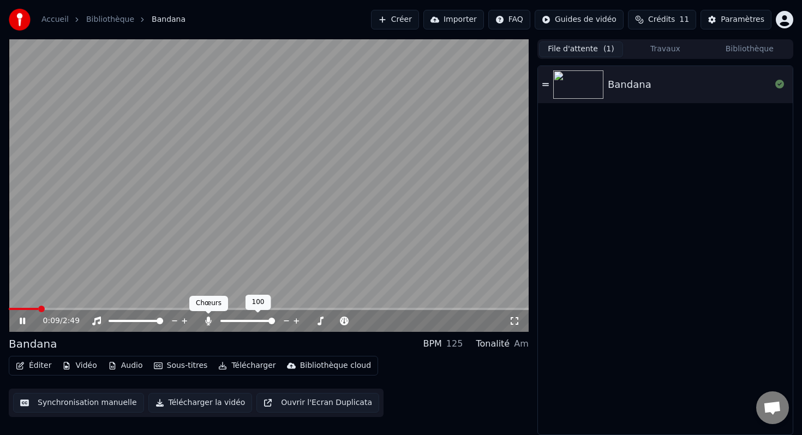
click at [209, 322] on icon at bounding box center [208, 320] width 11 height 9
click at [23, 322] on icon at bounding box center [22, 321] width 5 height 7
click at [155, 367] on icon "button" at bounding box center [158, 366] width 9 height 8
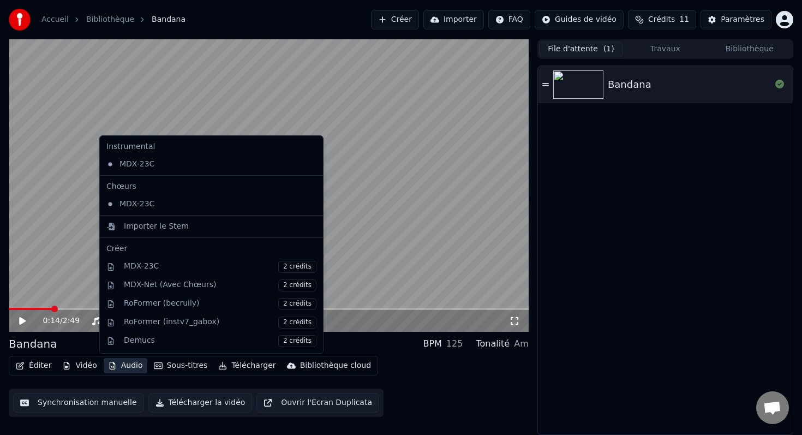
click at [151, 390] on div "Synchronisation manuelle Télécharger la vidéo Ouvrir l'Ecran Duplicata" at bounding box center [196, 402] width 375 height 28
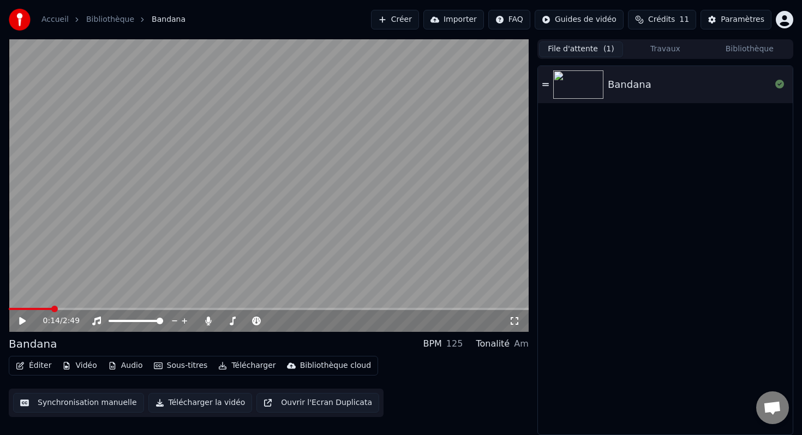
click at [32, 368] on button "Éditer" at bounding box center [33, 365] width 44 height 15
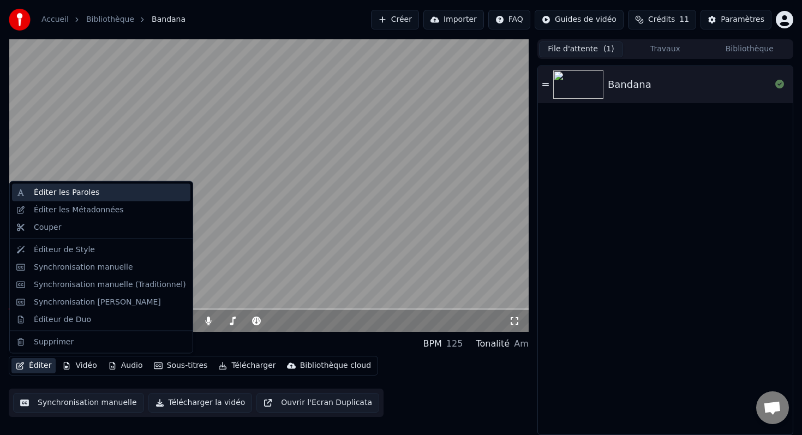
click at [57, 195] on div "Éditer les Paroles" at bounding box center [66, 192] width 65 height 11
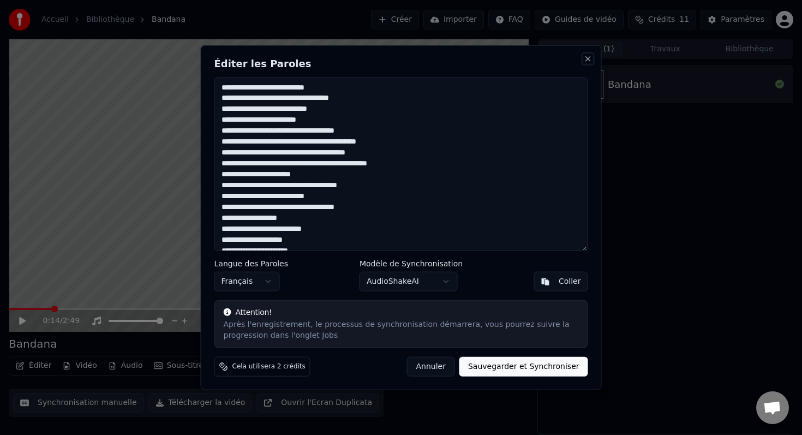
click at [589, 59] on button "Close" at bounding box center [588, 58] width 9 height 9
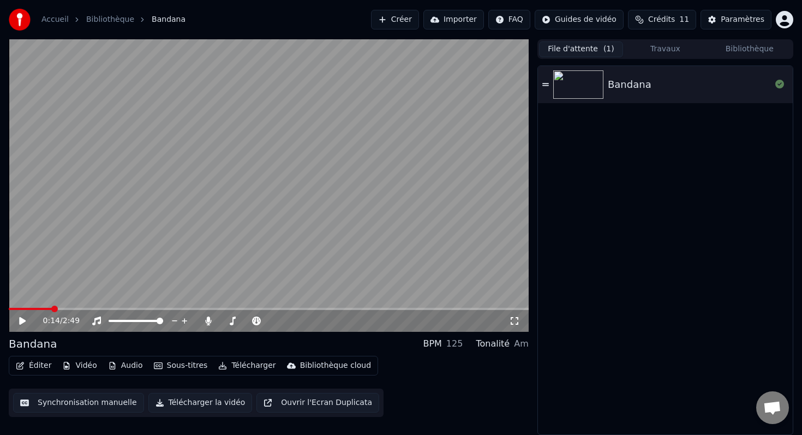
click at [26, 365] on button "Éditer" at bounding box center [33, 365] width 44 height 15
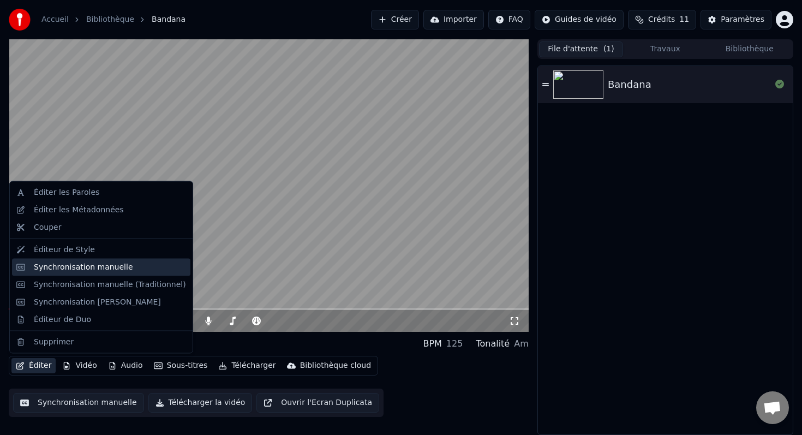
click at [47, 273] on div "Synchronisation manuelle" at bounding box center [101, 266] width 178 height 17
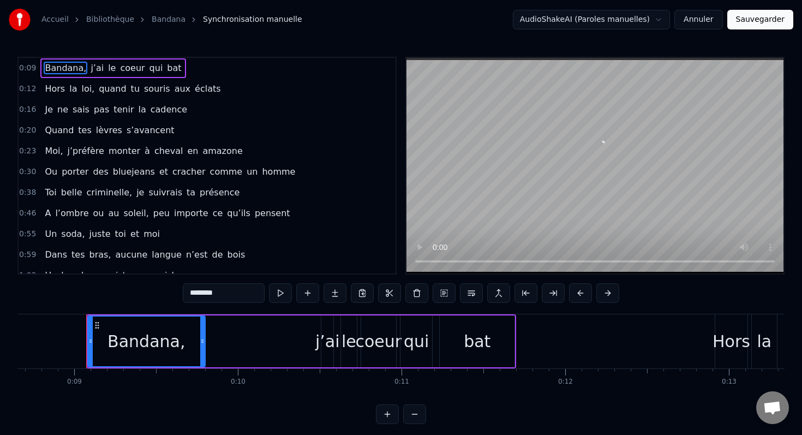
scroll to position [0, 1430]
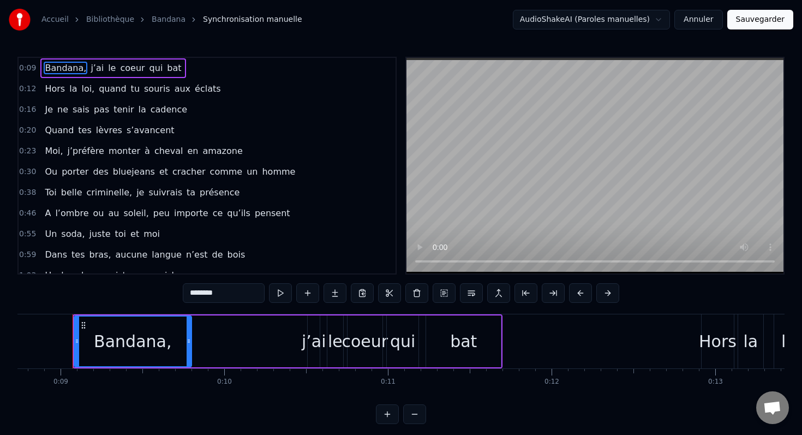
click at [90, 361] on div "Bandana," at bounding box center [133, 341] width 116 height 50
click at [116, 338] on div "Bandana," at bounding box center [132, 341] width 77 height 25
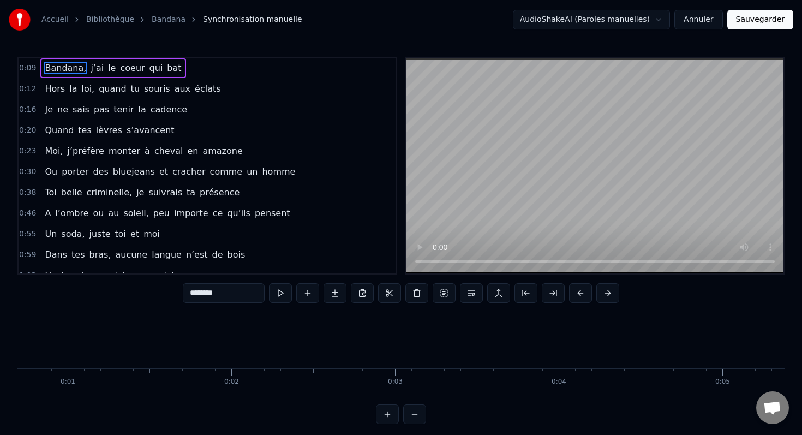
scroll to position [0, 0]
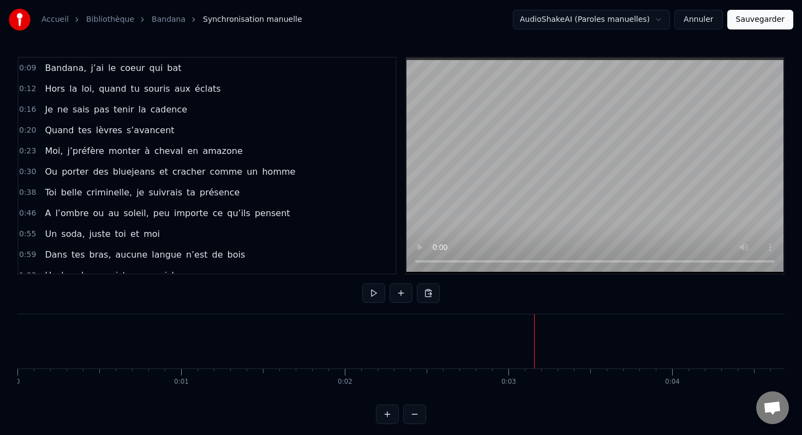
click at [614, 332] on div at bounding box center [614, 341] width 1 height 54
click at [696, 21] on button "Annuler" at bounding box center [698, 20] width 48 height 20
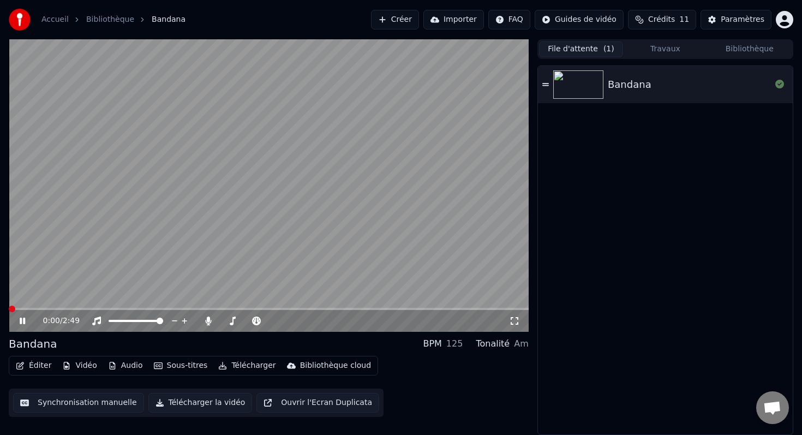
click at [9, 307] on span at bounding box center [12, 309] width 7 height 7
click at [24, 320] on icon at bounding box center [22, 321] width 5 height 7
click at [195, 398] on button "Télécharger la vidéo" at bounding box center [200, 403] width 104 height 20
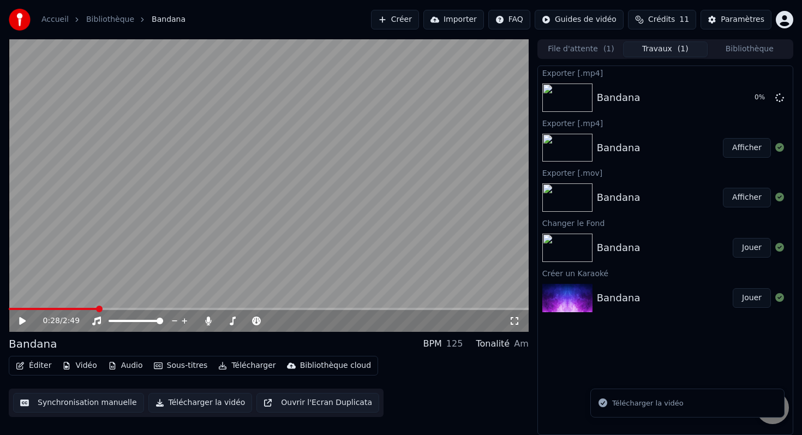
click at [241, 369] on button "Télécharger" at bounding box center [247, 365] width 66 height 15
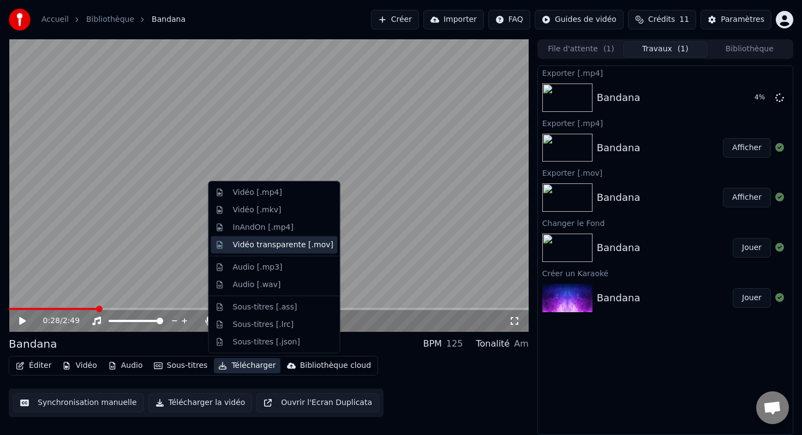
click at [255, 246] on div "Vidéo transparente [.mov]" at bounding box center [283, 244] width 100 height 11
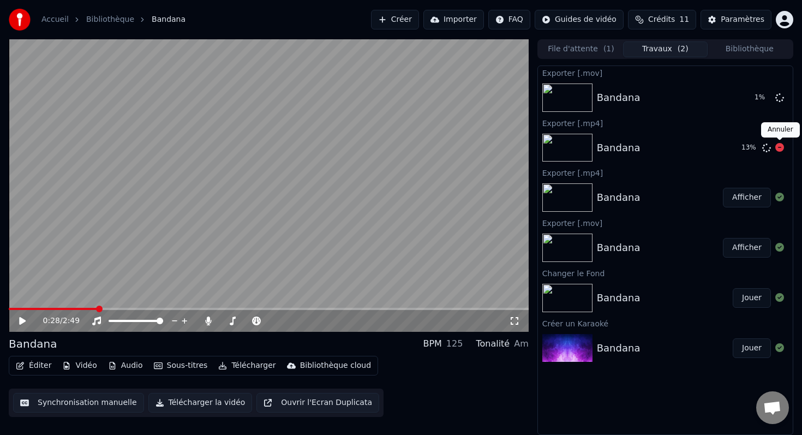
click at [779, 145] on icon at bounding box center [779, 147] width 9 height 9
click at [80, 364] on button "Vidéo" at bounding box center [79, 365] width 43 height 15
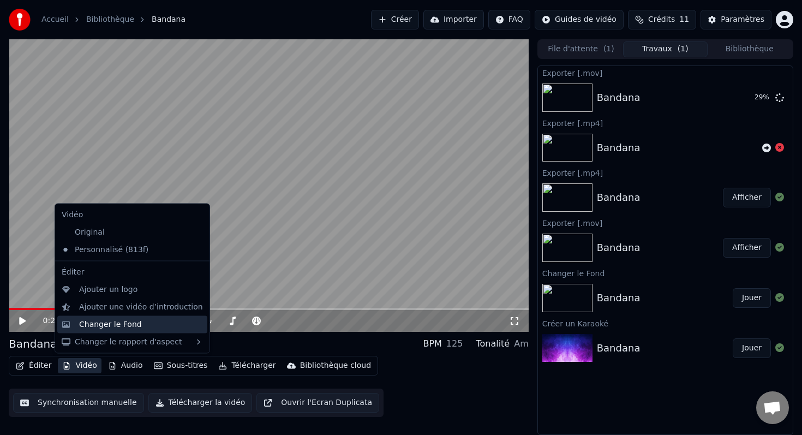
click at [91, 327] on div "Changer le Fond" at bounding box center [110, 324] width 63 height 11
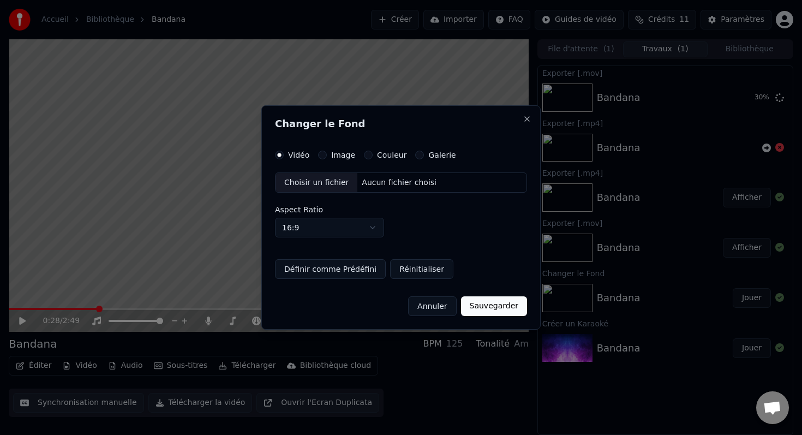
click at [336, 187] on div "Choisir un fichier" at bounding box center [317, 183] width 82 height 20
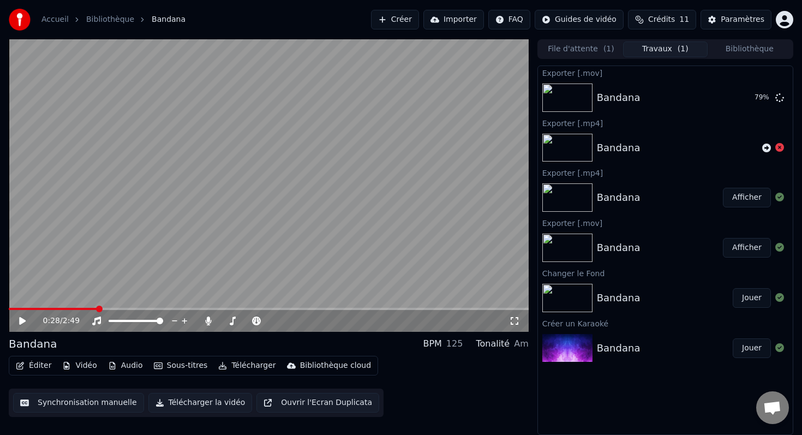
click at [528, 402] on div "Éditer Vidéo Audio Sous-titres Télécharger Bibliothèque cloud Synchronisation m…" at bounding box center [269, 386] width 520 height 61
click at [777, 145] on icon at bounding box center [779, 147] width 9 height 9
click at [744, 100] on button "Afficher" at bounding box center [747, 98] width 48 height 20
